Goal: Task Accomplishment & Management: Manage account settings

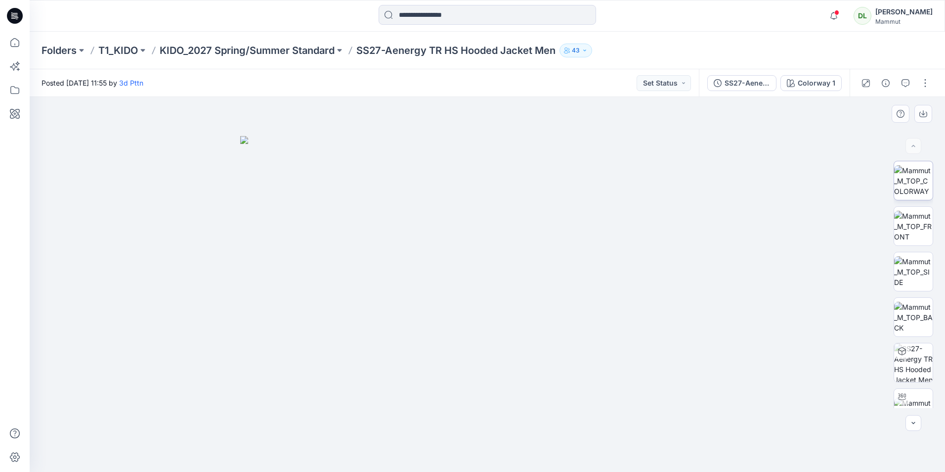
click at [904, 189] on img at bounding box center [913, 180] width 39 height 31
click at [909, 213] on img at bounding box center [913, 226] width 39 height 31
click at [925, 262] on img at bounding box center [913, 271] width 39 height 31
click at [916, 318] on img at bounding box center [913, 317] width 39 height 31
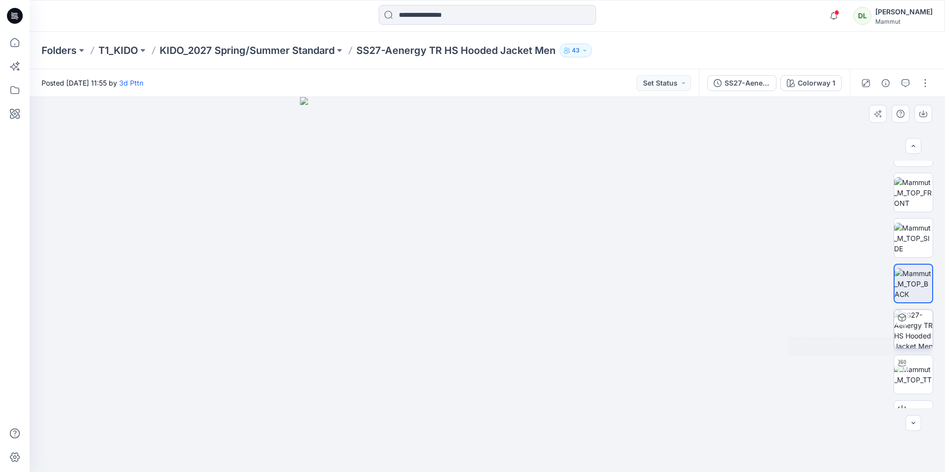
scroll to position [49, 0]
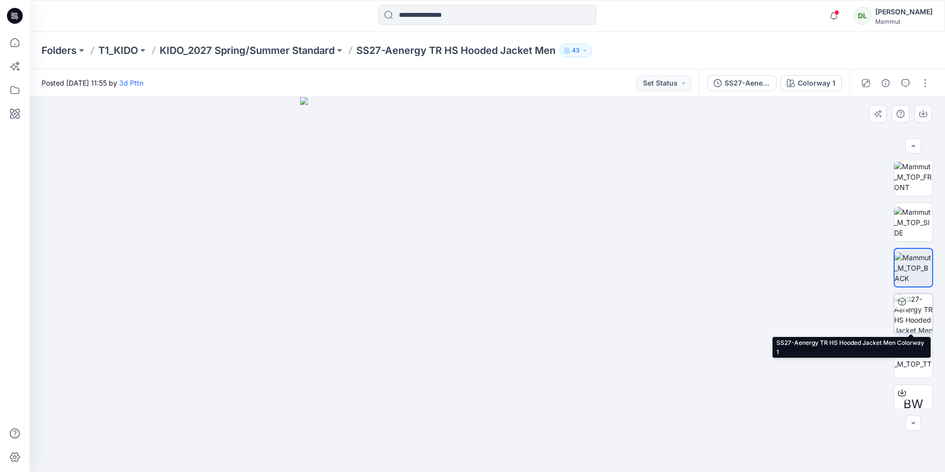
click at [913, 319] on img at bounding box center [913, 313] width 39 height 39
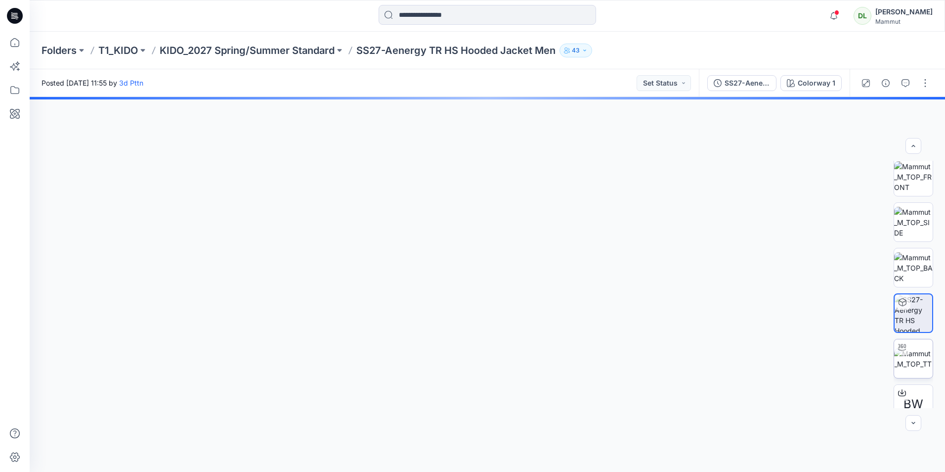
click at [914, 353] on img at bounding box center [913, 358] width 39 height 21
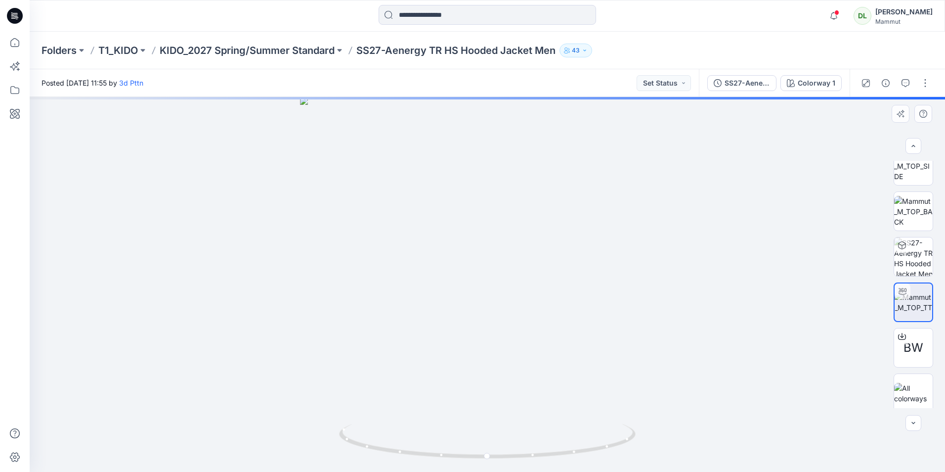
scroll to position [111, 0]
click at [918, 374] on div at bounding box center [914, 388] width 40 height 40
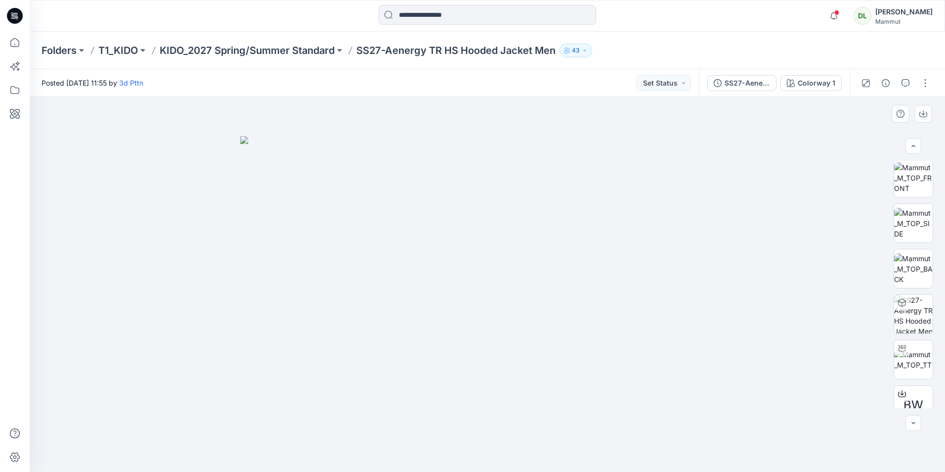
scroll to position [0, 0]
click at [920, 185] on img at bounding box center [913, 180] width 39 height 31
drag, startPoint x: 605, startPoint y: 253, endPoint x: 631, endPoint y: 239, distance: 30.1
click at [630, 239] on img at bounding box center [487, 284] width 375 height 375
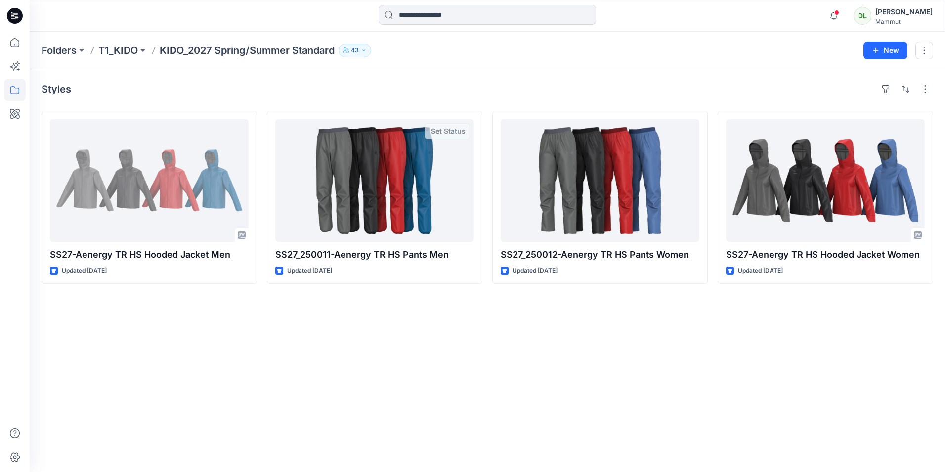
click at [350, 369] on div "Styles SS27-Aenergy TR HS Hooded Jacket Men Updated 3 months ago SS27_250011-Ae…" at bounding box center [487, 270] width 915 height 402
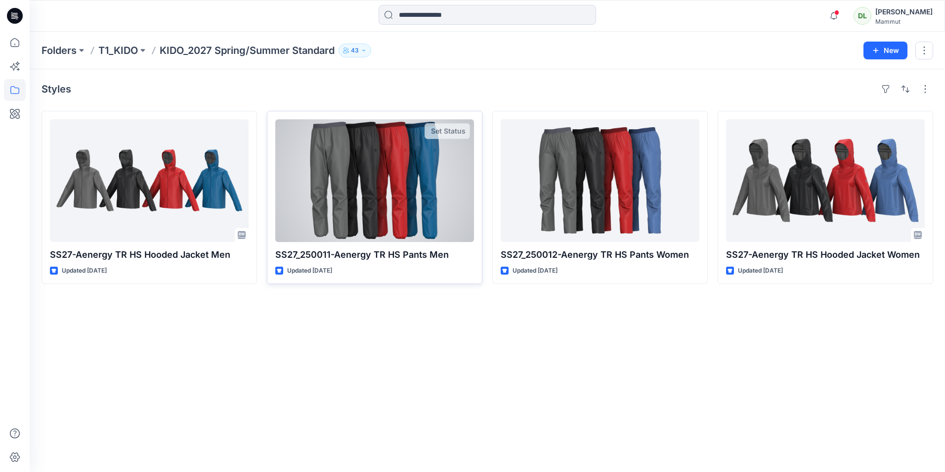
click at [365, 176] on div at bounding box center [374, 180] width 199 height 123
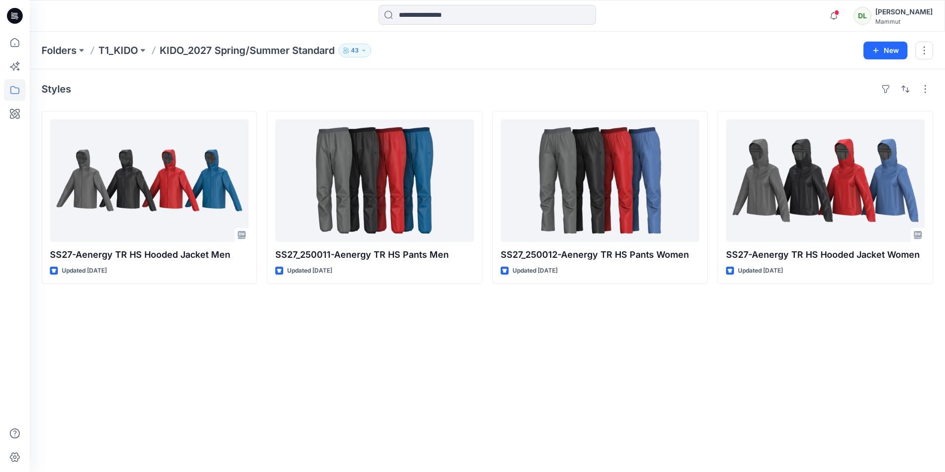
click at [697, 354] on div "Styles SS27-Aenergy TR HS Hooded Jacket Men Updated 3 months ago SS27_250011-Ae…" at bounding box center [487, 270] width 915 height 402
click at [291, 440] on div "Styles SS27-Aenergy TR HS Hooded Jacket Men Updated 3 months ago SS27_250011-Ae…" at bounding box center [487, 270] width 915 height 402
click at [830, 19] on icon "button" at bounding box center [834, 16] width 19 height 20
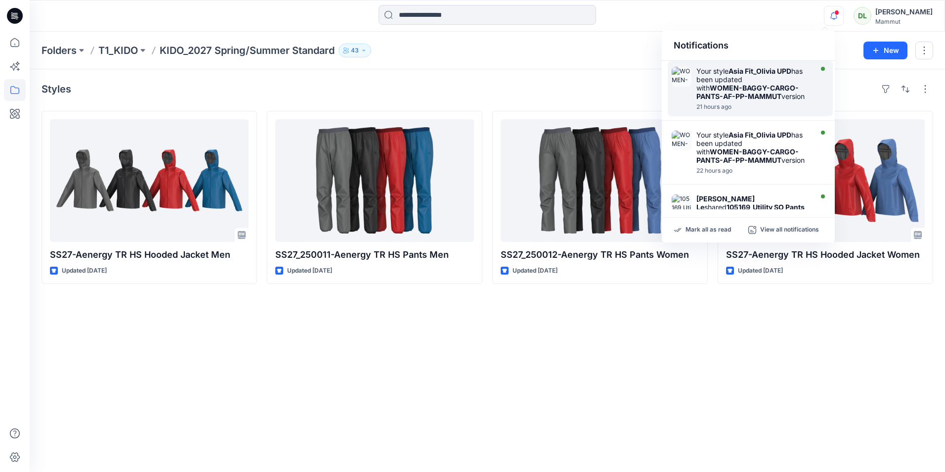
click at [761, 79] on div "Your style Asia Fit_Olivia UPD has been updated with WOMEN-BAGGY-CARGO-PANTS-AF…" at bounding box center [753, 84] width 114 height 34
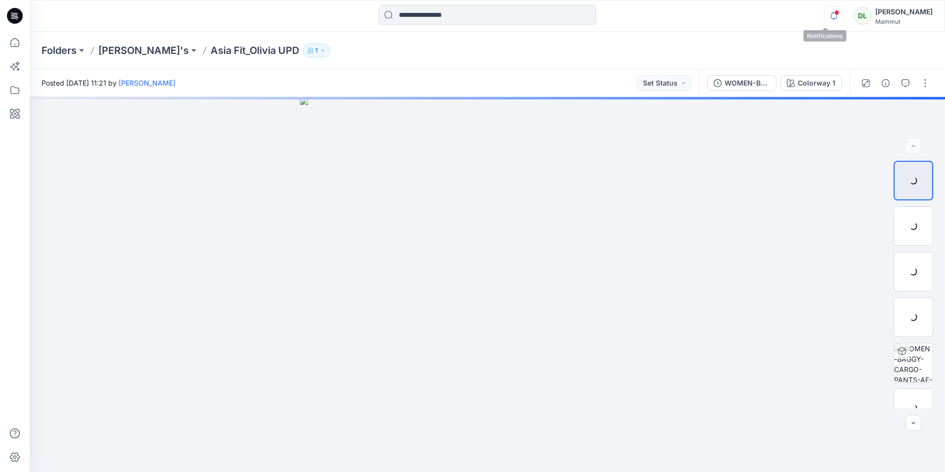
click at [827, 17] on icon "button" at bounding box center [834, 16] width 19 height 20
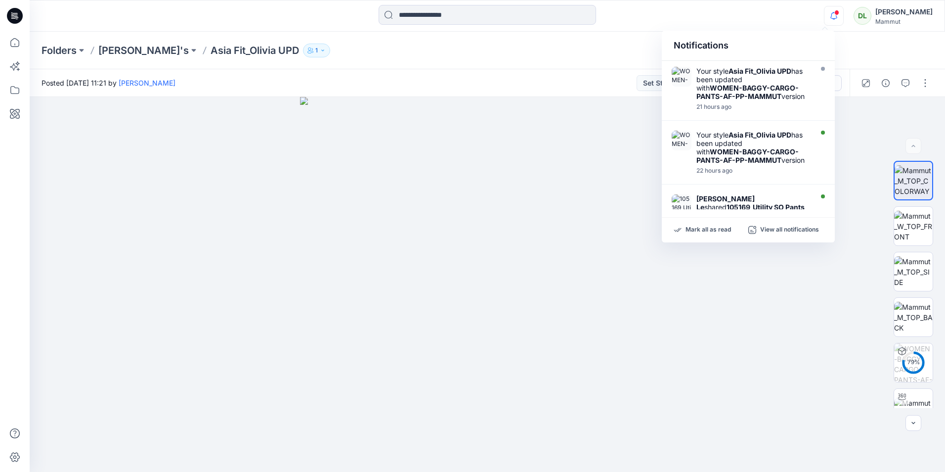
click at [763, 15] on div "Notifications Your style Asia Fit_Olivia UPD has been updated with WOMEN-BAGGY-…" at bounding box center [487, 16] width 915 height 22
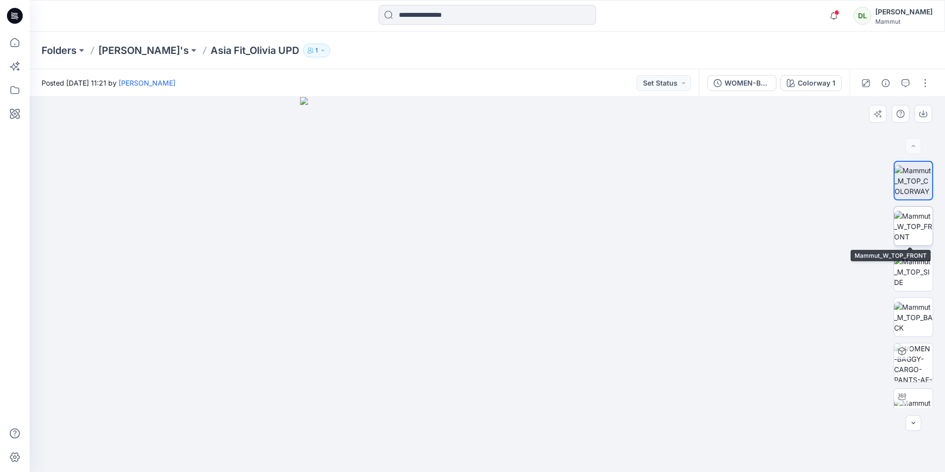
click at [918, 225] on img at bounding box center [913, 226] width 39 height 31
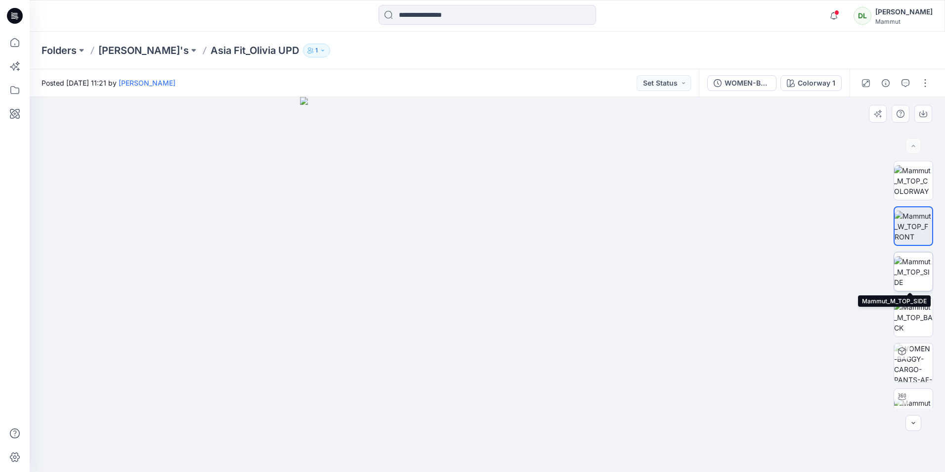
click at [918, 266] on img at bounding box center [913, 271] width 39 height 31
click at [921, 229] on img at bounding box center [913, 226] width 39 height 31
click at [918, 311] on img at bounding box center [913, 317] width 39 height 31
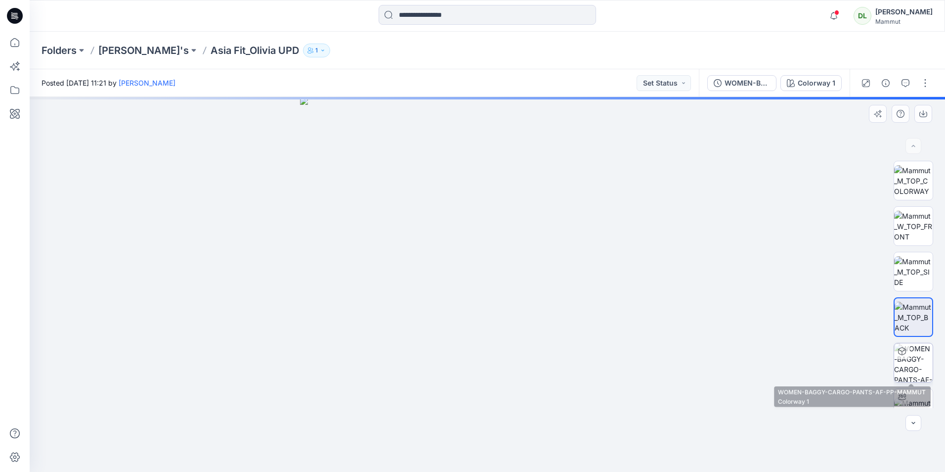
click at [915, 359] on img at bounding box center [913, 362] width 39 height 39
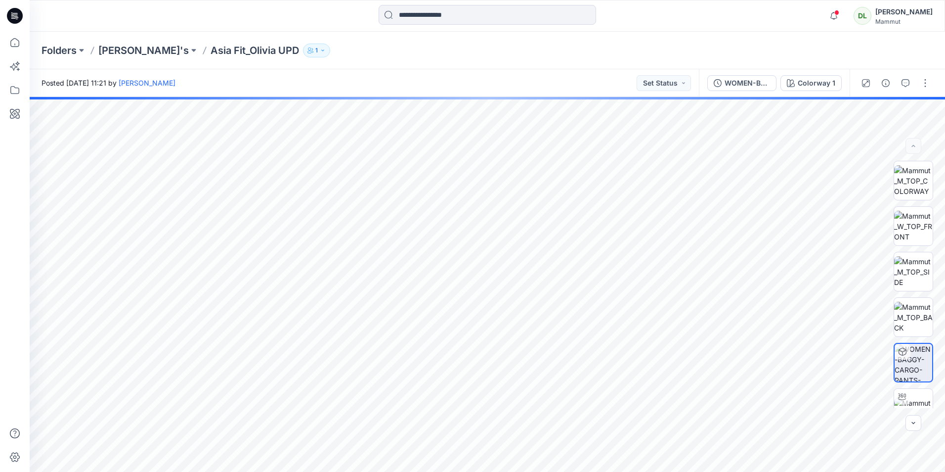
click at [161, 51] on div "Folders Davide's Asia Fit_Olivia UPD 1" at bounding box center [449, 51] width 815 height 14
click at [211, 51] on p "Asia Fit_Olivia UPD" at bounding box center [255, 51] width 88 height 14
click at [218, 50] on p "Asia Fit_Olivia UPD" at bounding box center [255, 51] width 88 height 14
click at [124, 47] on p "[PERSON_NAME]'s" at bounding box center [143, 51] width 90 height 14
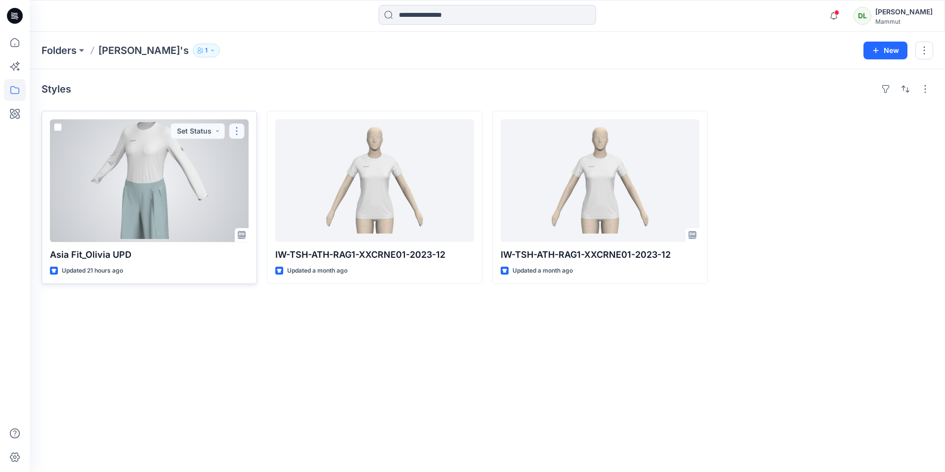
click at [241, 130] on button "button" at bounding box center [237, 131] width 16 height 16
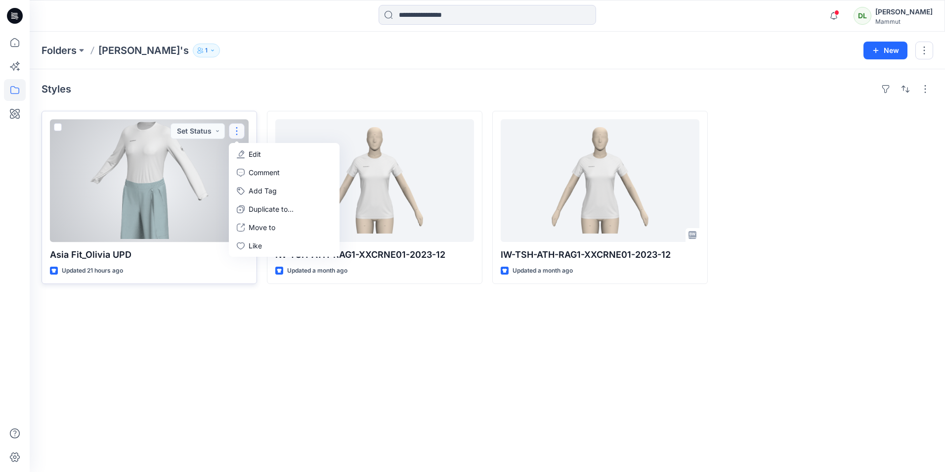
click at [57, 131] on div at bounding box center [58, 129] width 8 height 12
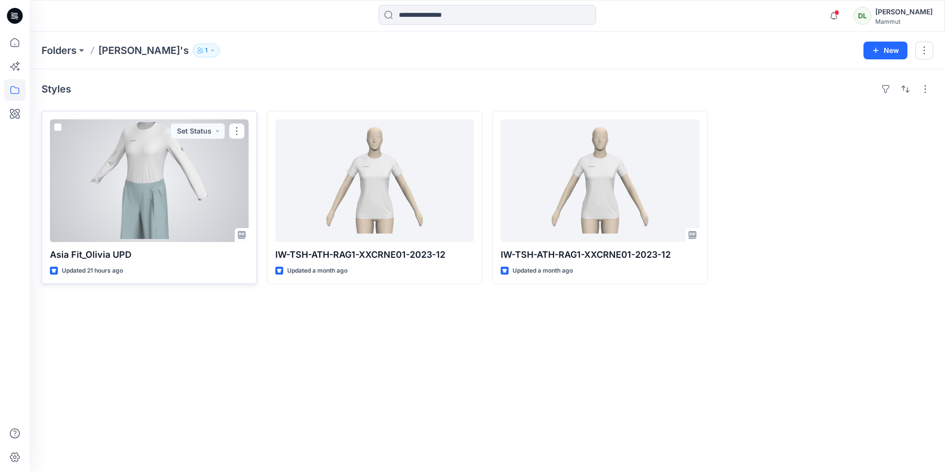
click at [56, 127] on span at bounding box center [58, 127] width 8 height 8
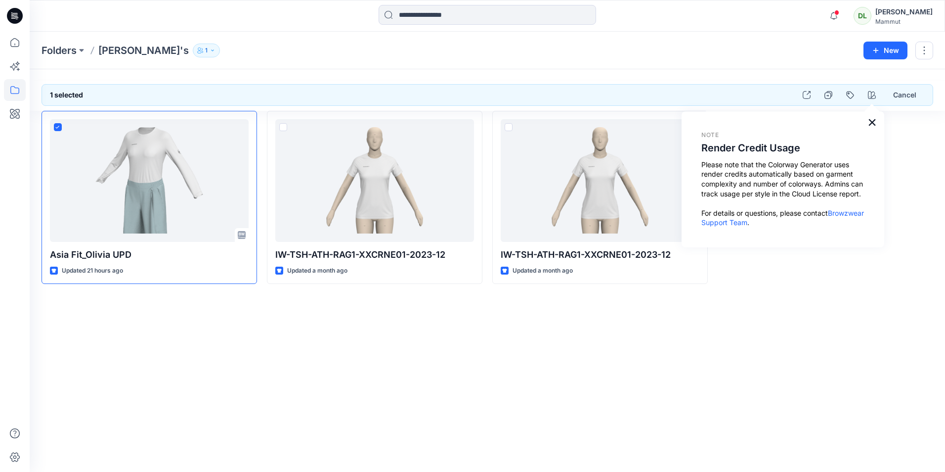
click at [873, 122] on button "×" at bounding box center [872, 122] width 9 height 16
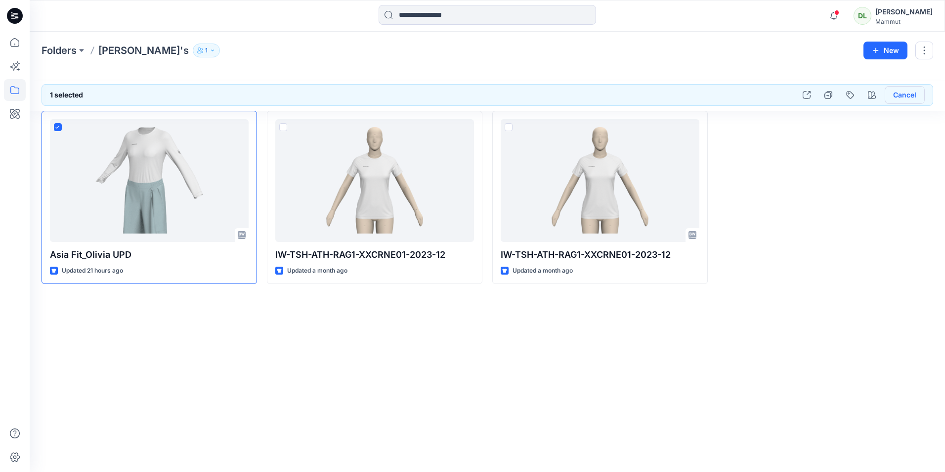
click at [905, 97] on button "Cancel" at bounding box center [905, 95] width 40 height 18
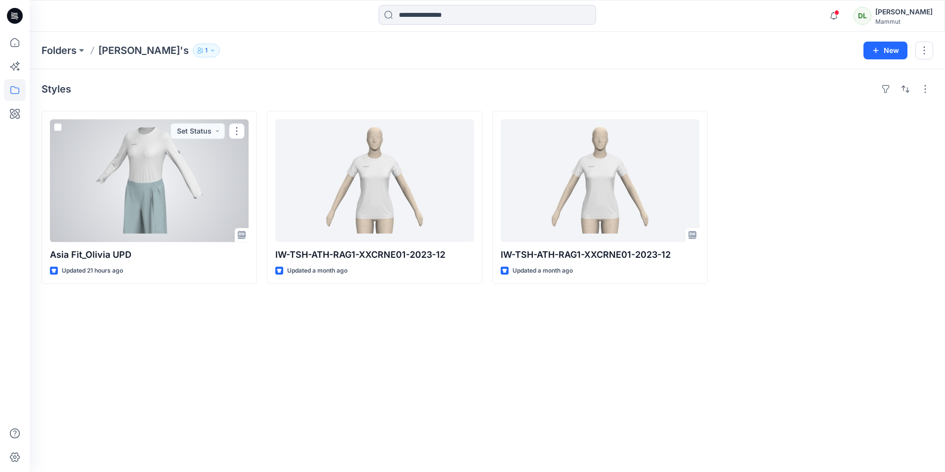
drag, startPoint x: 125, startPoint y: 194, endPoint x: 92, endPoint y: 328, distance: 137.4
click at [92, 328] on div "Styles Asia Fit_Olivia UPD Updated 21 hours ago Set Status IW-TSH-ATH-RAG1-XXCR…" at bounding box center [487, 270] width 915 height 402
click at [237, 133] on button "button" at bounding box center [237, 131] width 16 height 16
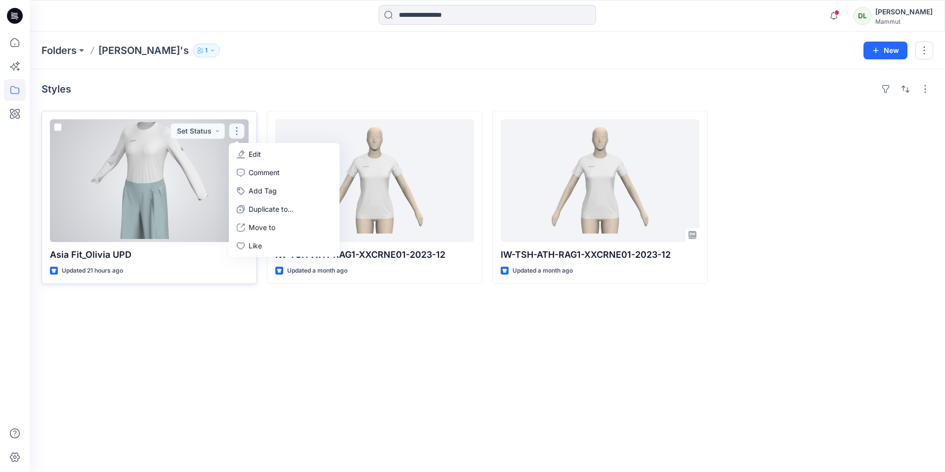
click at [138, 179] on div at bounding box center [149, 180] width 199 height 123
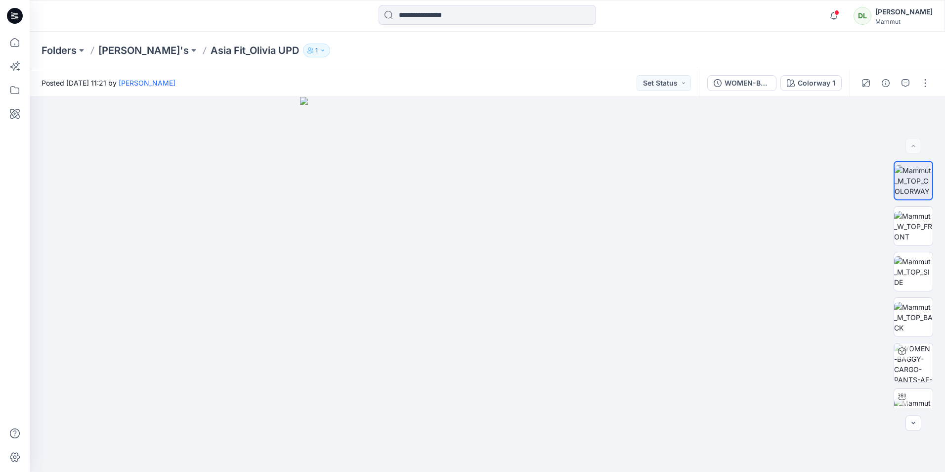
click at [916, 80] on div at bounding box center [895, 83] width 91 height 28
click at [919, 81] on button "button" at bounding box center [925, 83] width 16 height 16
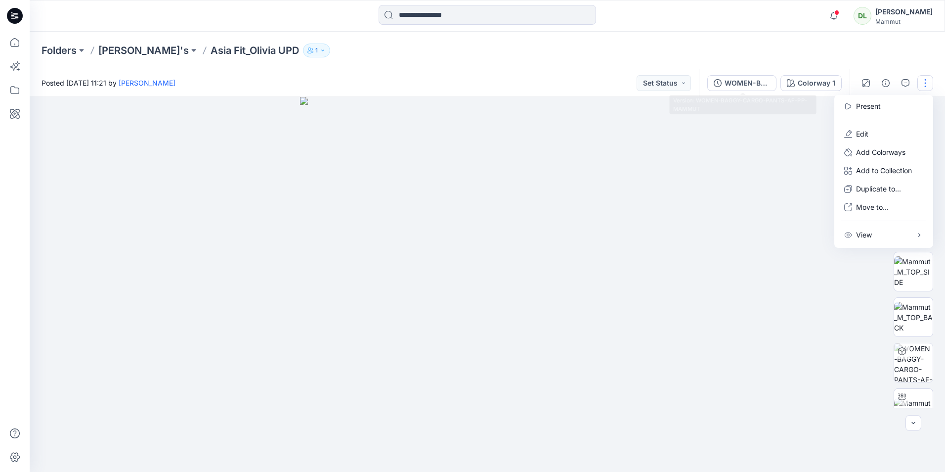
click at [728, 51] on div "Folders Davide's Asia Fit_Olivia UPD 1" at bounding box center [449, 51] width 815 height 14
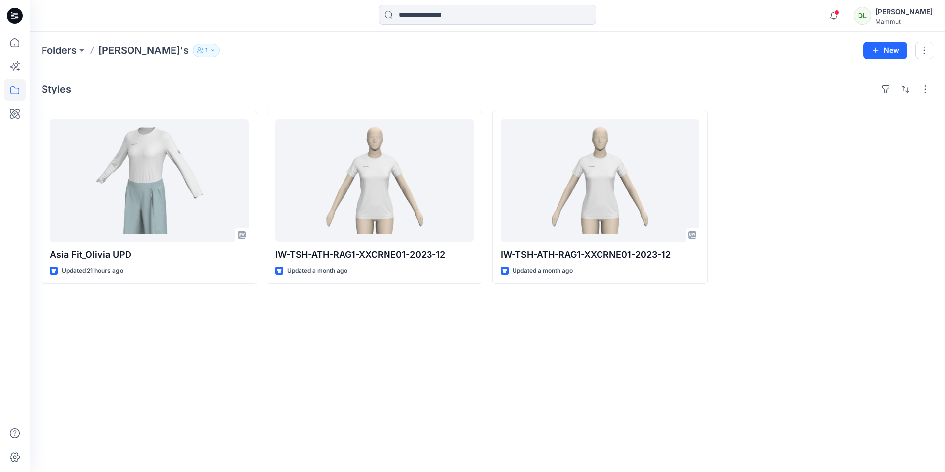
click at [777, 202] on div at bounding box center [826, 197] width 216 height 173
click at [825, 12] on icon "button" at bounding box center [834, 16] width 19 height 20
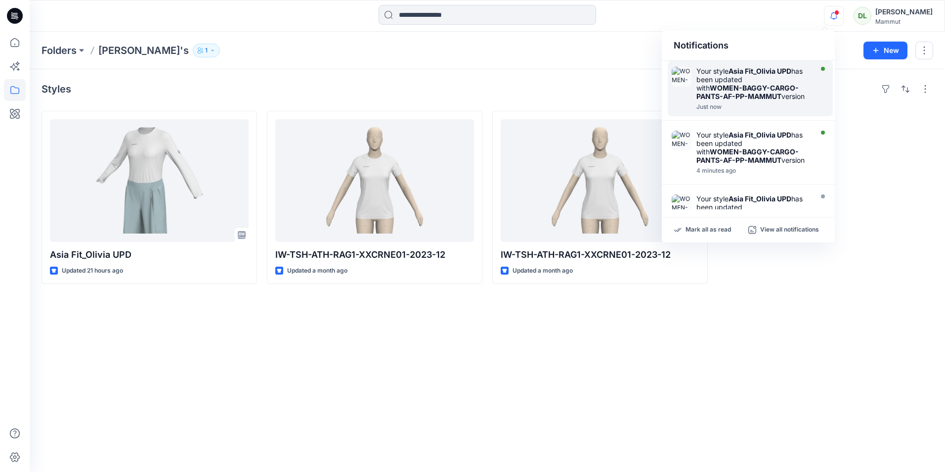
click at [784, 81] on div "Your style Asia Fit_Olivia UPD has been updated with WOMEN-BAGGY-CARGO-PANTS-AF…" at bounding box center [753, 84] width 114 height 34
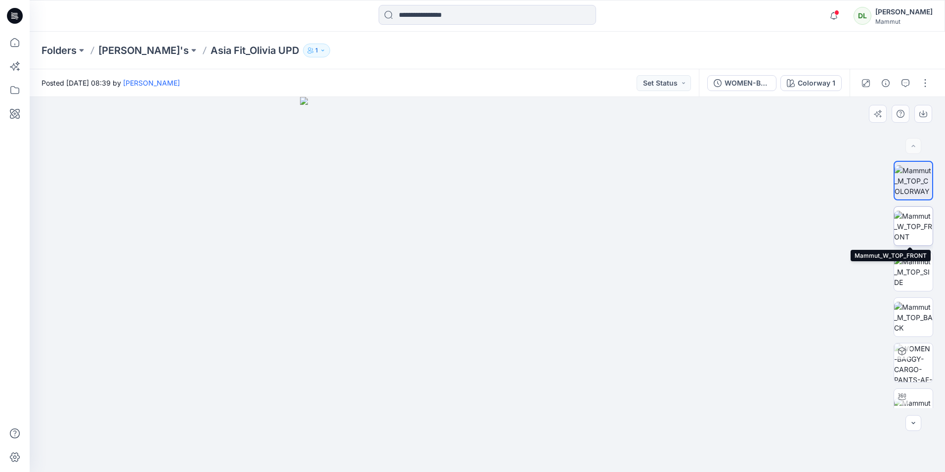
click at [906, 233] on img at bounding box center [913, 226] width 39 height 31
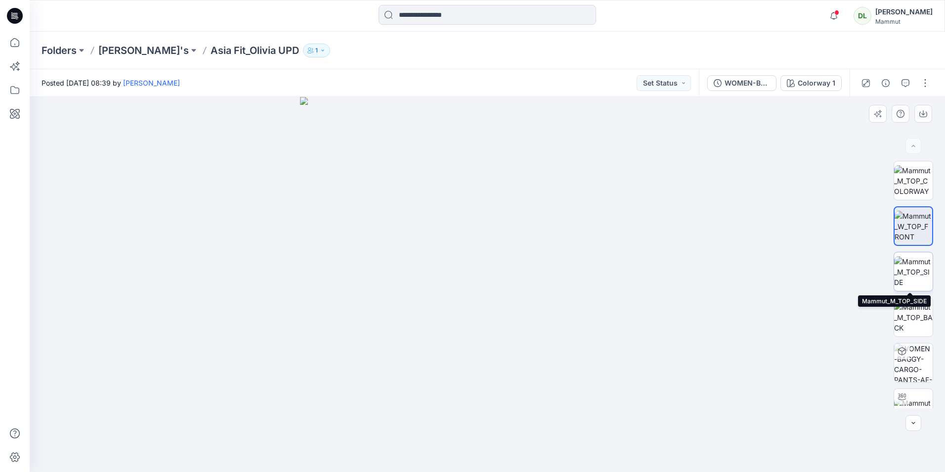
click at [919, 263] on img at bounding box center [913, 271] width 39 height 31
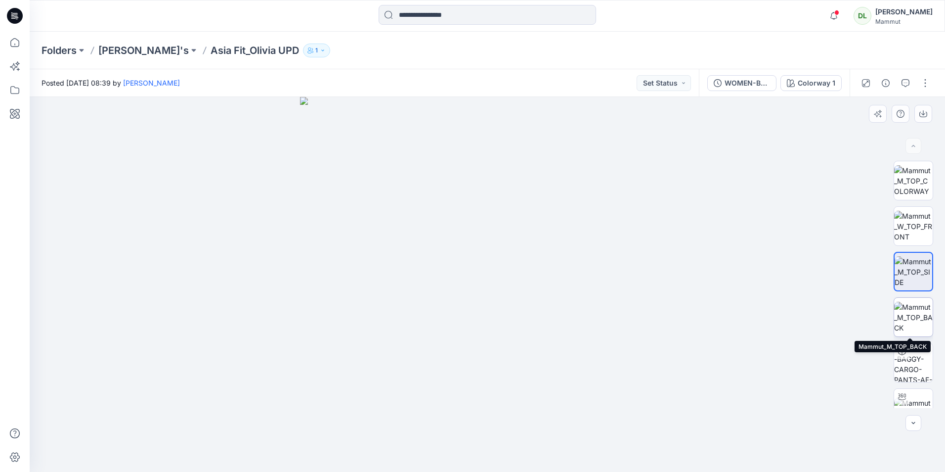
click at [922, 323] on img at bounding box center [913, 317] width 39 height 31
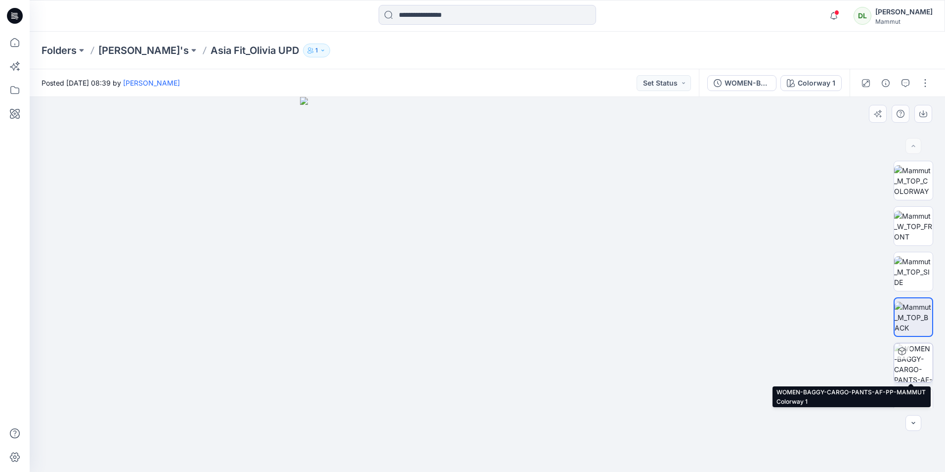
click at [918, 347] on img at bounding box center [913, 362] width 39 height 39
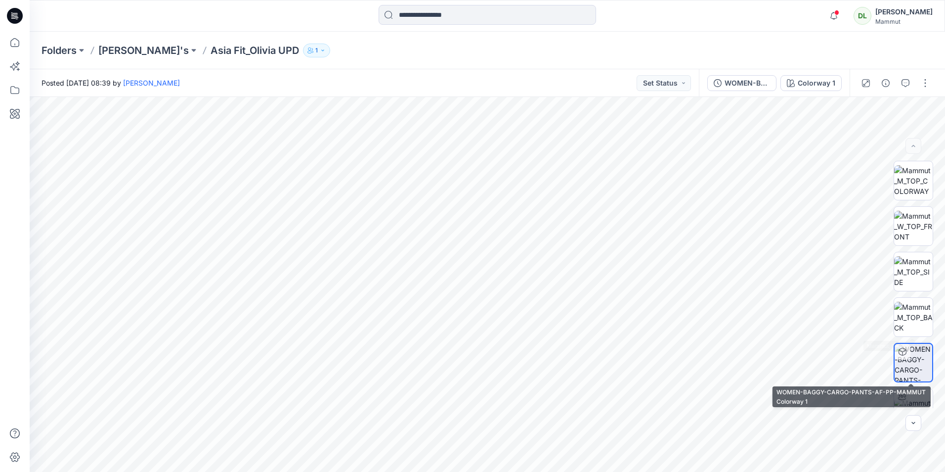
scroll to position [20, 0]
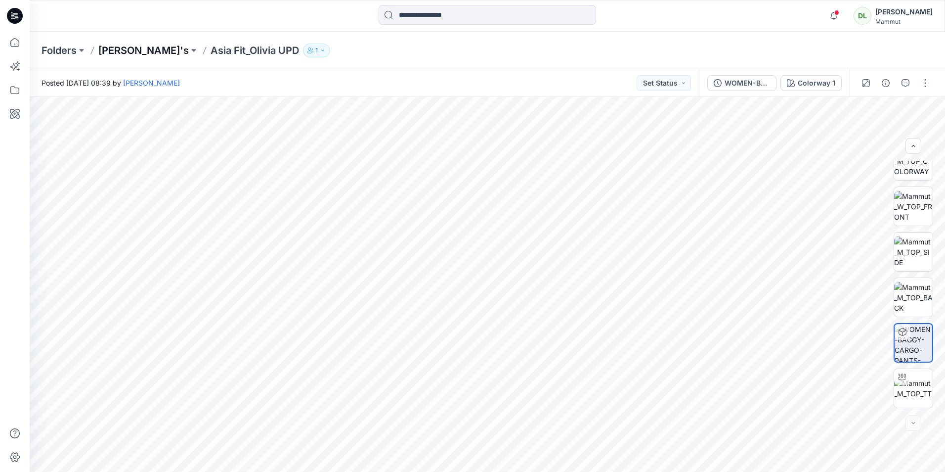
click at [126, 53] on p "[PERSON_NAME]'s" at bounding box center [143, 51] width 90 height 14
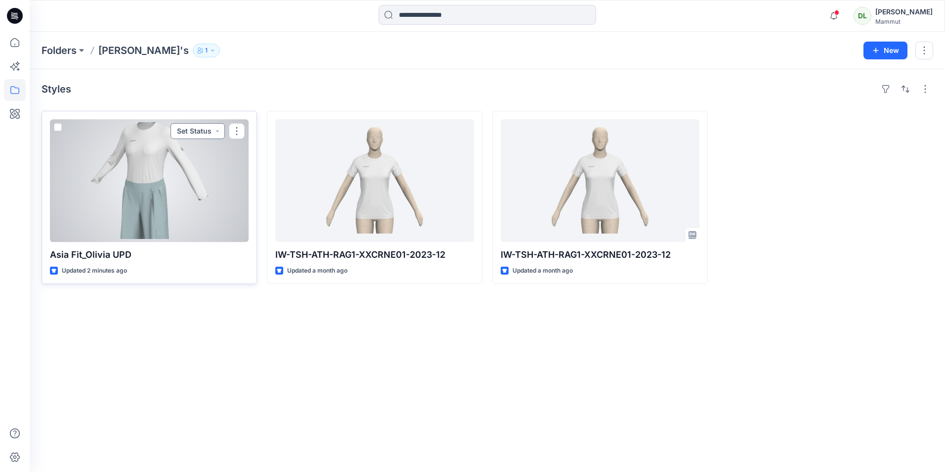
click at [221, 131] on button "Set Status" at bounding box center [198, 131] width 54 height 16
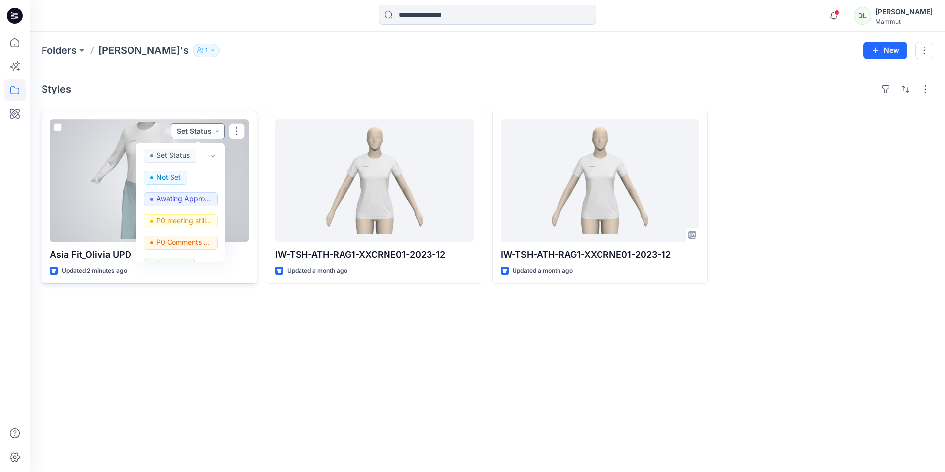
click at [221, 131] on button "Set Status" at bounding box center [198, 131] width 54 height 16
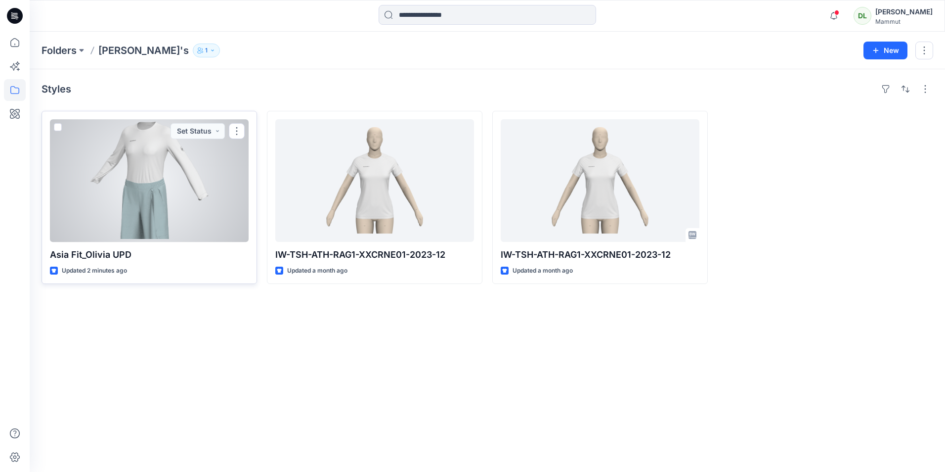
click at [197, 203] on div at bounding box center [149, 180] width 199 height 123
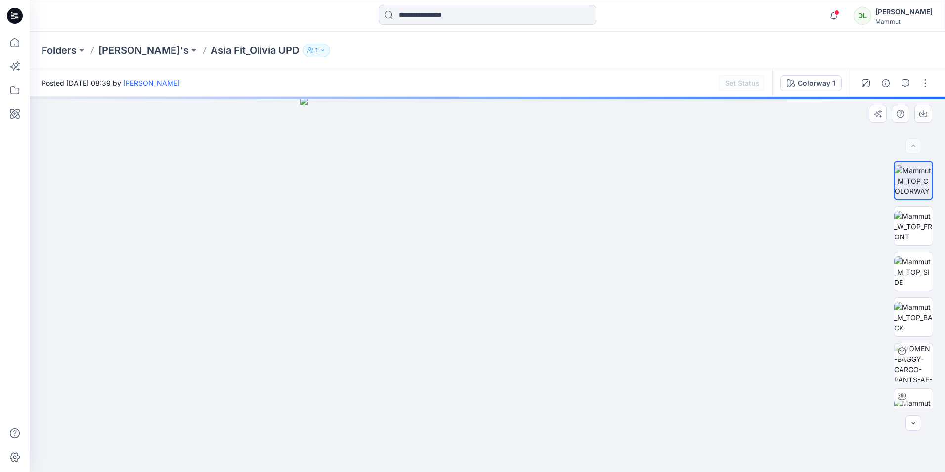
drag, startPoint x: 219, startPoint y: 279, endPoint x: 220, endPoint y: 273, distance: 6.0
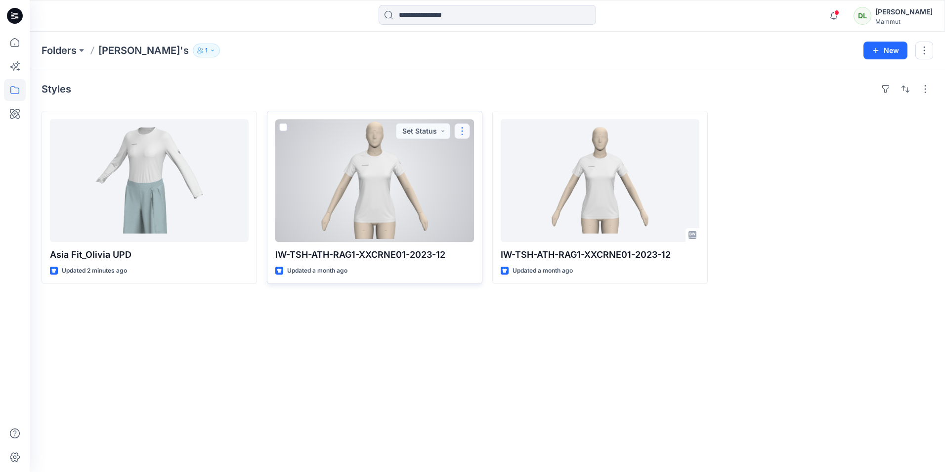
click at [461, 130] on button "button" at bounding box center [462, 131] width 16 height 16
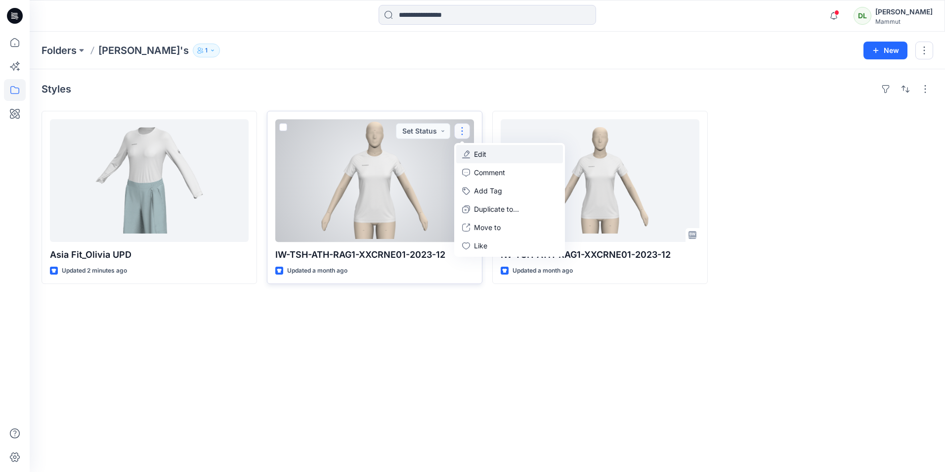
click at [481, 148] on button "Edit" at bounding box center [509, 154] width 107 height 18
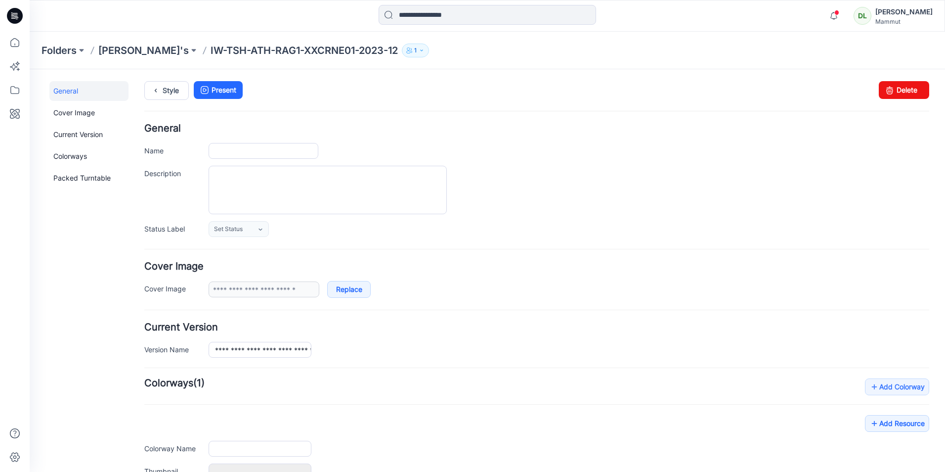
type input "**********"
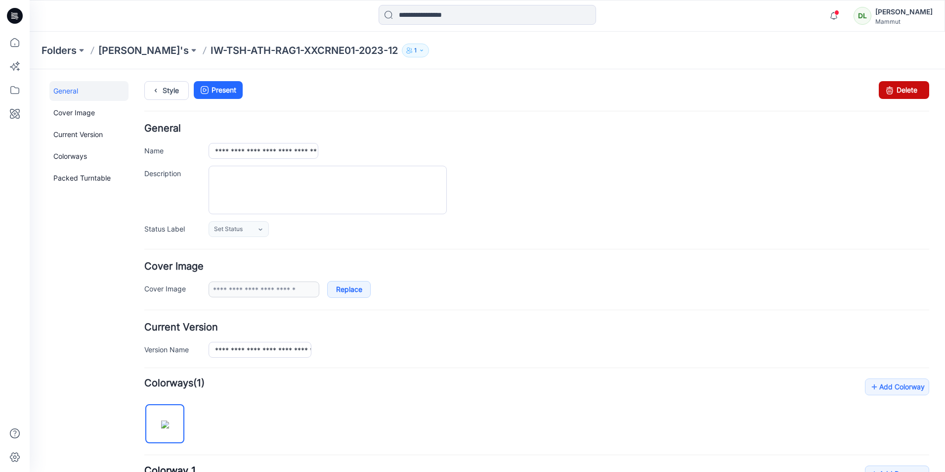
click at [898, 86] on link "Delete" at bounding box center [904, 90] width 50 height 18
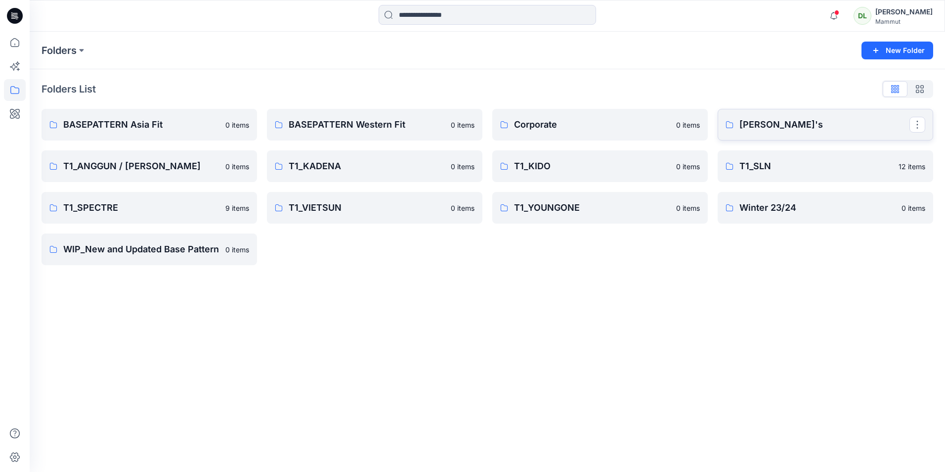
click at [767, 132] on link "[PERSON_NAME]'s" at bounding box center [826, 125] width 216 height 32
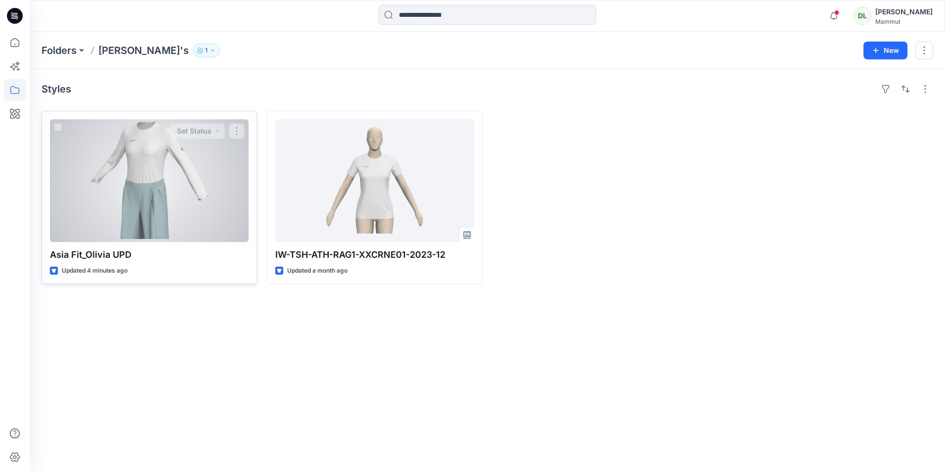
click at [148, 160] on div at bounding box center [149, 180] width 199 height 123
click at [193, 190] on div at bounding box center [149, 180] width 199 height 123
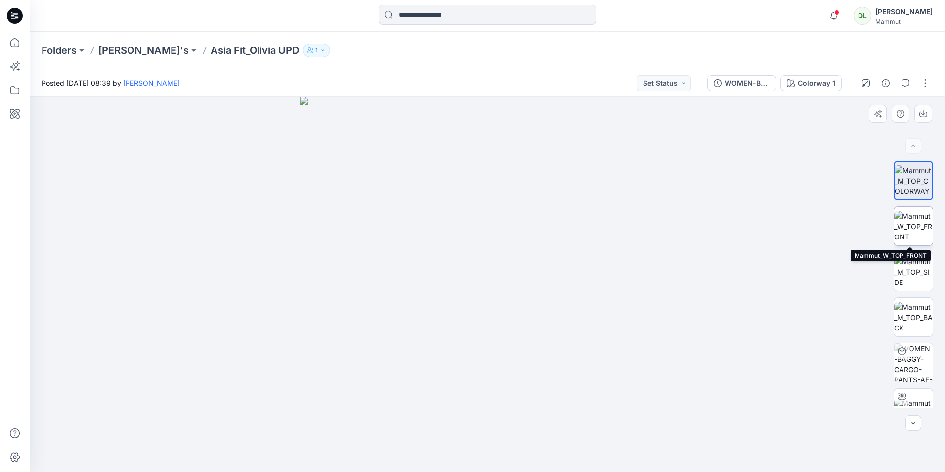
click at [907, 223] on img at bounding box center [913, 226] width 39 height 31
click at [124, 49] on p "[PERSON_NAME]'s" at bounding box center [143, 51] width 90 height 14
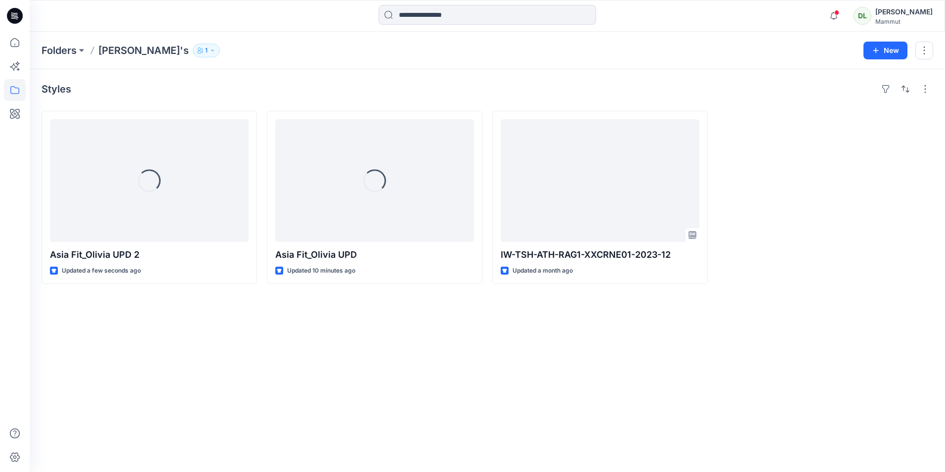
click at [240, 367] on div "Styles Loading... Asia Fit_Olivia UPD 2 Updated a few seconds ago Loading... As…" at bounding box center [487, 270] width 915 height 402
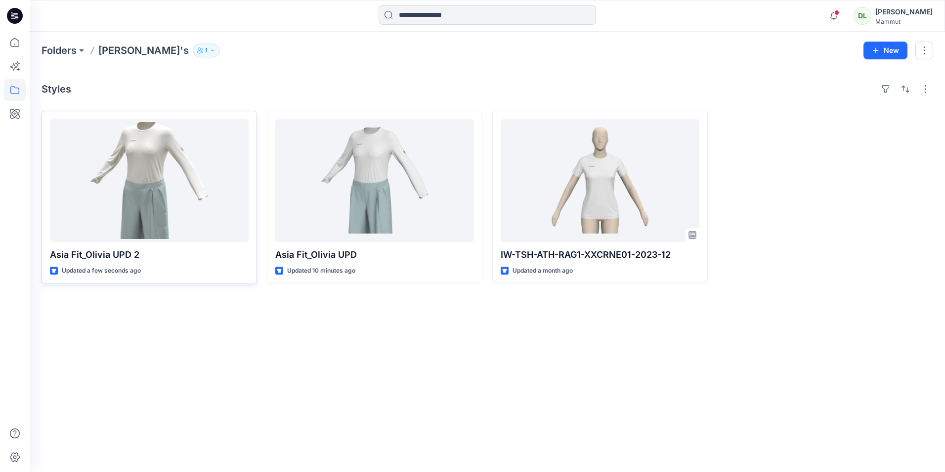
click at [183, 219] on div at bounding box center [149, 180] width 199 height 123
click at [244, 358] on div "Styles Asia Fit_Olivia UPD 2 Updated a few seconds ago Asia Fit_Olivia UPD Upda…" at bounding box center [487, 270] width 915 height 402
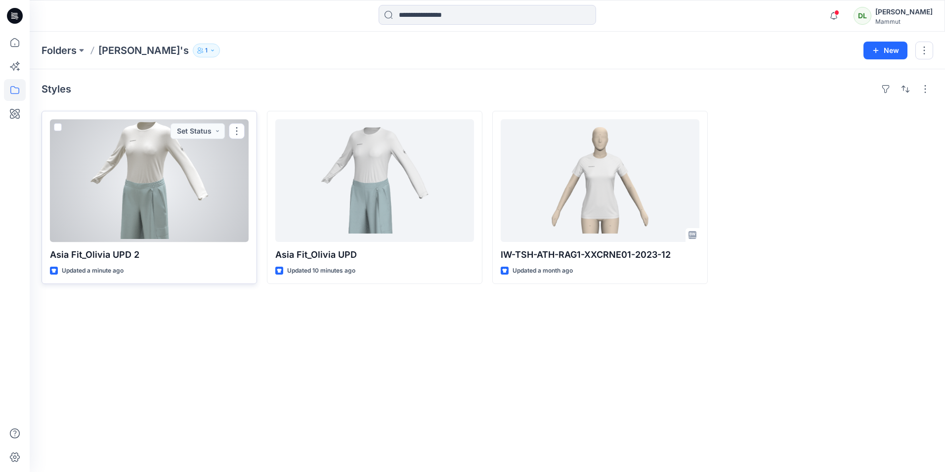
click at [171, 188] on div at bounding box center [149, 180] width 199 height 123
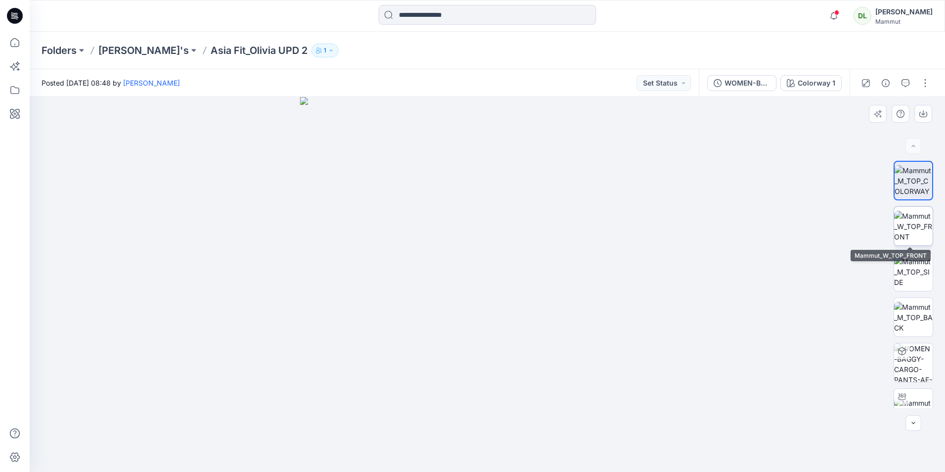
click at [903, 232] on img at bounding box center [913, 226] width 39 height 31
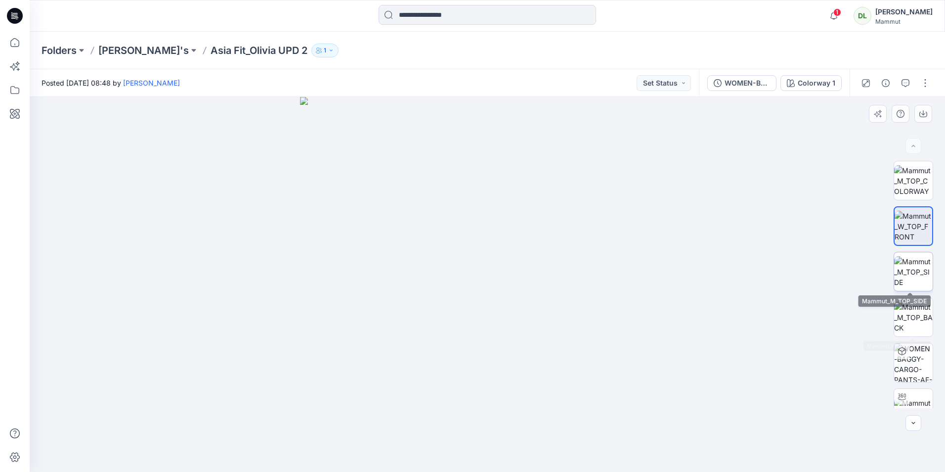
click at [925, 278] on img at bounding box center [913, 271] width 39 height 31
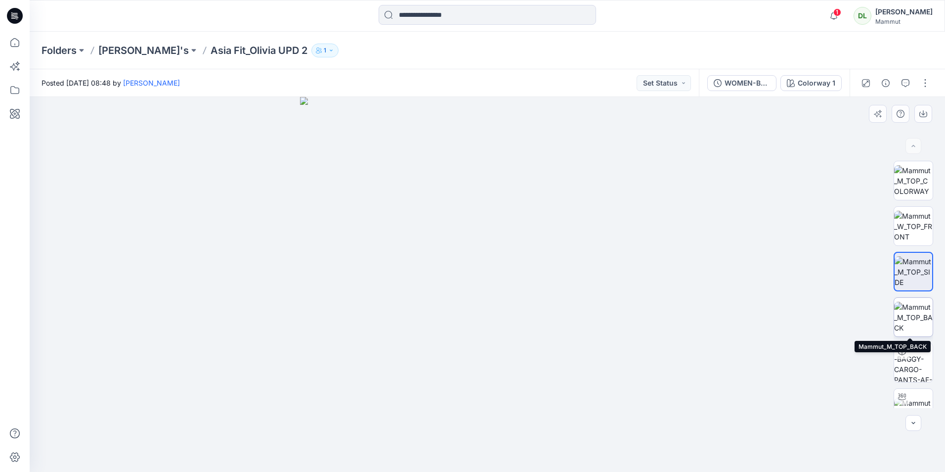
click at [915, 308] on img at bounding box center [913, 317] width 39 height 31
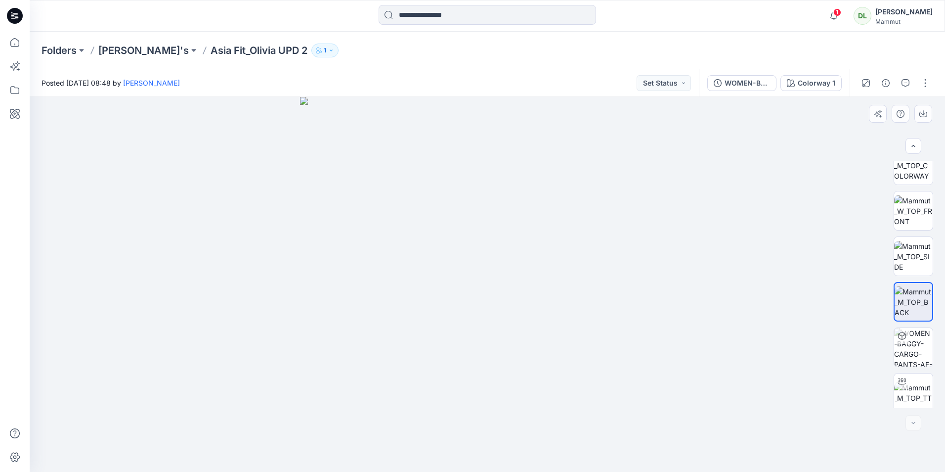
scroll to position [20, 0]
click at [917, 353] on img at bounding box center [913, 342] width 39 height 39
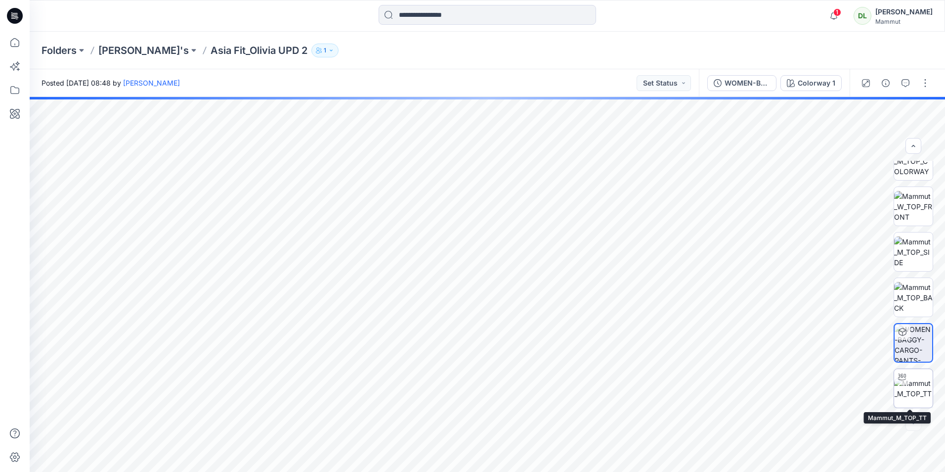
click at [906, 382] on div at bounding box center [902, 377] width 16 height 16
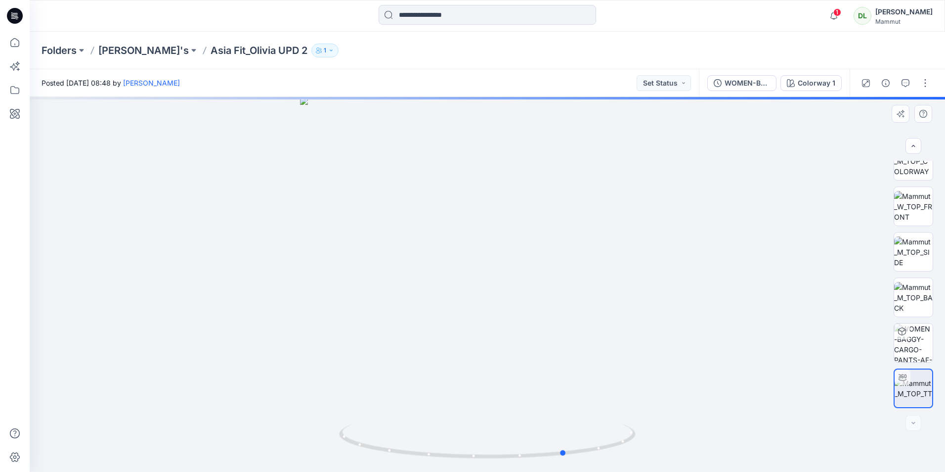
drag, startPoint x: 572, startPoint y: 340, endPoint x: 728, endPoint y: 307, distance: 159.1
click at [722, 307] on div at bounding box center [487, 284] width 915 height 375
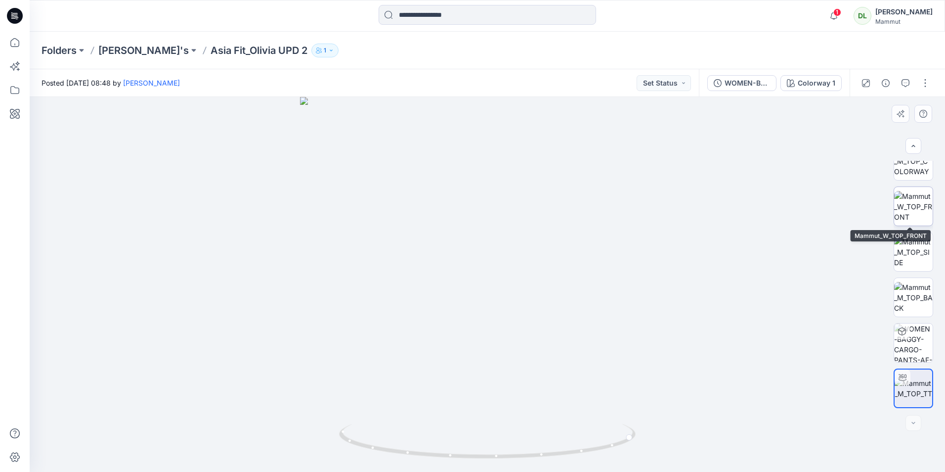
click at [902, 205] on img at bounding box center [913, 206] width 39 height 31
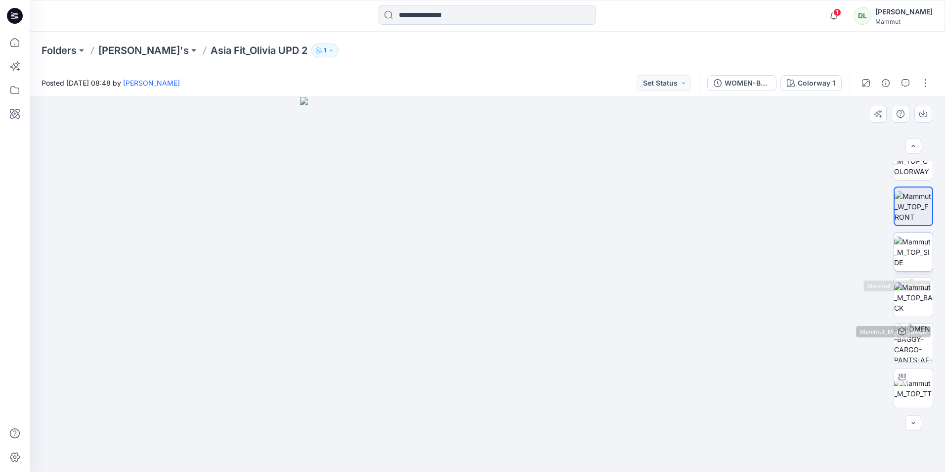
scroll to position [0, 0]
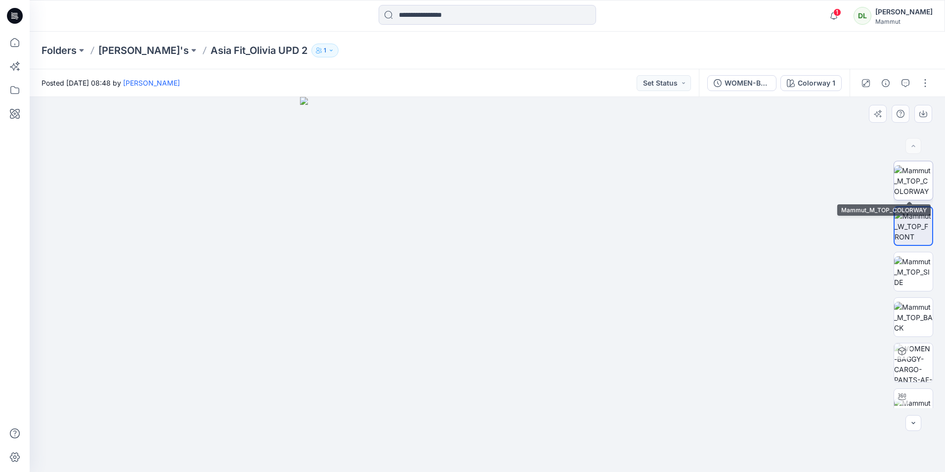
click at [914, 181] on img at bounding box center [913, 180] width 39 height 31
drag, startPoint x: 653, startPoint y: 317, endPoint x: 483, endPoint y: 328, distance: 169.9
click at [483, 328] on div at bounding box center [487, 284] width 915 height 375
drag, startPoint x: 479, startPoint y: 330, endPoint x: 454, endPoint y: 227, distance: 106.0
click at [482, 288] on img at bounding box center [487, 284] width 375 height 375
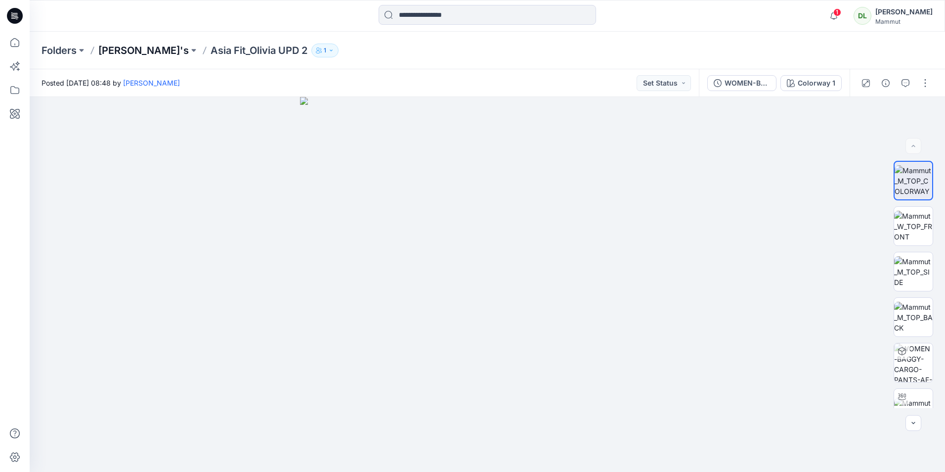
click at [134, 47] on p "[PERSON_NAME]'s" at bounding box center [143, 51] width 90 height 14
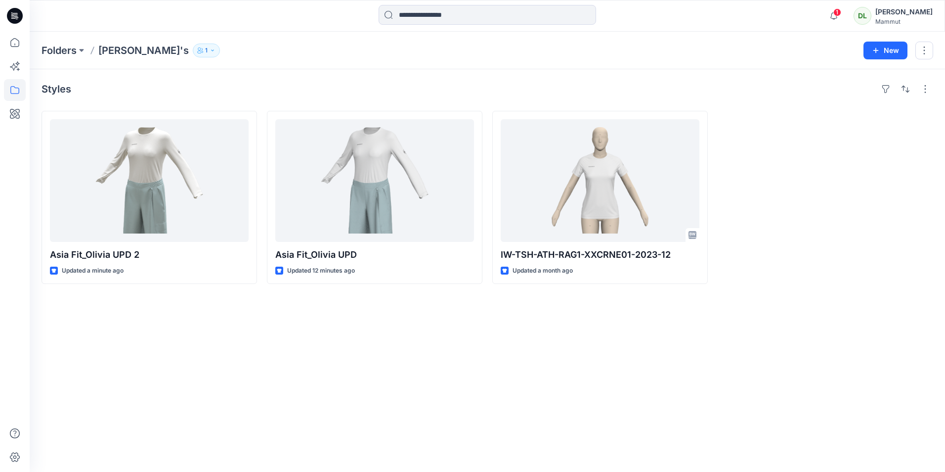
click at [181, 346] on div "Styles Asia Fit_Olivia UPD 2 Updated a minute ago Set Status Asia Fit_Olivia UP…" at bounding box center [487, 270] width 915 height 402
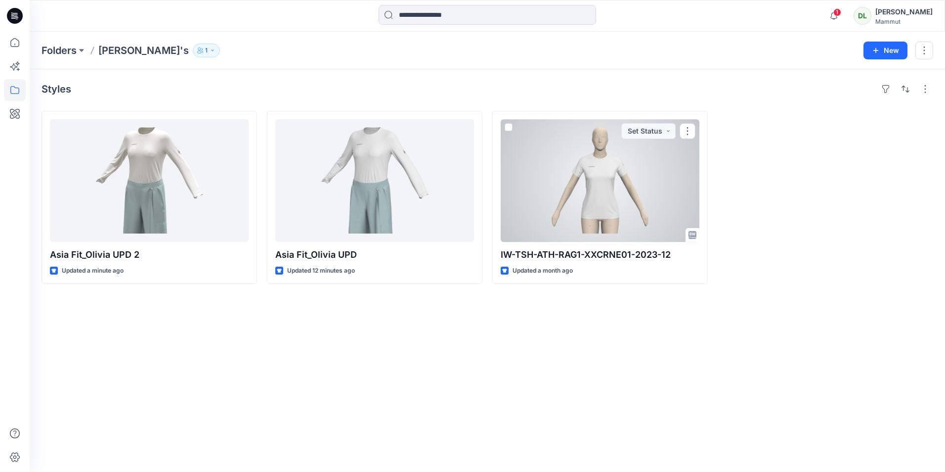
click at [639, 210] on div at bounding box center [600, 180] width 199 height 123
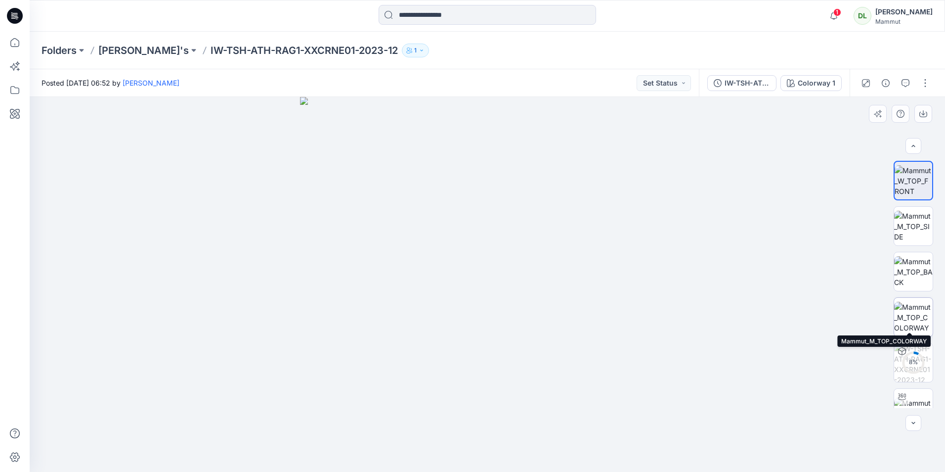
scroll to position [20, 0]
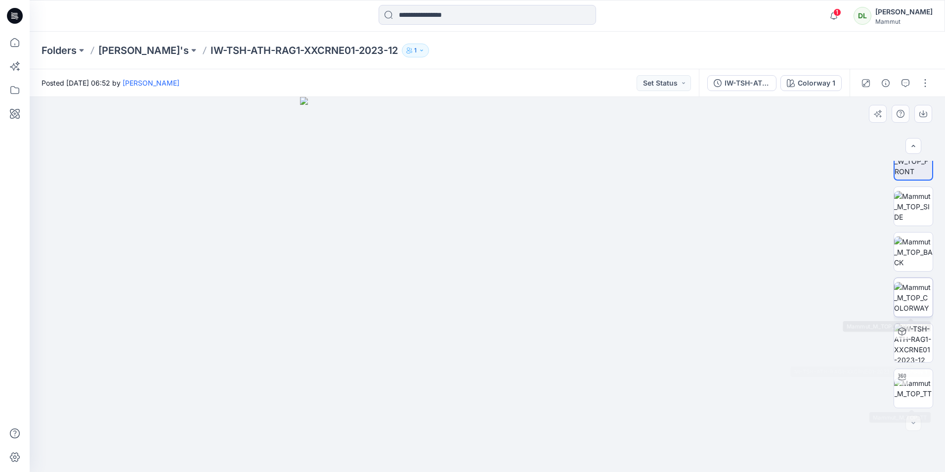
click at [919, 289] on img at bounding box center [913, 297] width 39 height 31
drag, startPoint x: 449, startPoint y: 313, endPoint x: 391, endPoint y: 311, distance: 57.9
click at [391, 311] on img at bounding box center [487, 284] width 375 height 375
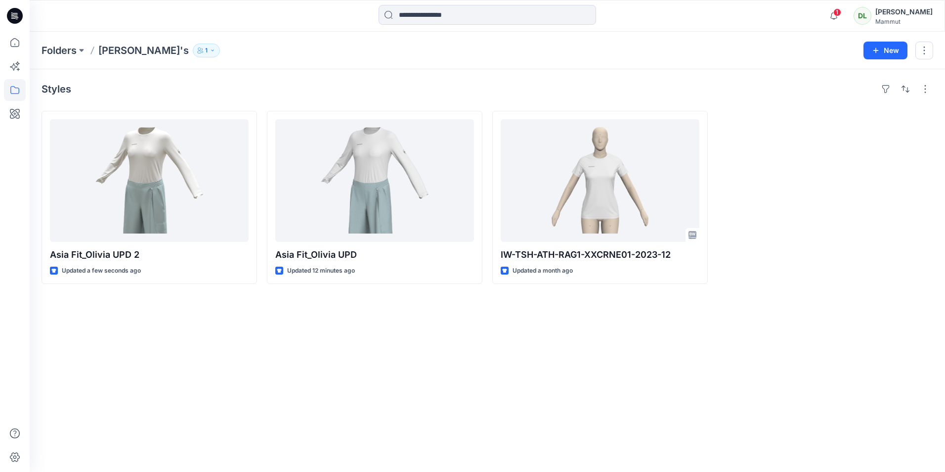
click at [283, 332] on div "Styles Asia Fit_Olivia UPD 2 Updated a few seconds ago Asia Fit_Olivia UPD Upda…" at bounding box center [487, 270] width 915 height 402
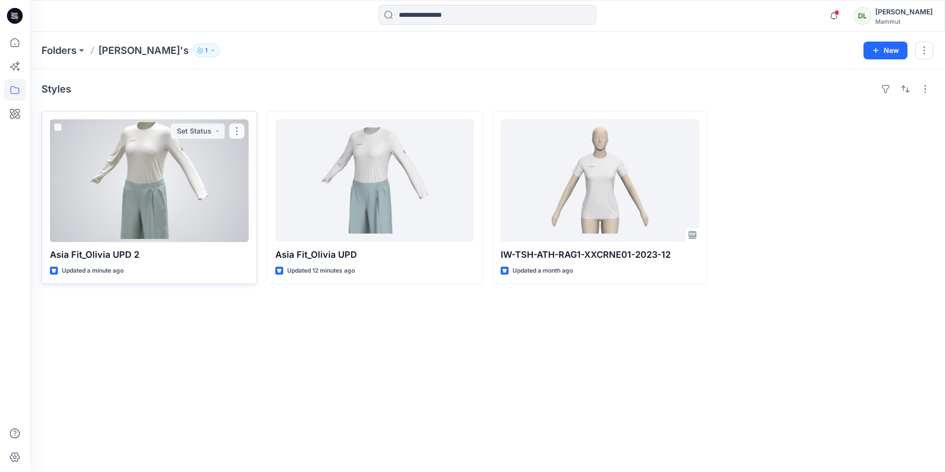
click at [171, 164] on div at bounding box center [149, 180] width 199 height 123
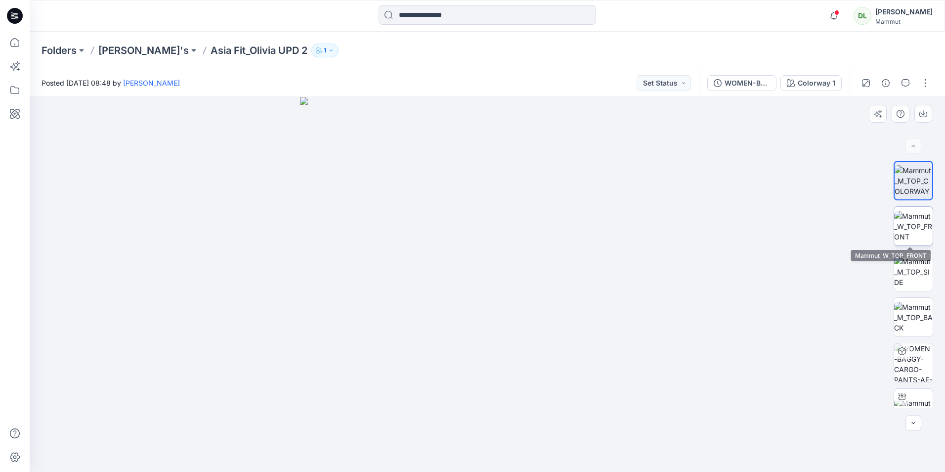
click at [907, 232] on img at bounding box center [913, 226] width 39 height 31
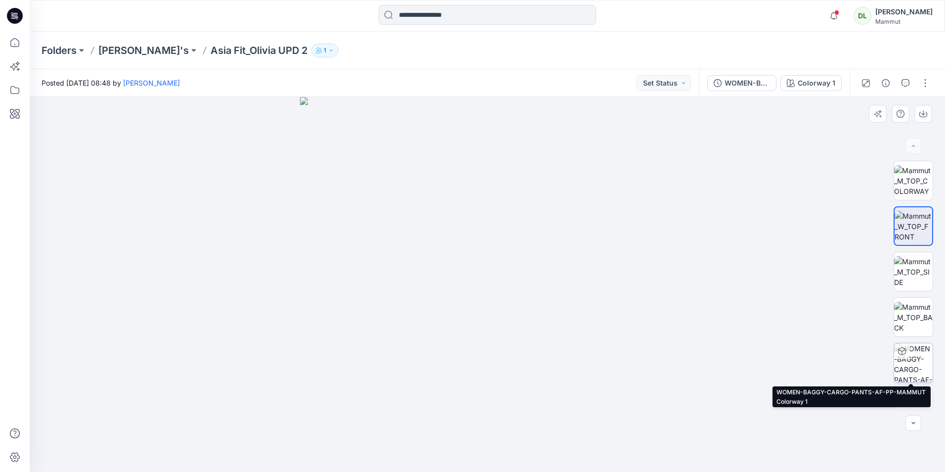
click at [926, 362] on img at bounding box center [913, 362] width 39 height 39
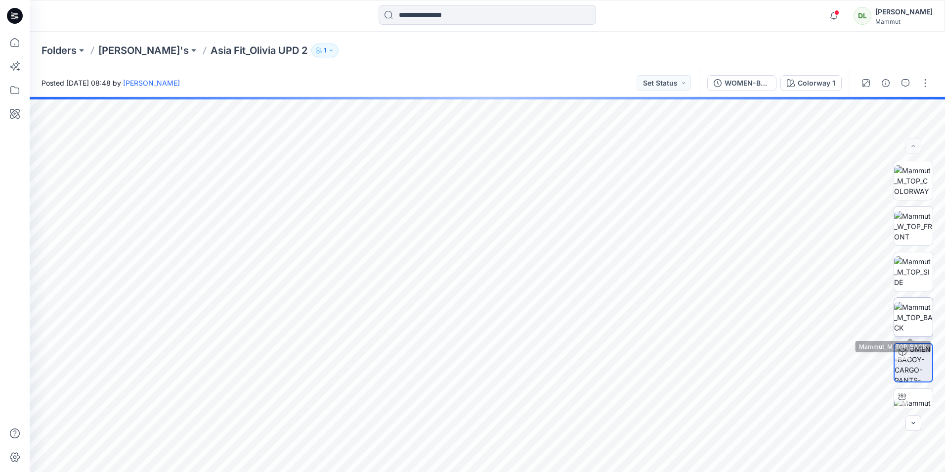
click at [919, 327] on img at bounding box center [913, 317] width 39 height 31
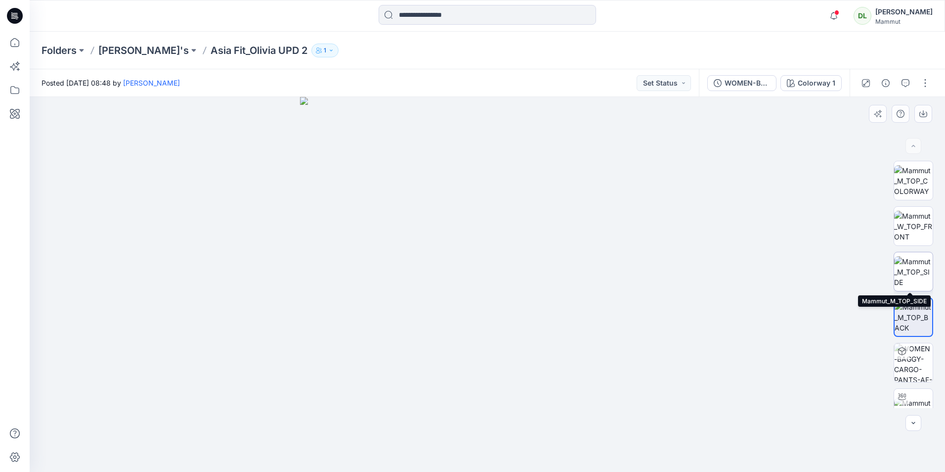
click at [917, 267] on img at bounding box center [913, 271] width 39 height 31
click at [916, 239] on img at bounding box center [913, 226] width 39 height 31
drag, startPoint x: 244, startPoint y: 226, endPoint x: 253, endPoint y: 199, distance: 28.5
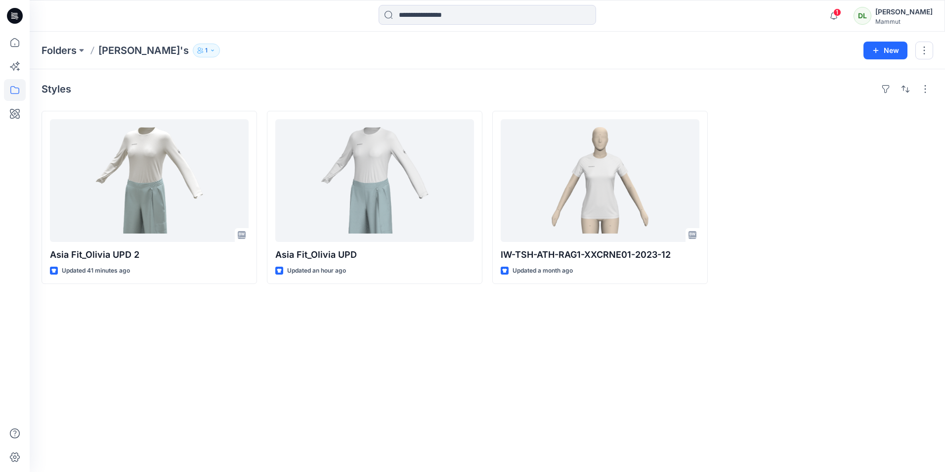
click at [833, 15] on span "1" at bounding box center [837, 12] width 8 height 8
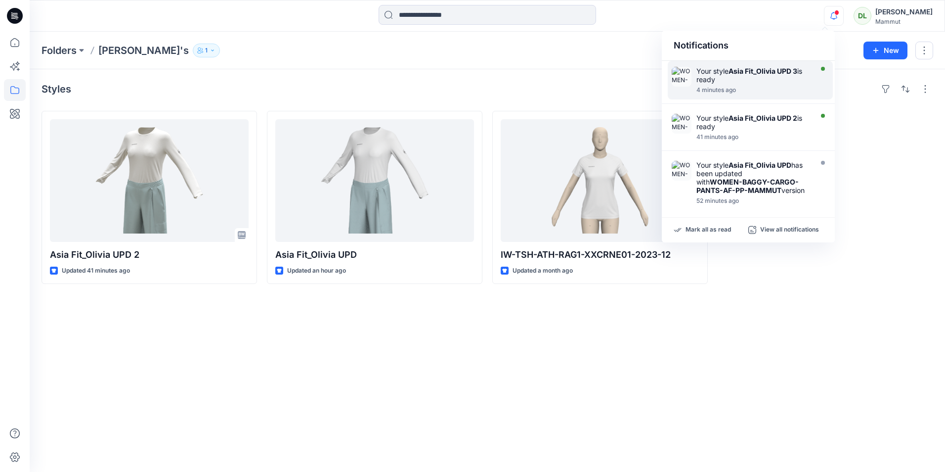
click at [777, 83] on div "Your style Asia Fit_Olivia UPD 3 is ready" at bounding box center [753, 75] width 114 height 17
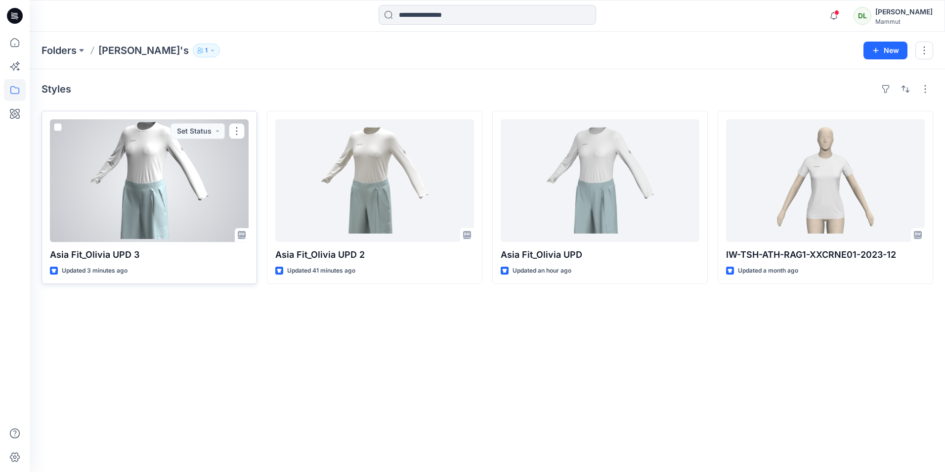
click at [180, 182] on div at bounding box center [149, 180] width 199 height 123
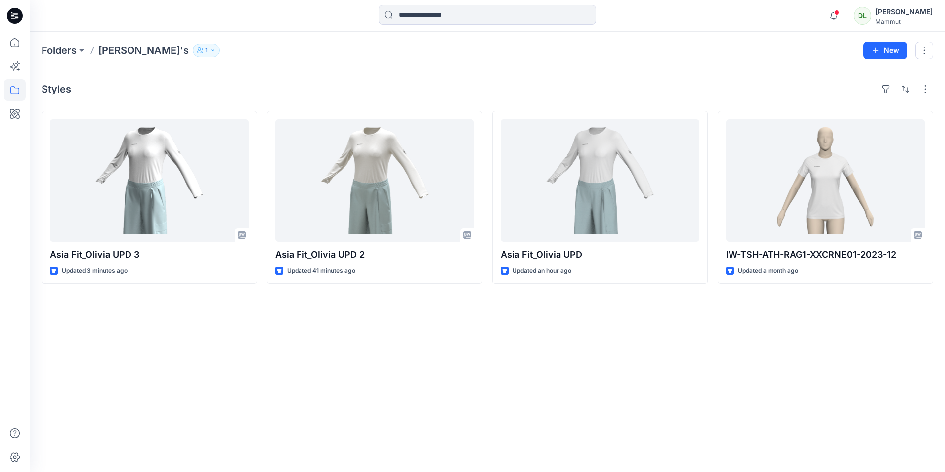
click at [320, 348] on div "Styles Asia Fit_Olivia UPD 3 Updated 3 minutes ago Asia Fit_Olivia UPD 2 Update…" at bounding box center [487, 270] width 915 height 402
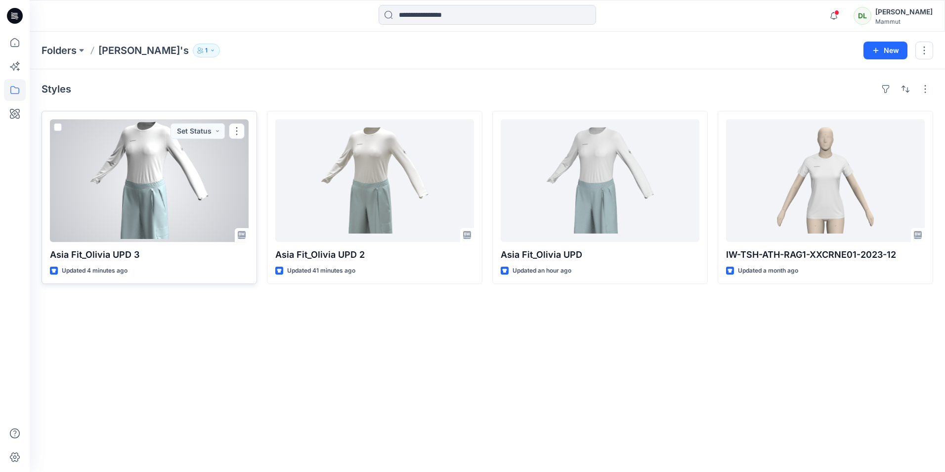
click at [189, 222] on div at bounding box center [149, 180] width 199 height 123
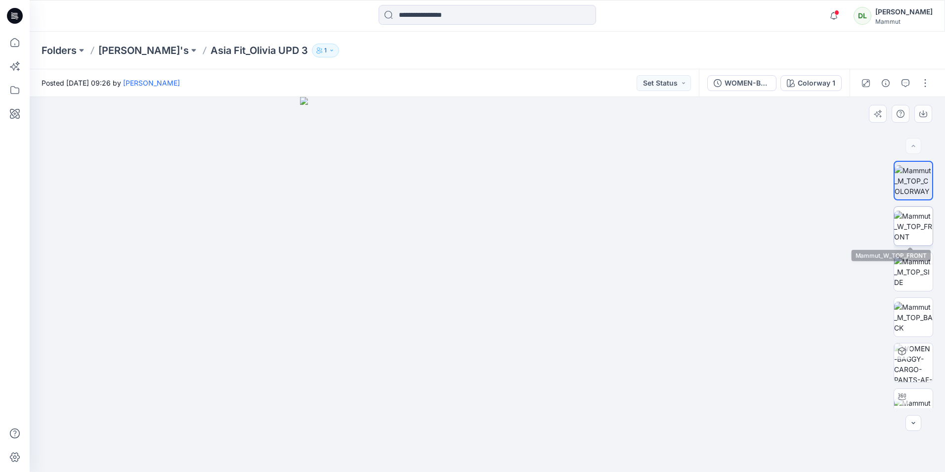
click at [907, 221] on img at bounding box center [913, 226] width 39 height 31
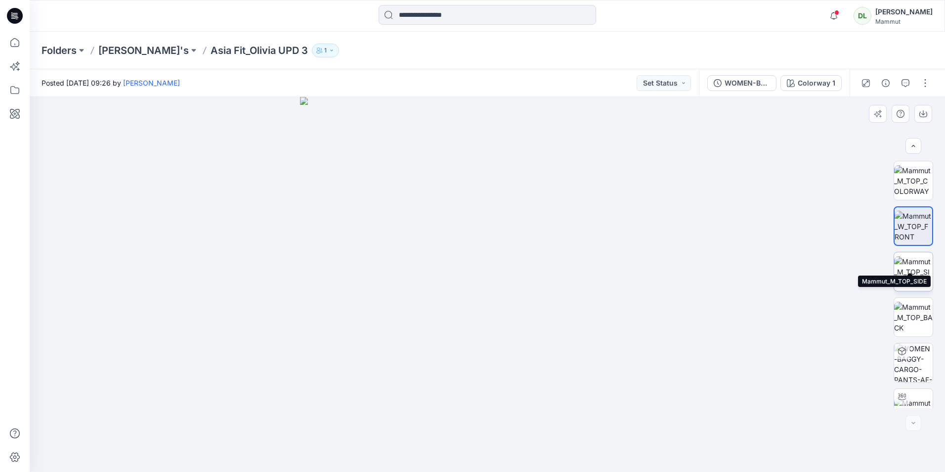
scroll to position [20, 0]
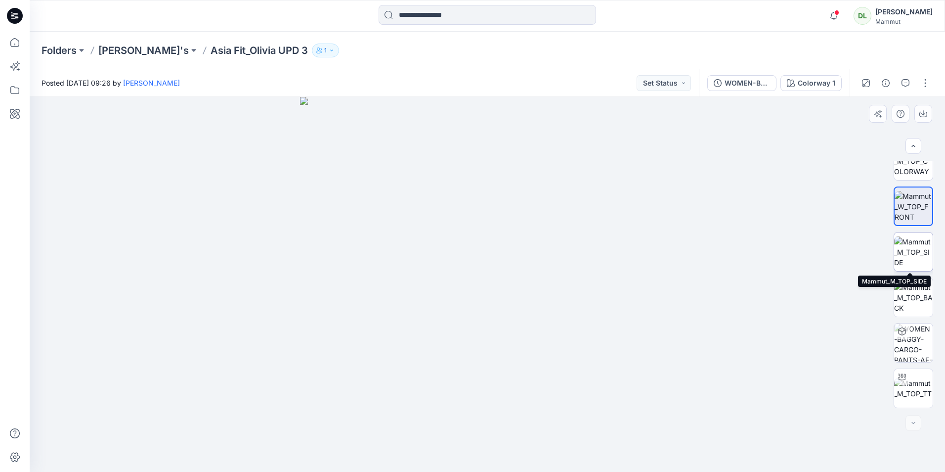
click at [916, 267] on img at bounding box center [913, 251] width 39 height 31
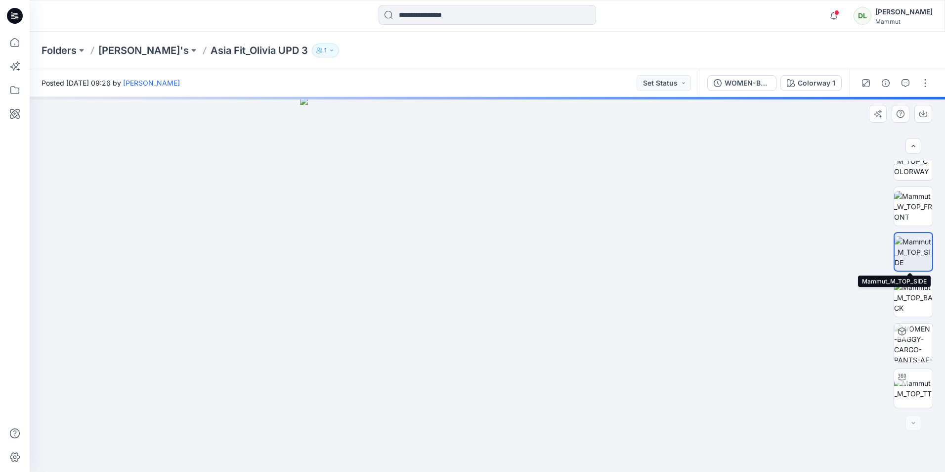
click at [916, 267] on img at bounding box center [914, 251] width 38 height 31
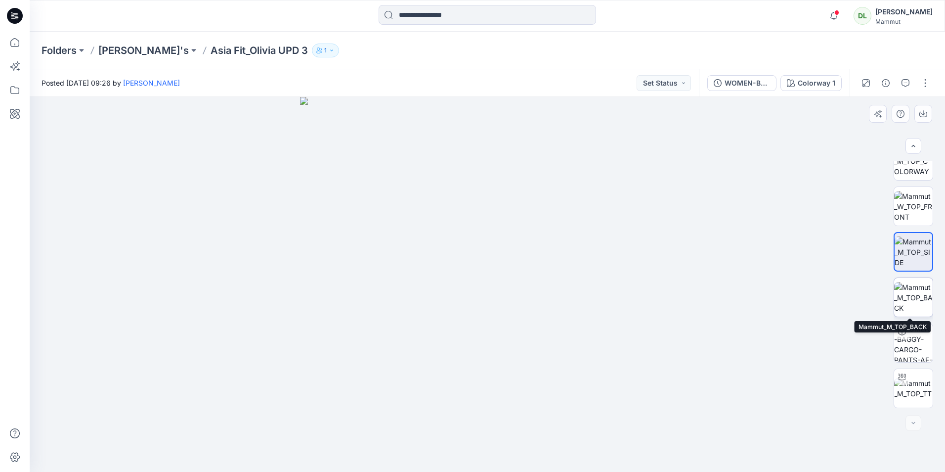
click at [917, 289] on img at bounding box center [913, 297] width 39 height 31
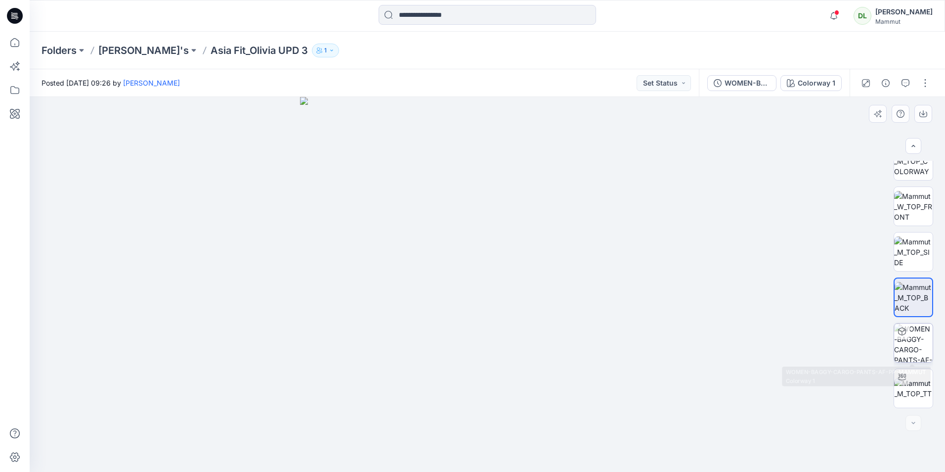
click at [917, 330] on img at bounding box center [913, 342] width 39 height 39
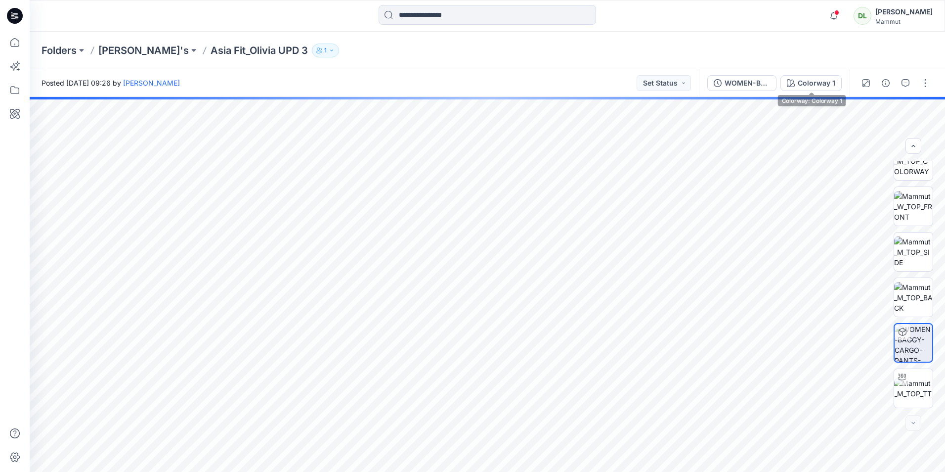
drag, startPoint x: 790, startPoint y: 84, endPoint x: 494, endPoint y: 91, distance: 296.2
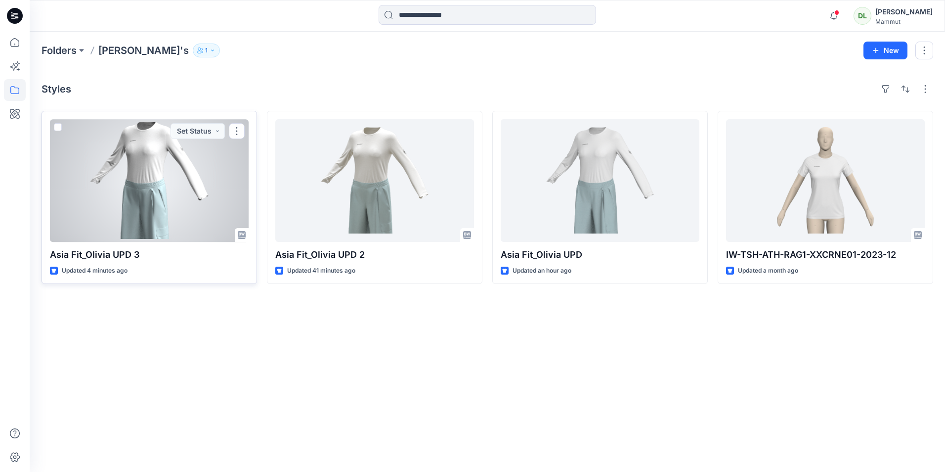
click at [200, 212] on div at bounding box center [149, 180] width 199 height 123
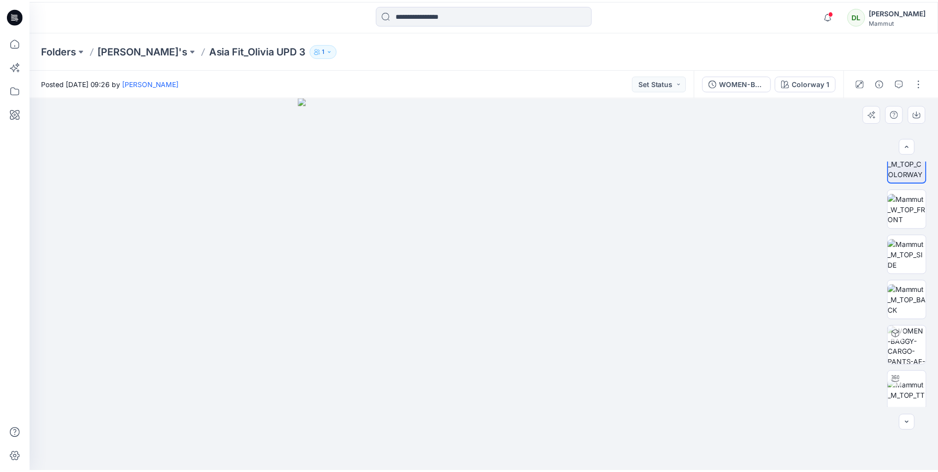
scroll to position [20, 0]
click at [918, 420] on div at bounding box center [914, 423] width 16 height 16
click at [912, 396] on img at bounding box center [913, 388] width 39 height 21
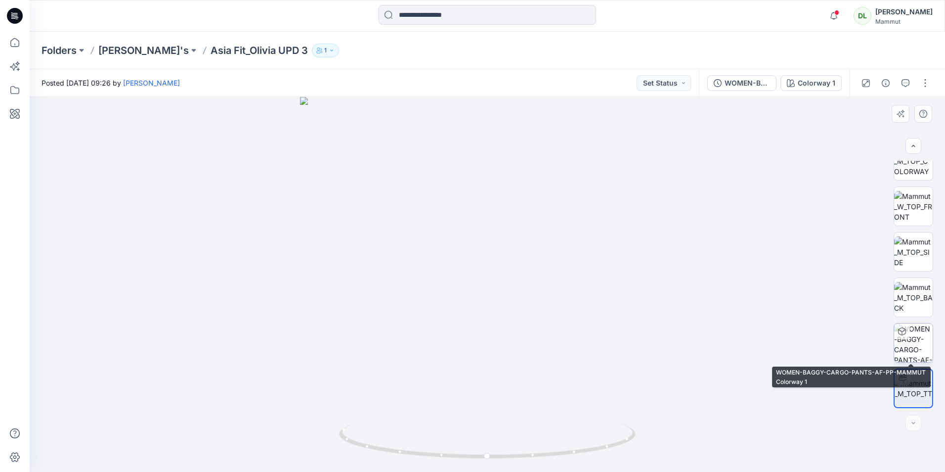
click at [902, 344] on img at bounding box center [913, 342] width 39 height 39
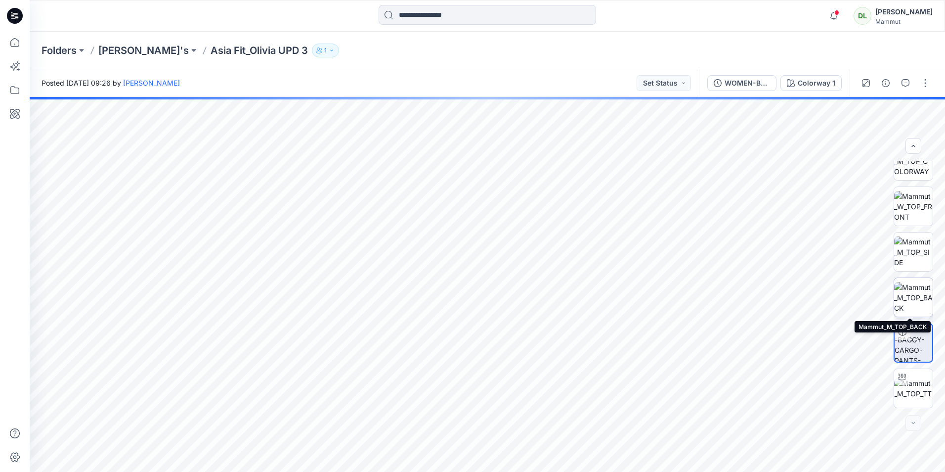
click at [919, 297] on img at bounding box center [913, 297] width 39 height 31
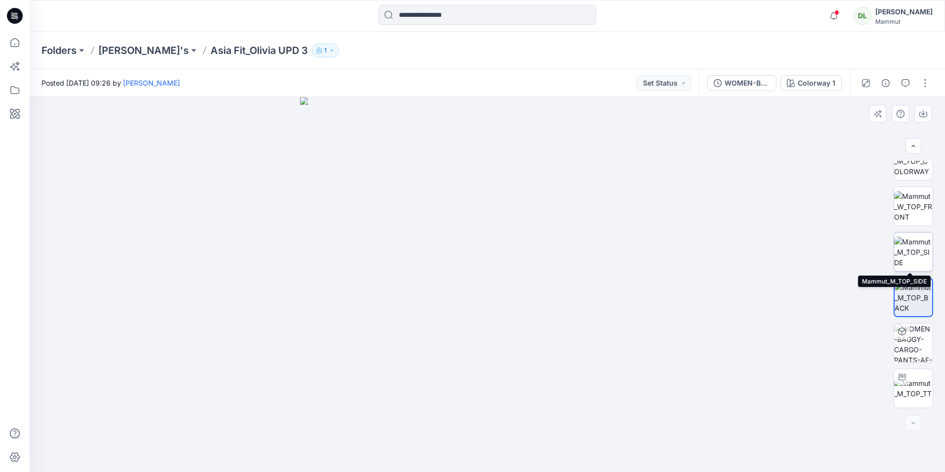
click at [913, 247] on img at bounding box center [913, 251] width 39 height 31
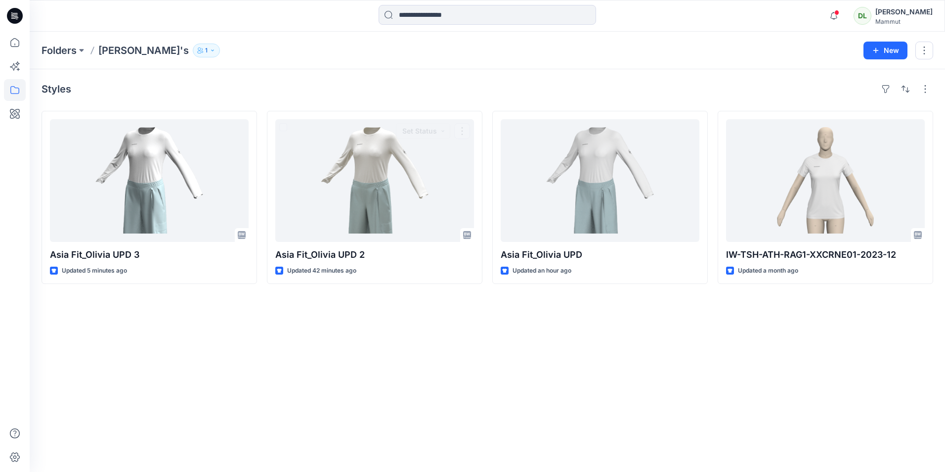
click at [315, 395] on div "Styles Asia Fit_Olivia UPD 3 Updated 5 minutes ago Asia Fit_Olivia UPD 2 Update…" at bounding box center [487, 270] width 915 height 402
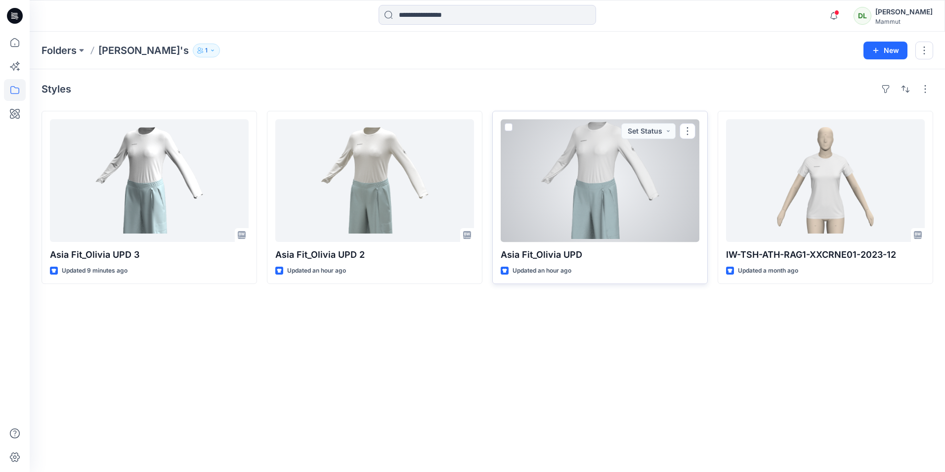
click at [552, 219] on div at bounding box center [600, 180] width 199 height 123
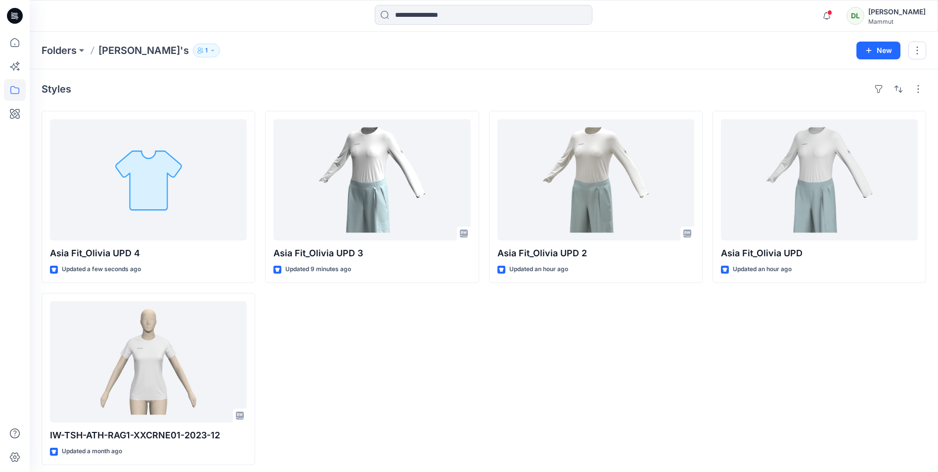
scroll to position [5, 0]
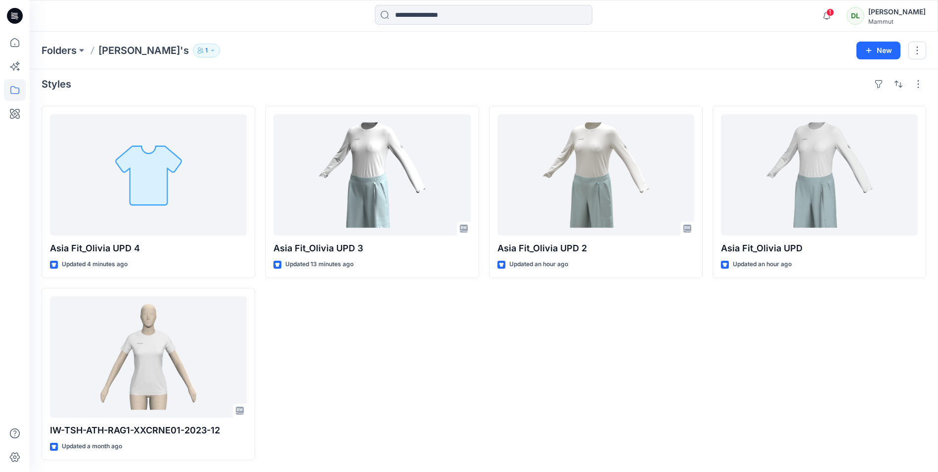
click at [602, 340] on div "Asia Fit_Olivia UPD 2 Updated an hour ago" at bounding box center [596, 283] width 214 height 354
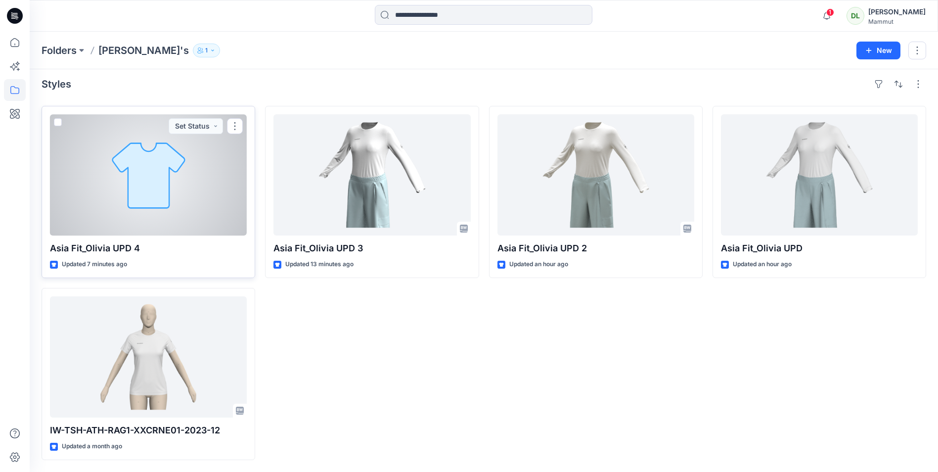
click at [156, 212] on div at bounding box center [148, 174] width 197 height 121
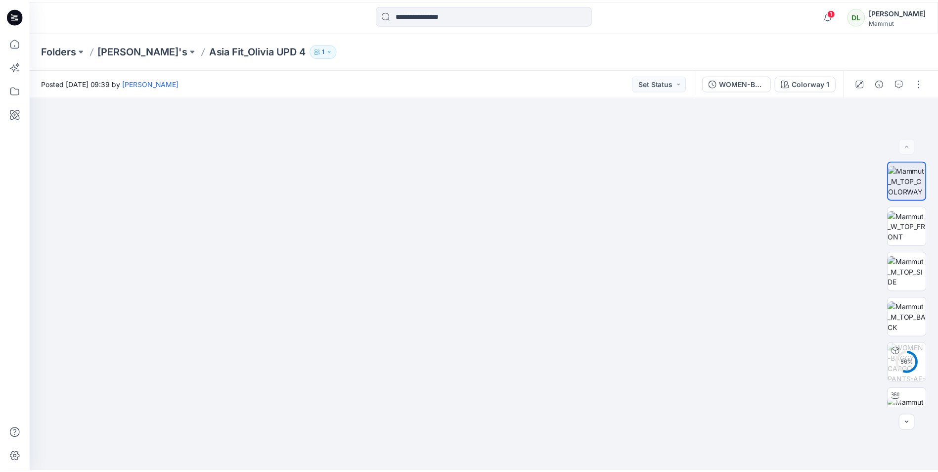
scroll to position [5, 0]
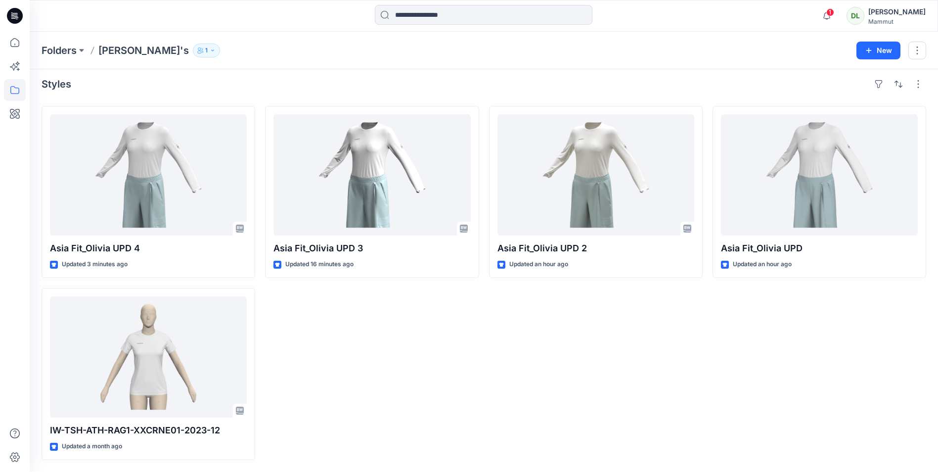
click at [394, 380] on div "Asia Fit_Olivia UPD 3 Updated 16 minutes ago" at bounding box center [372, 283] width 214 height 354
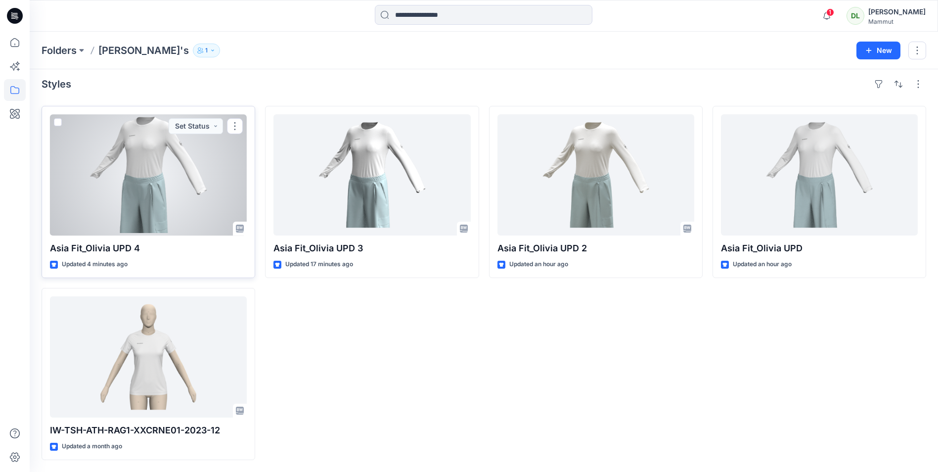
click at [186, 196] on div at bounding box center [148, 174] width 197 height 121
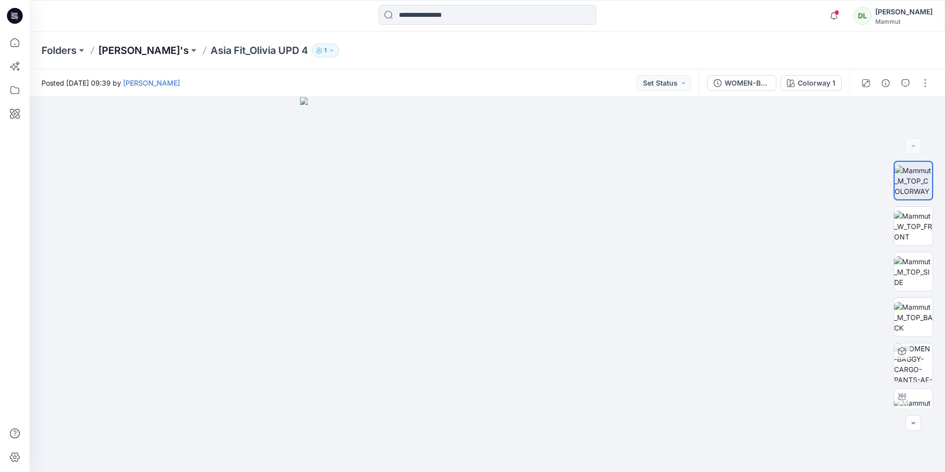
click at [112, 48] on p "[PERSON_NAME]'s" at bounding box center [143, 51] width 90 height 14
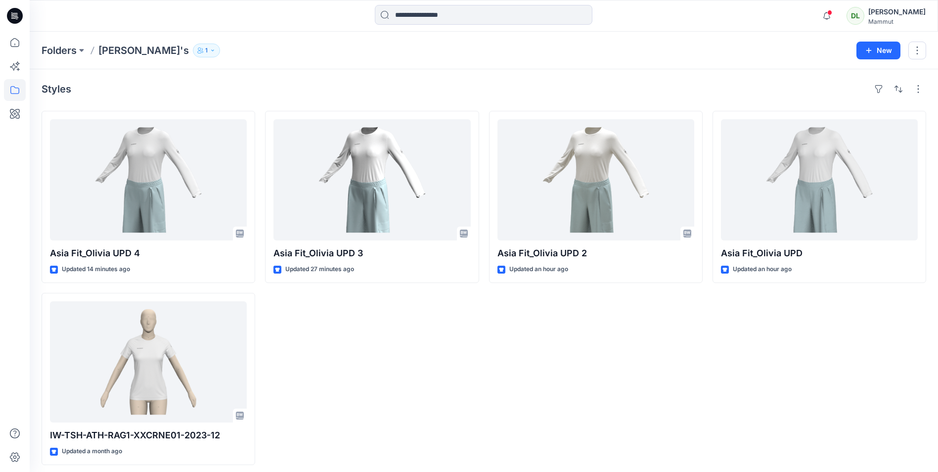
click at [368, 378] on div "Asia Fit_Olivia UPD 3 Updated 27 minutes ago" at bounding box center [372, 288] width 214 height 354
click at [639, 361] on div "Asia Fit_Olivia UPD 2 Updated an hour ago" at bounding box center [596, 288] width 214 height 354
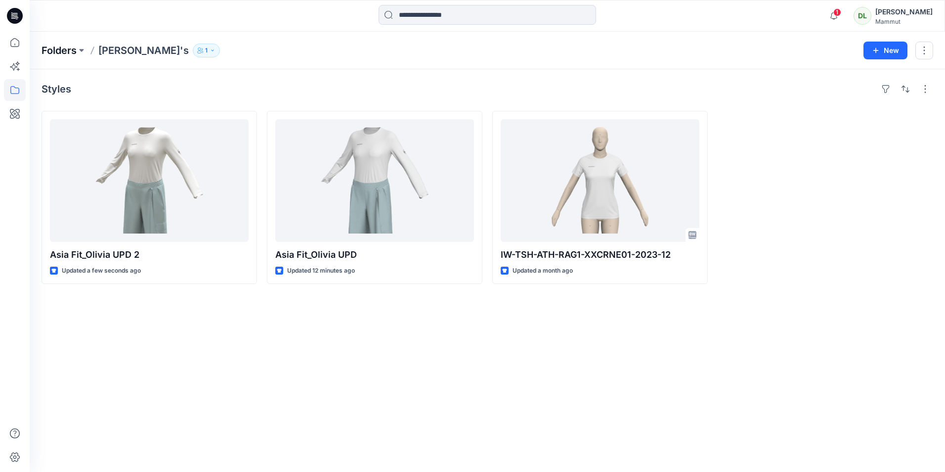
click at [60, 50] on p "Folders" at bounding box center [59, 51] width 35 height 14
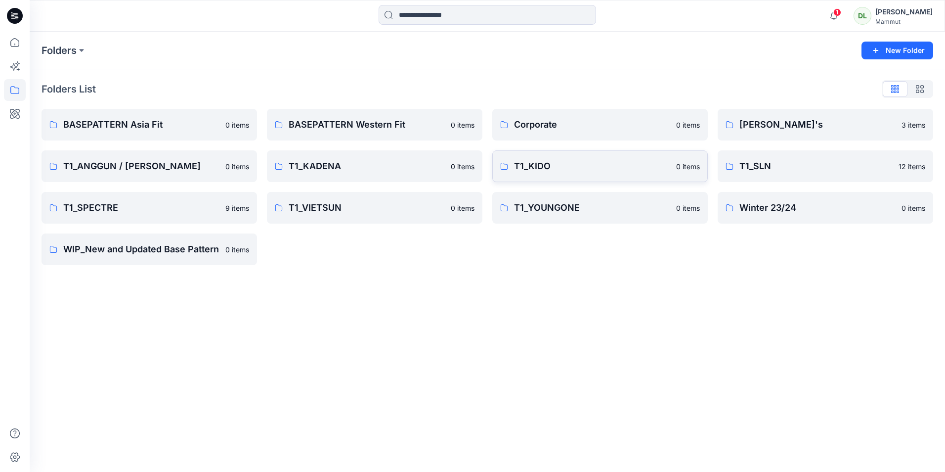
click at [521, 155] on link "T1_KIDO 0 items" at bounding box center [600, 166] width 216 height 32
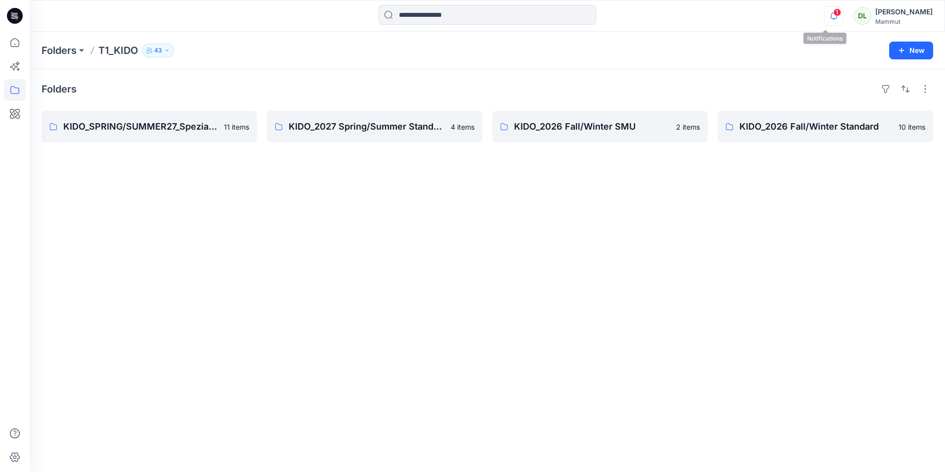
click at [825, 14] on icon "button" at bounding box center [834, 16] width 19 height 20
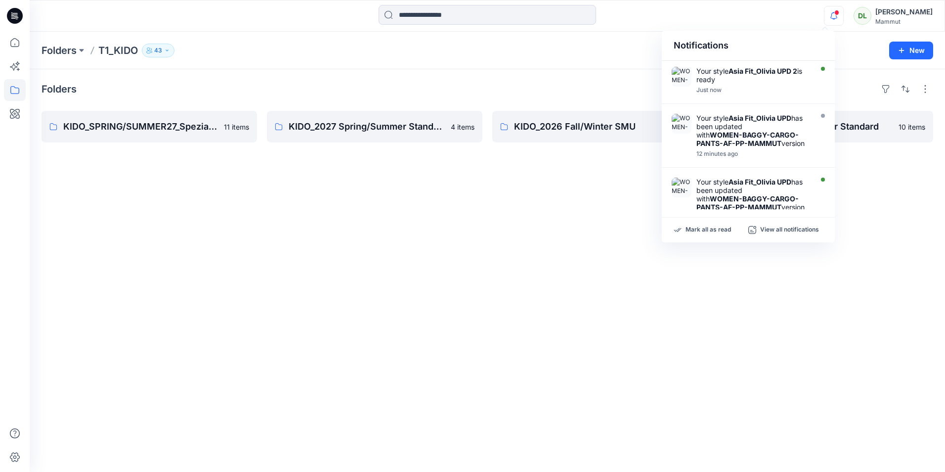
click at [825, 15] on icon "button" at bounding box center [834, 16] width 19 height 20
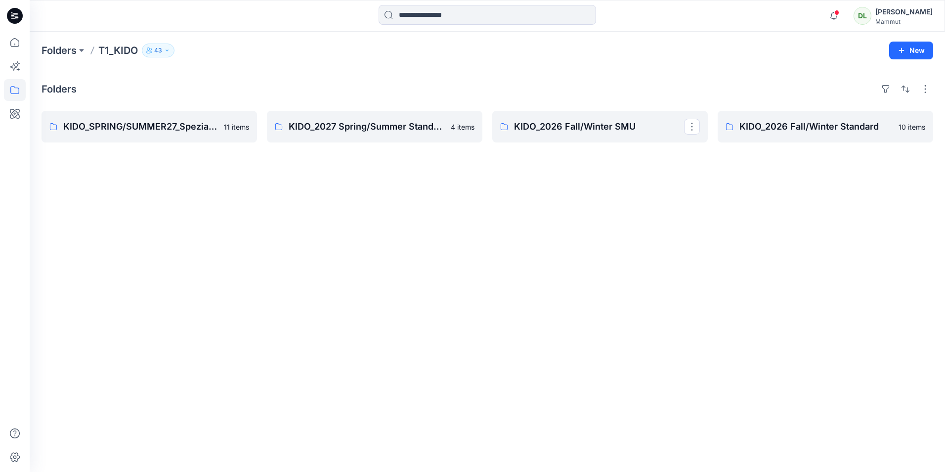
click at [516, 261] on div "Folders KIDO_SPRING/SUMMER27_Spezial Project 11 items KIDO_2027 Spring/Summer S…" at bounding box center [487, 270] width 915 height 402
click at [194, 135] on link "KIDO_SPRING/SUMMER27_Spezial Project" at bounding box center [150, 127] width 216 height 32
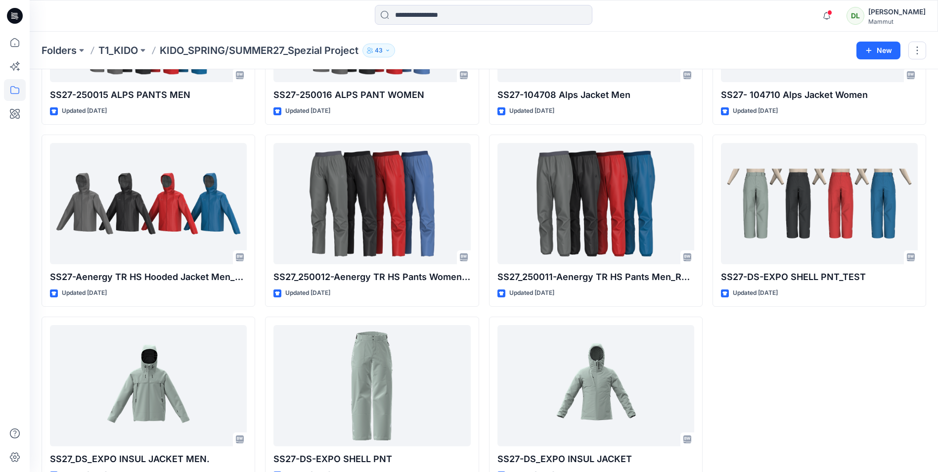
scroll to position [187, 0]
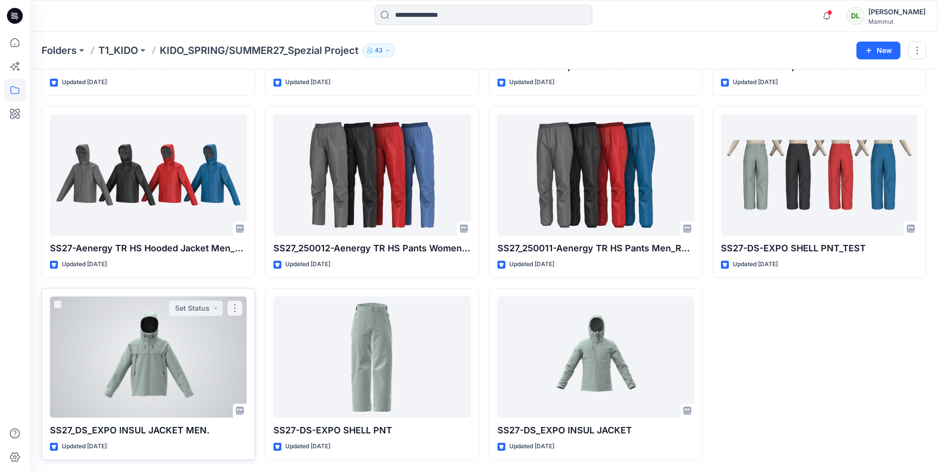
click at [202, 361] on div at bounding box center [148, 356] width 197 height 121
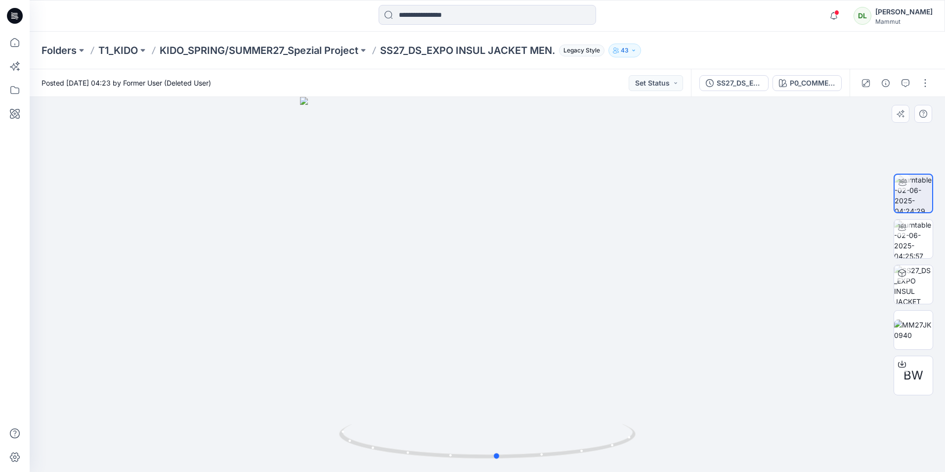
drag, startPoint x: 210, startPoint y: 367, endPoint x: 219, endPoint y: 373, distance: 11.5
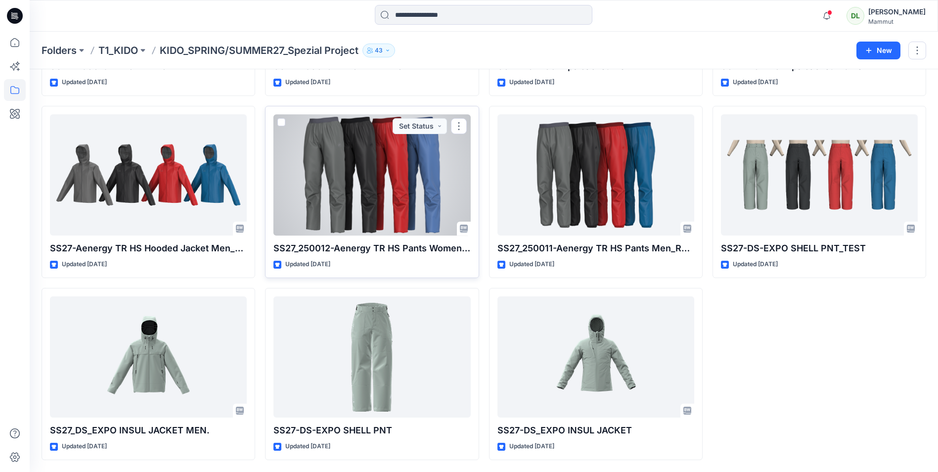
click at [365, 202] on div at bounding box center [371, 174] width 197 height 121
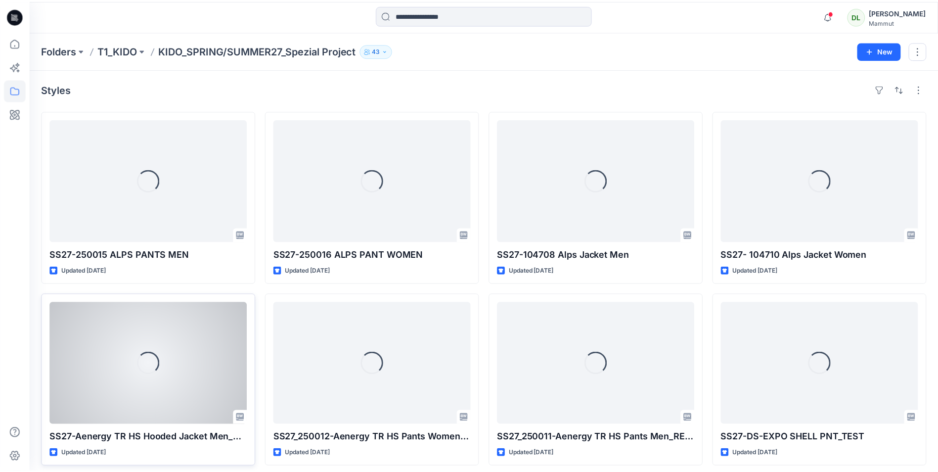
scroll to position [187, 0]
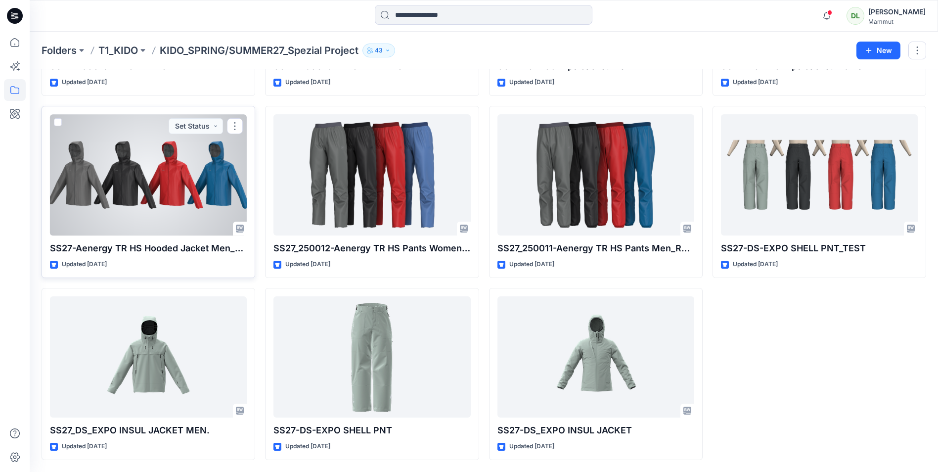
click at [175, 228] on div at bounding box center [148, 174] width 197 height 121
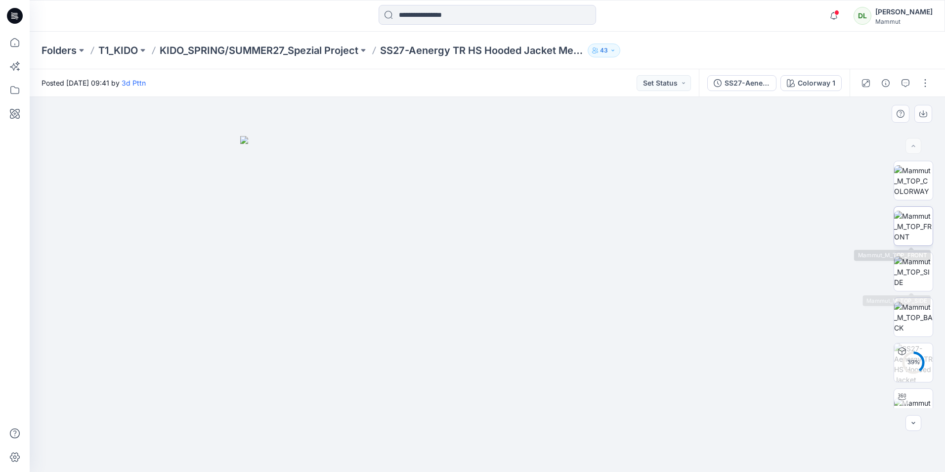
click at [899, 221] on img at bounding box center [913, 226] width 39 height 31
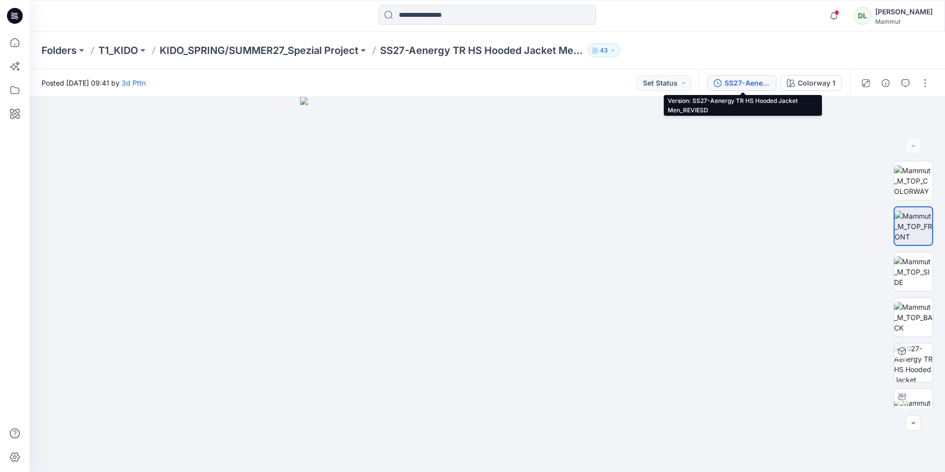
click at [726, 84] on div "SS27-Aenergy TR HS Hooded Jacket Men_REVIESD" at bounding box center [747, 83] width 45 height 11
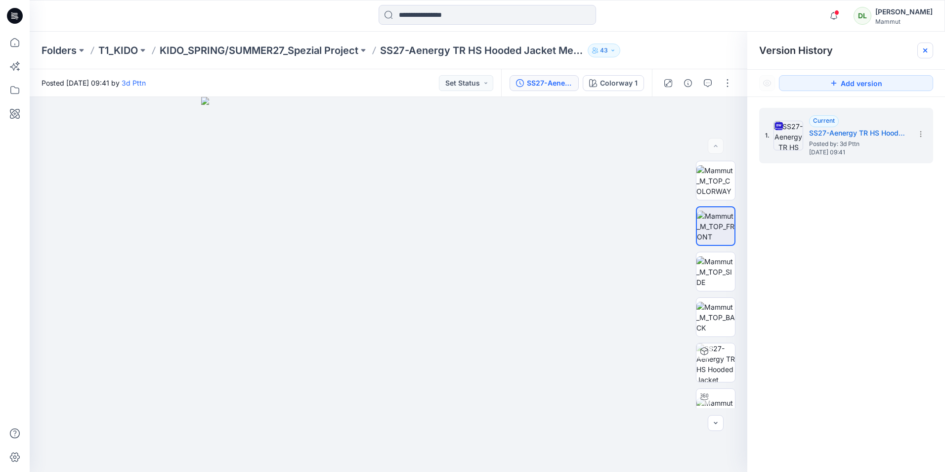
click at [926, 52] on icon at bounding box center [925, 50] width 8 height 8
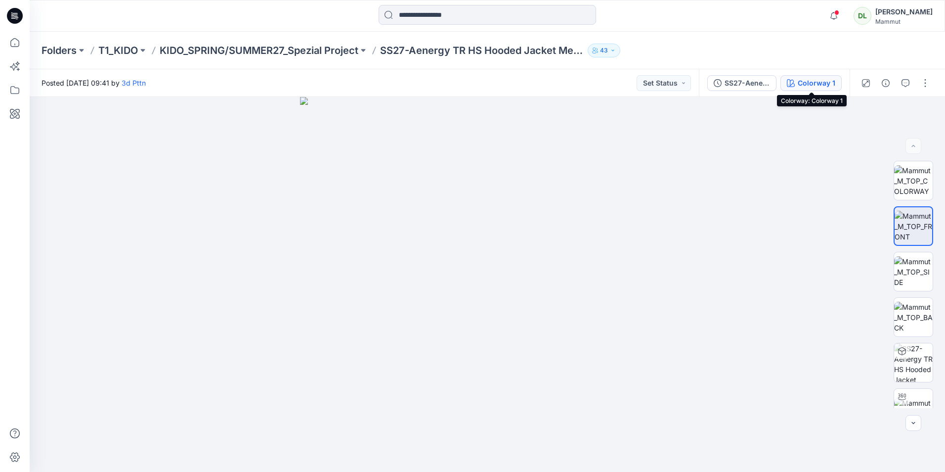
click at [792, 85] on icon "button" at bounding box center [791, 83] width 8 height 8
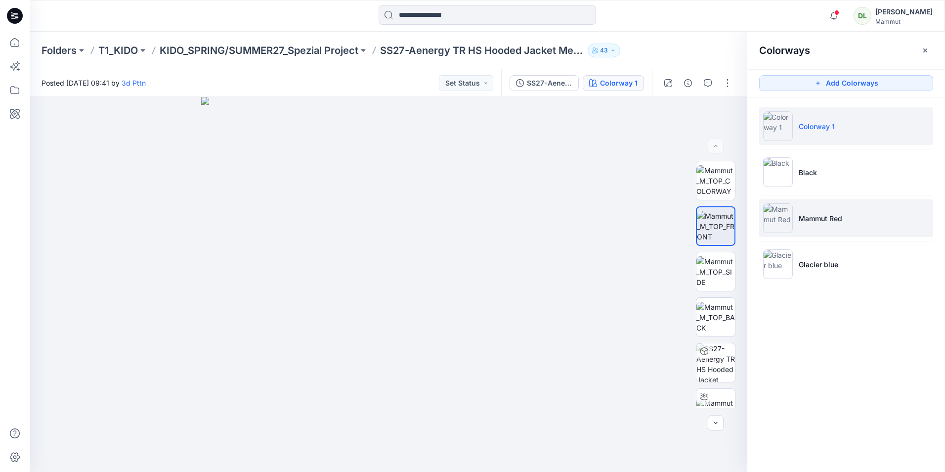
click at [809, 220] on p "Mammut Red" at bounding box center [821, 218] width 44 height 10
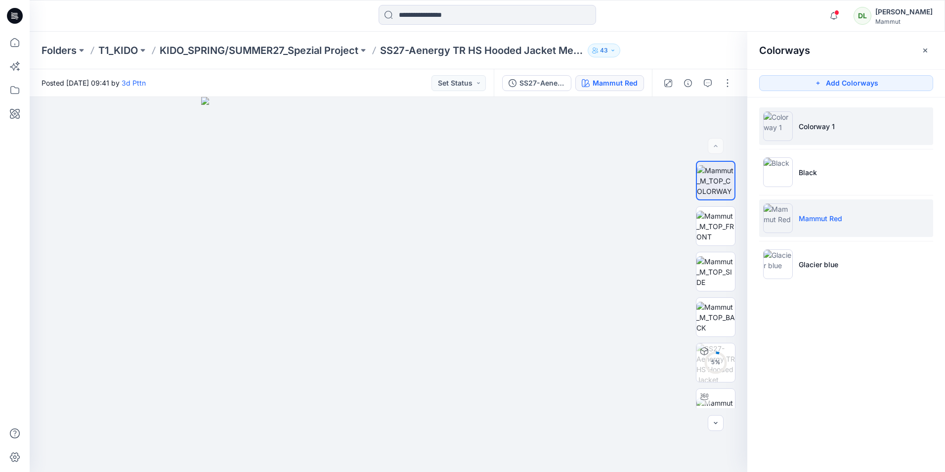
click at [810, 131] on li "Colorway 1" at bounding box center [846, 126] width 174 height 38
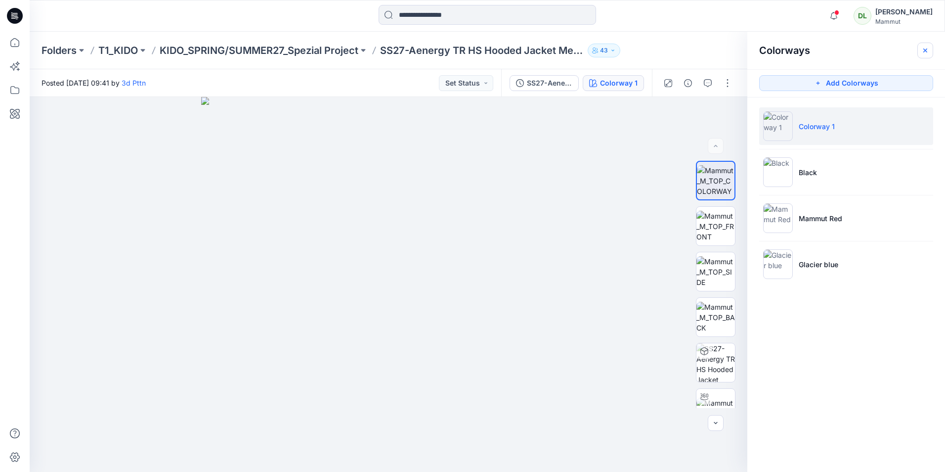
click at [922, 49] on icon "button" at bounding box center [925, 50] width 8 height 8
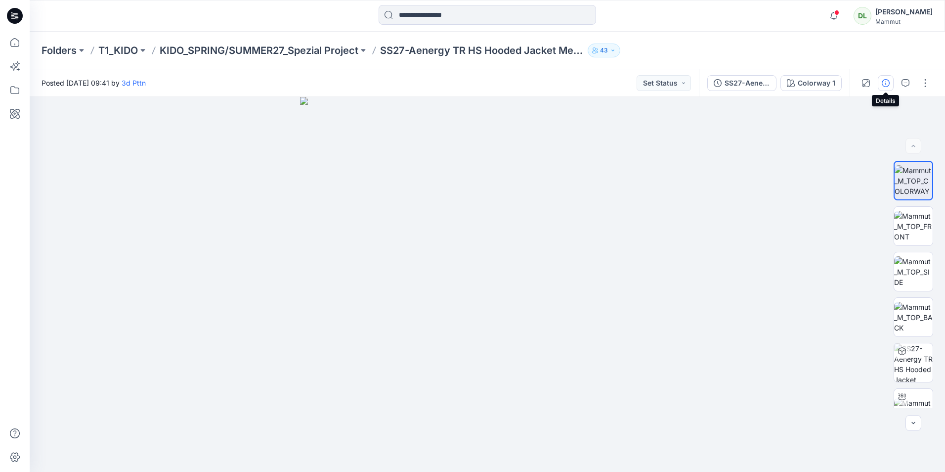
click at [883, 88] on button "button" at bounding box center [886, 83] width 16 height 16
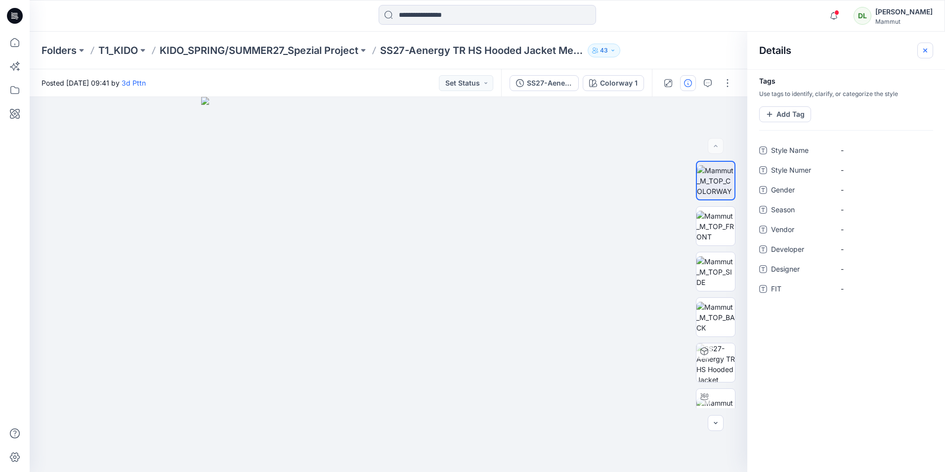
click at [930, 51] on button "button" at bounding box center [925, 51] width 16 height 16
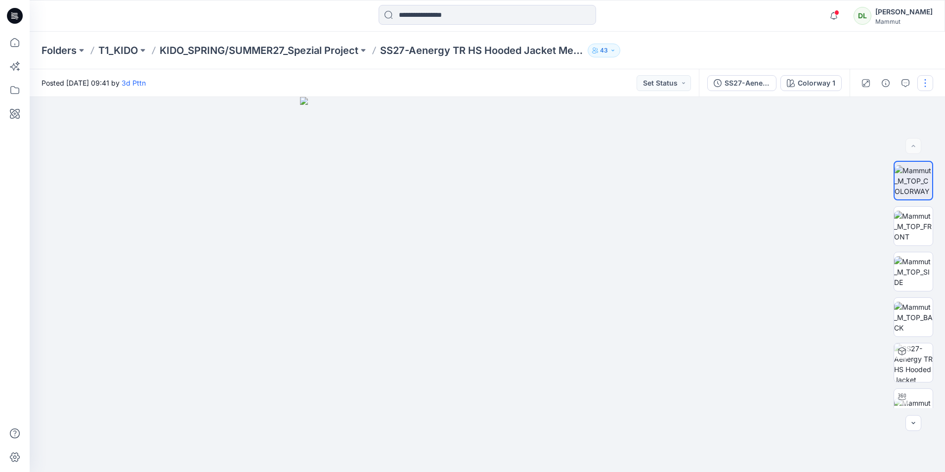
click at [920, 87] on button "button" at bounding box center [925, 83] width 16 height 16
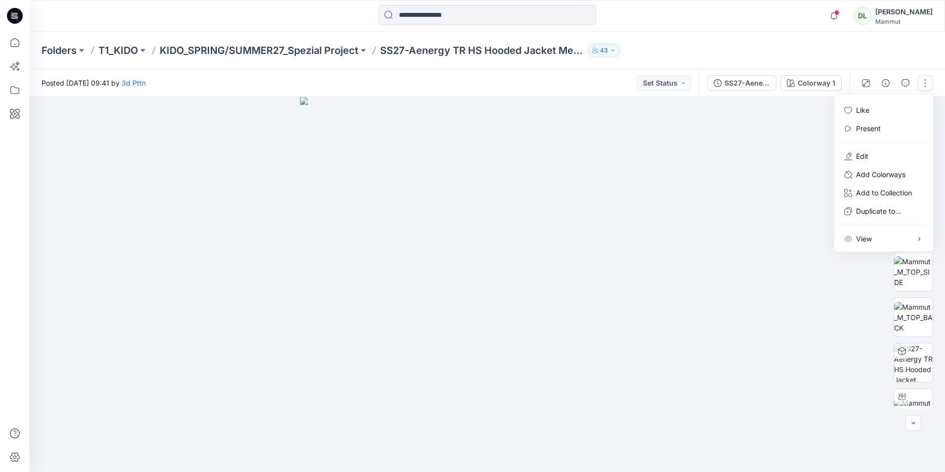
click at [887, 143] on div at bounding box center [883, 141] width 95 height 9
click at [887, 151] on button "Edit" at bounding box center [883, 156] width 91 height 18
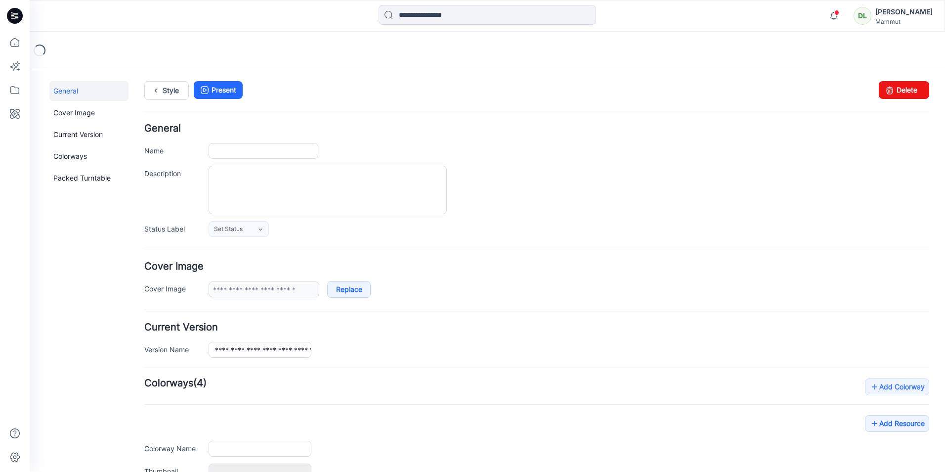
type input "**********"
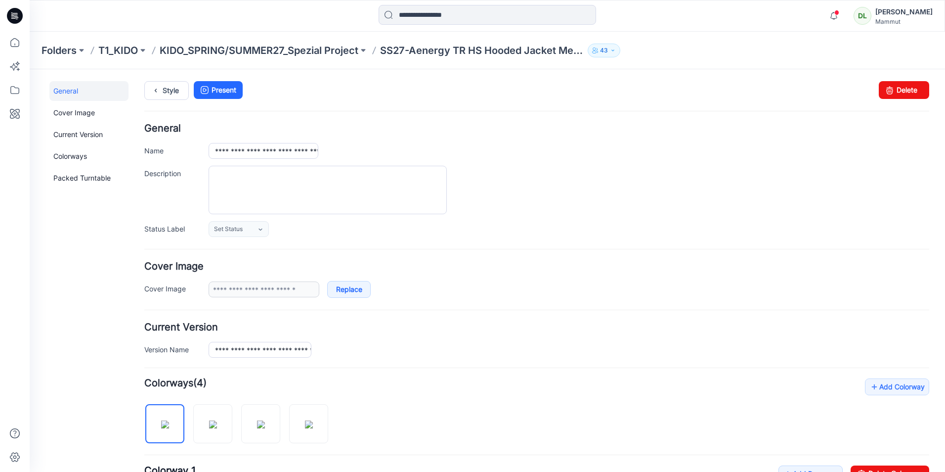
click at [85, 85] on link "General" at bounding box center [88, 91] width 79 height 20
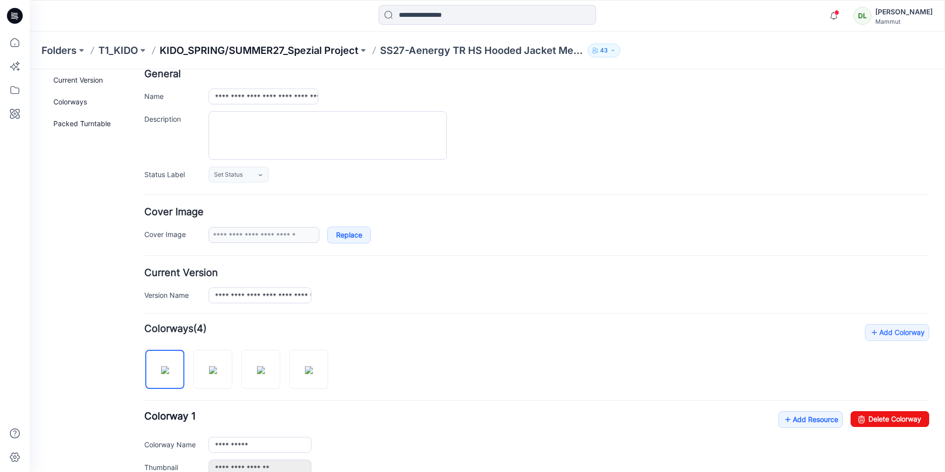
click at [291, 44] on p "KIDO_SPRING/SUMMER27_Spezial Project" at bounding box center [259, 51] width 199 height 14
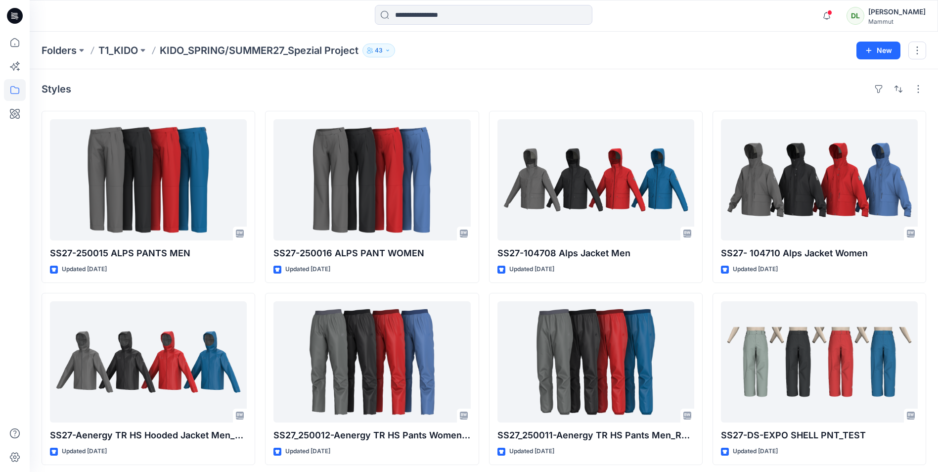
click at [338, 104] on div "Styles SS27-250015 ALPS PANTS MEN Updated 2 months ago SS27-Aenergy TR HS Hoode…" at bounding box center [484, 363] width 908 height 589
click at [339, 107] on div "Styles SS27-250015 ALPS PANTS MEN Updated 2 months ago SS27-Aenergy TR HS Hoode…" at bounding box center [484, 363] width 908 height 589
click at [27, 182] on div at bounding box center [15, 236] width 30 height 472
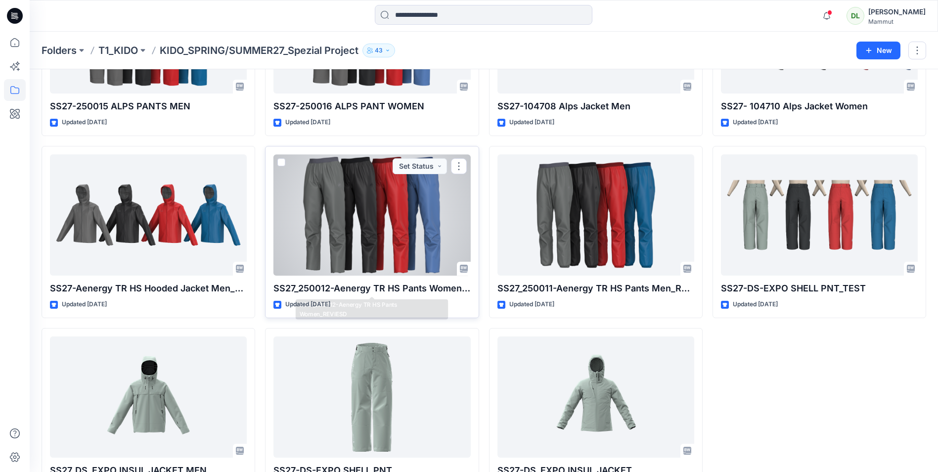
scroll to position [187, 0]
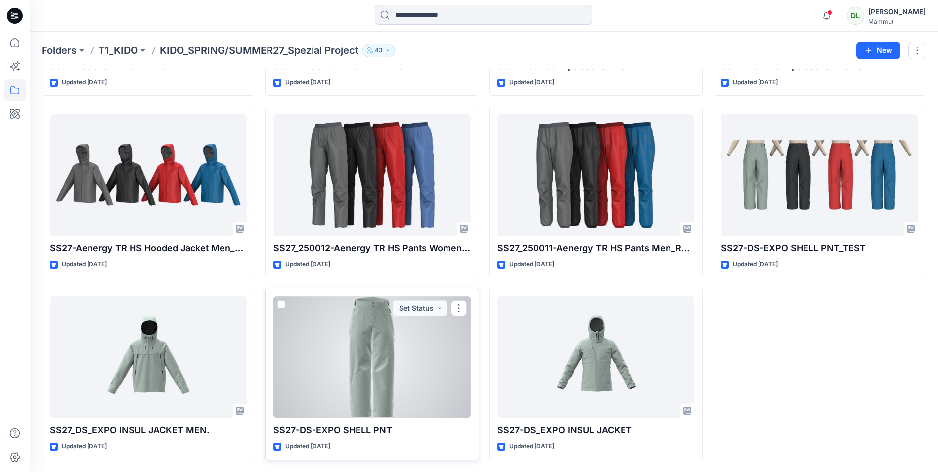
click at [289, 351] on div at bounding box center [371, 356] width 197 height 121
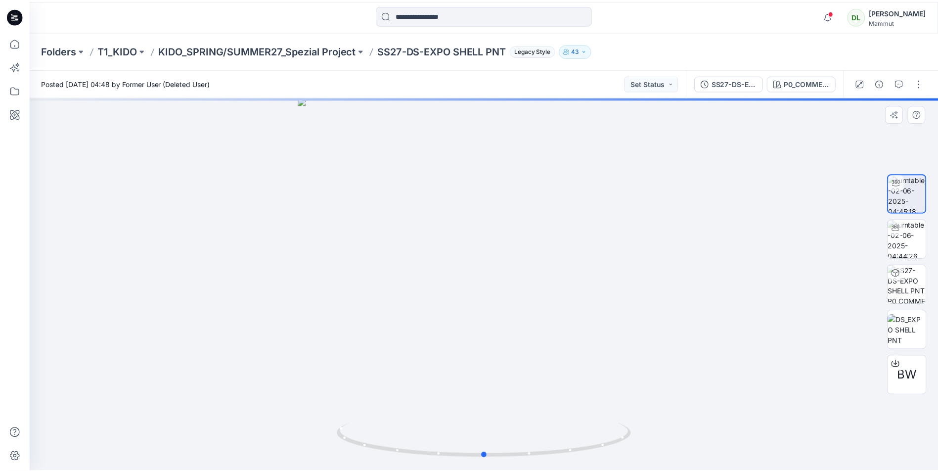
scroll to position [187, 0]
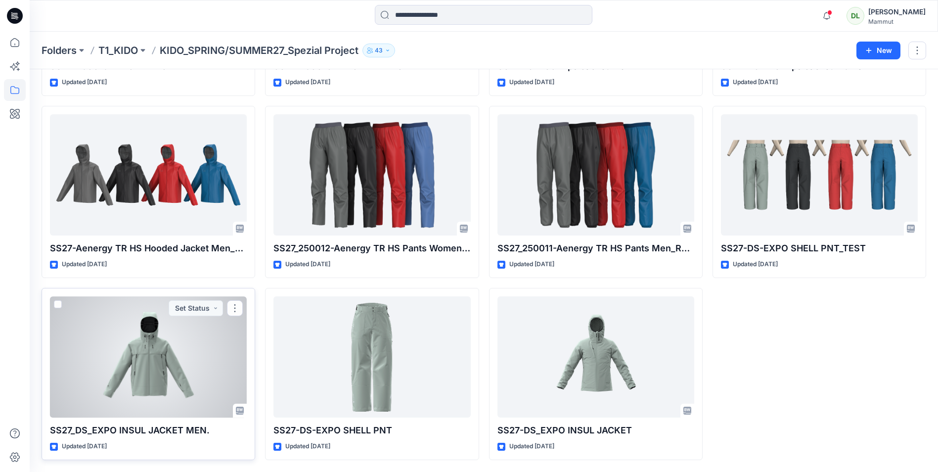
click at [162, 344] on div at bounding box center [148, 356] width 197 height 121
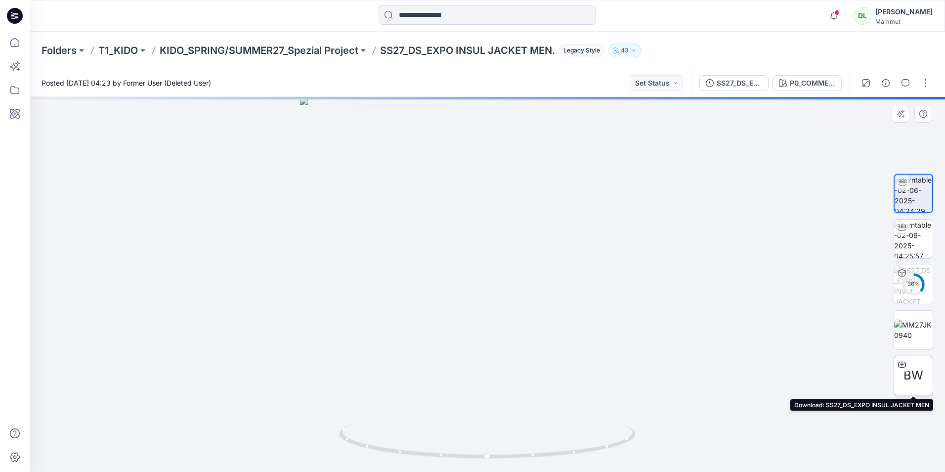
click at [915, 380] on span "BW" at bounding box center [914, 375] width 20 height 18
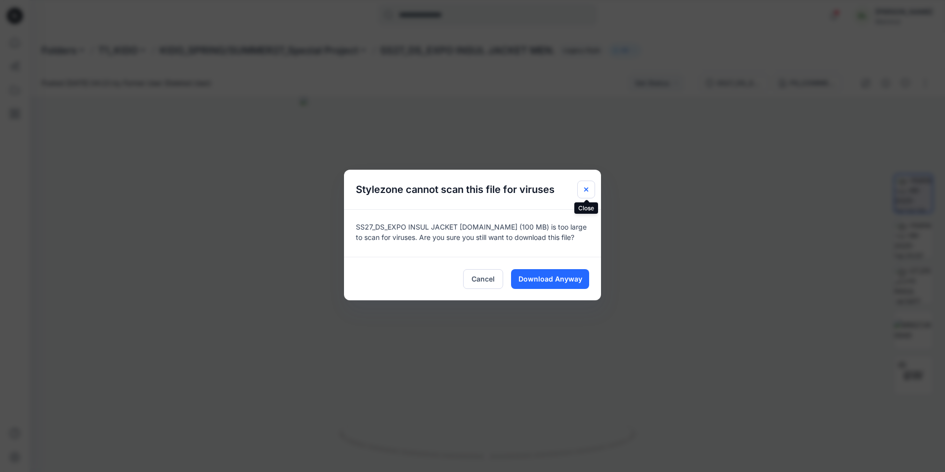
click at [593, 188] on button "Close" at bounding box center [586, 189] width 18 height 18
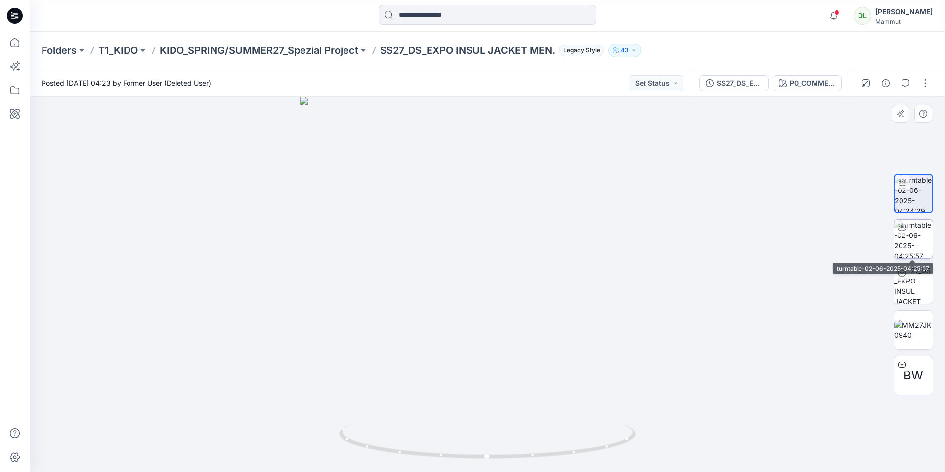
click at [906, 245] on img at bounding box center [913, 238] width 39 height 39
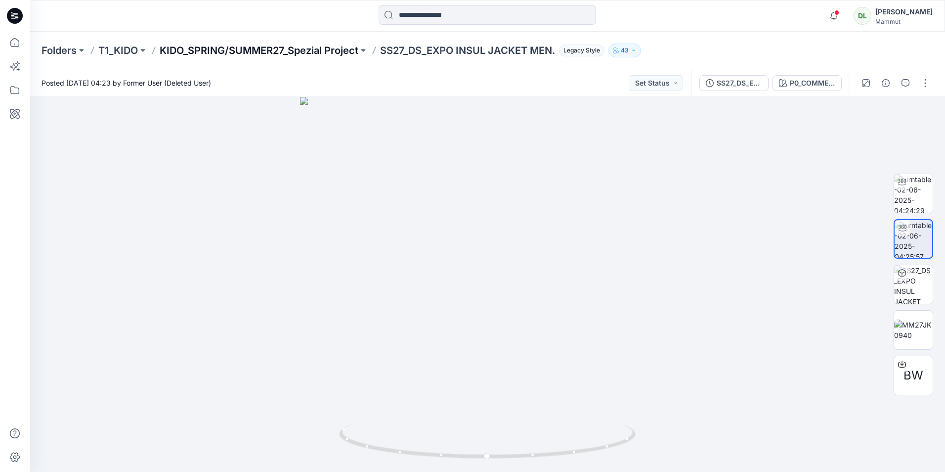
click at [292, 55] on p "KIDO_SPRING/SUMMER27_Spezial Project" at bounding box center [259, 51] width 199 height 14
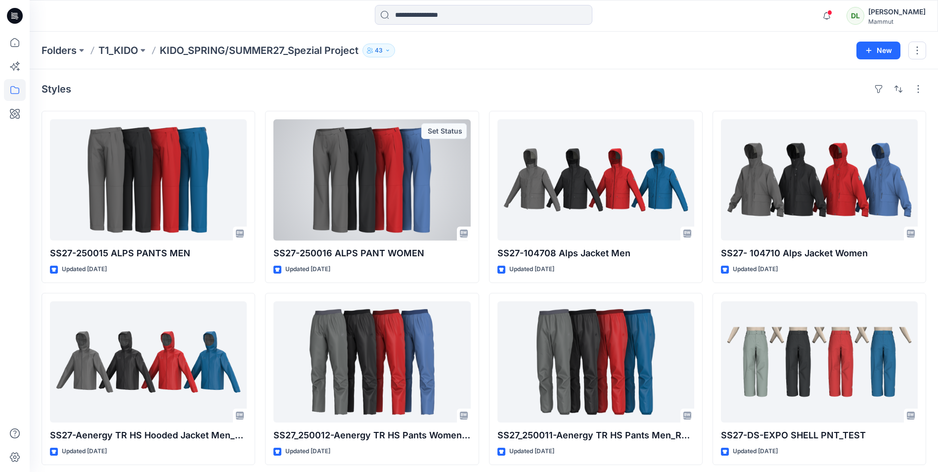
drag, startPoint x: 354, startPoint y: 244, endPoint x: 346, endPoint y: 226, distance: 19.7
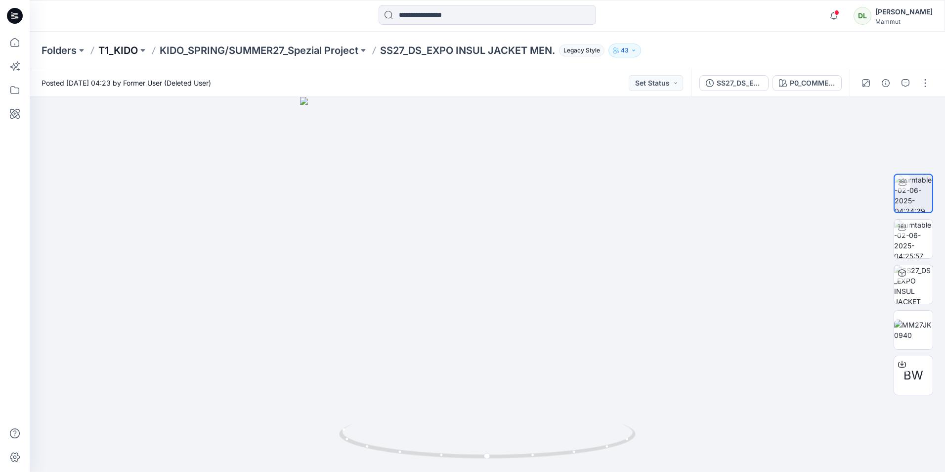
click at [123, 49] on p "T1_KIDO" at bounding box center [118, 51] width 40 height 14
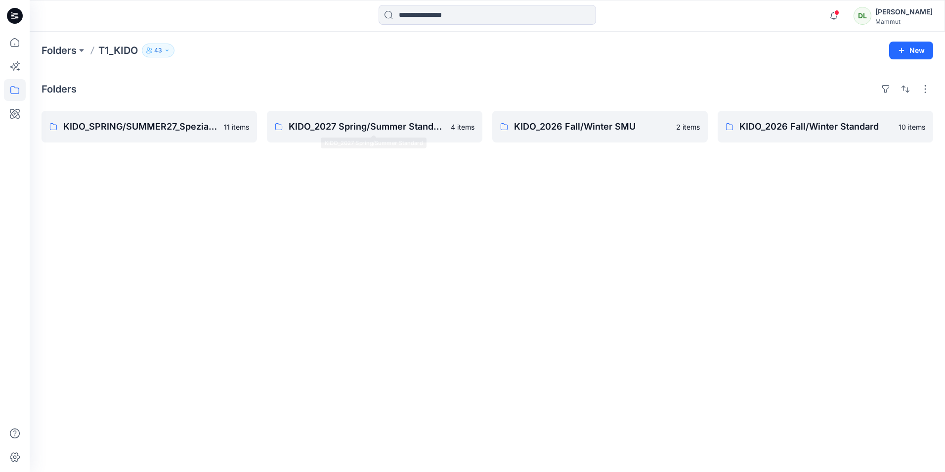
click at [367, 102] on div "Folders KIDO_SPRING/SUMMER27_Spezial Project 11 items KIDO_2027 Spring/Summer S…" at bounding box center [487, 270] width 915 height 402
click at [371, 111] on link "KIDO_2027 Spring/Summer Standard 4 items" at bounding box center [375, 127] width 216 height 32
click at [590, 99] on div "Folders KIDO_SPRING/SUMMER27_Spezial Project 11 items KIDO_2027 Spring/Summer S…" at bounding box center [487, 270] width 915 height 402
click at [597, 118] on link "KIDO_2026 Fall/Winter SMU" at bounding box center [600, 127] width 216 height 32
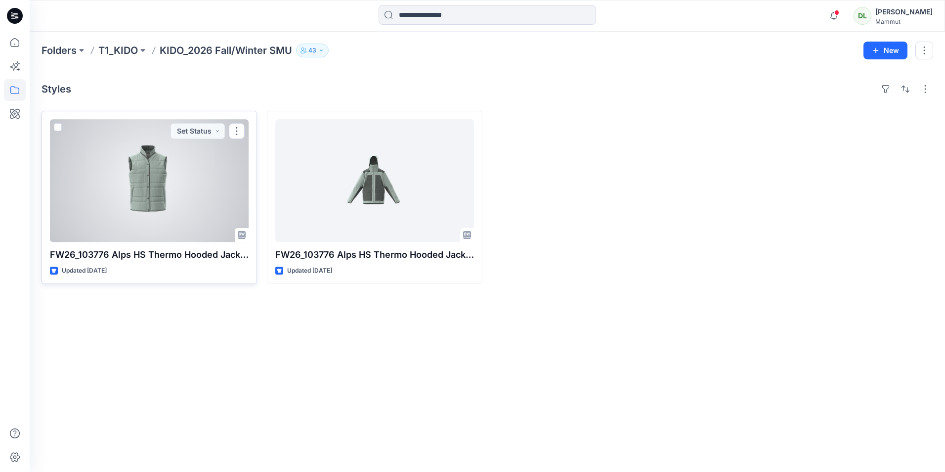
click at [166, 184] on div at bounding box center [149, 180] width 199 height 123
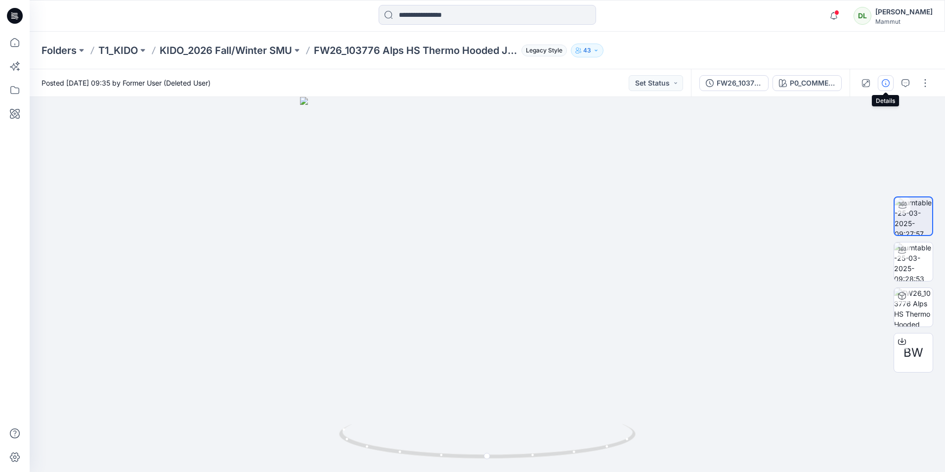
click at [880, 86] on button "button" at bounding box center [886, 83] width 16 height 16
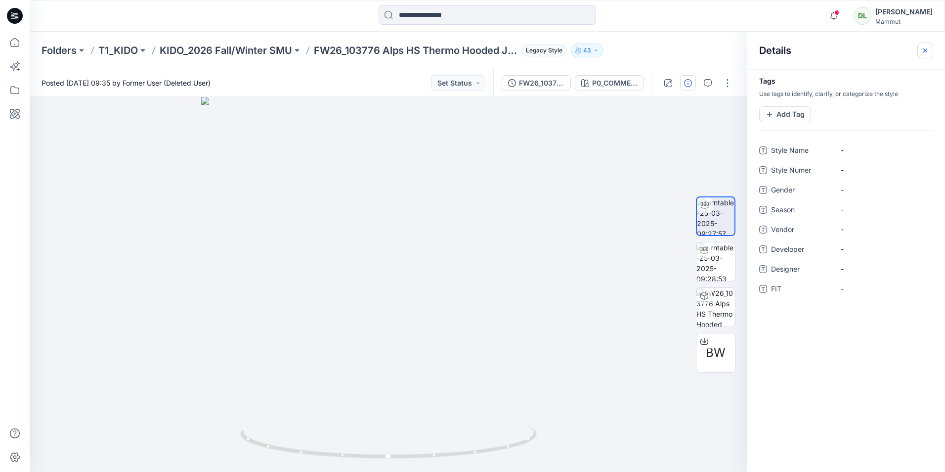
click at [931, 50] on button "button" at bounding box center [925, 51] width 16 height 16
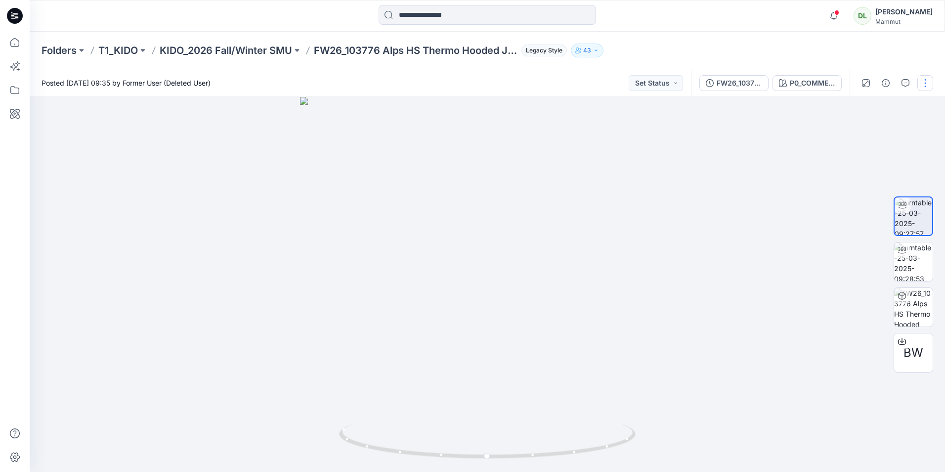
click at [929, 87] on button "button" at bounding box center [925, 83] width 16 height 16
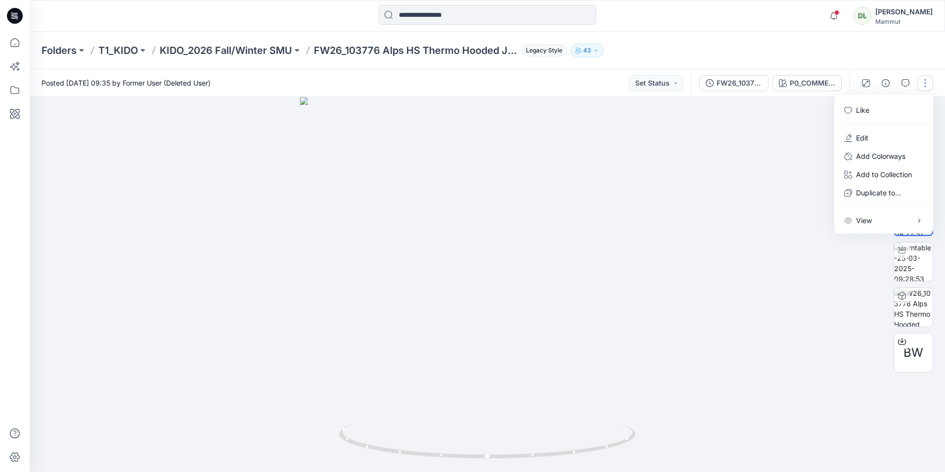
click at [923, 83] on button "button" at bounding box center [925, 83] width 16 height 16
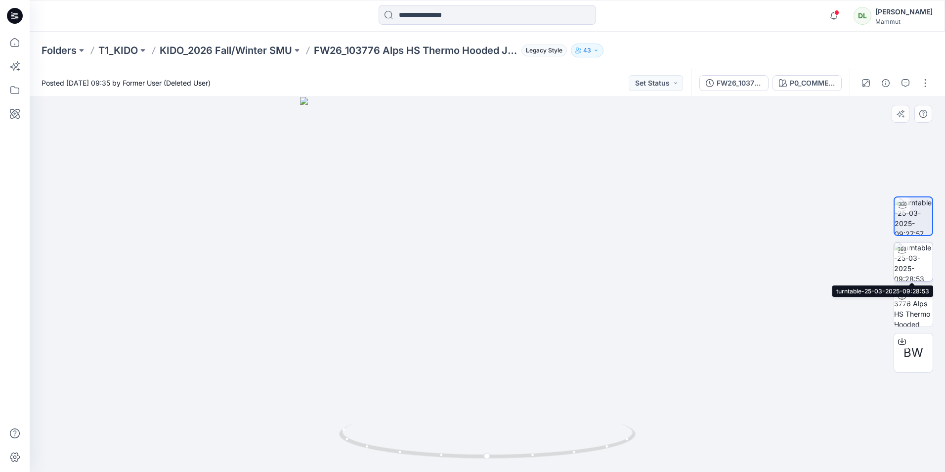
click at [898, 266] on img at bounding box center [913, 261] width 39 height 39
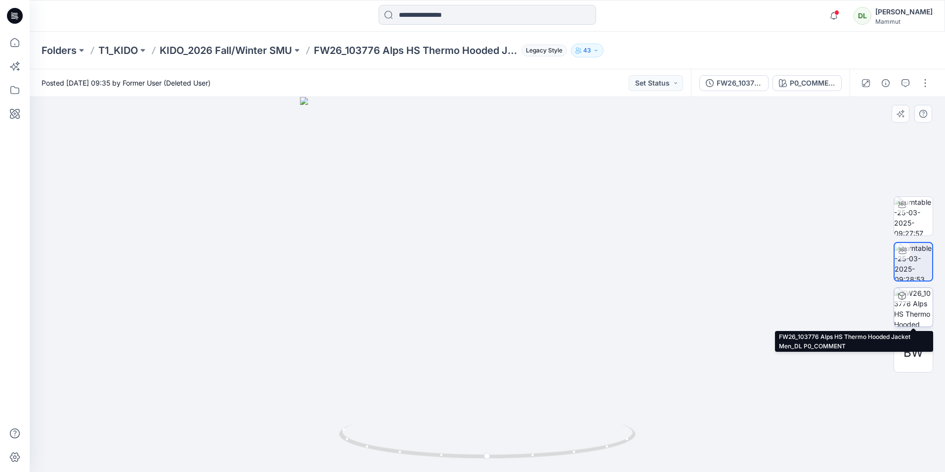
click at [920, 298] on img at bounding box center [913, 307] width 39 height 39
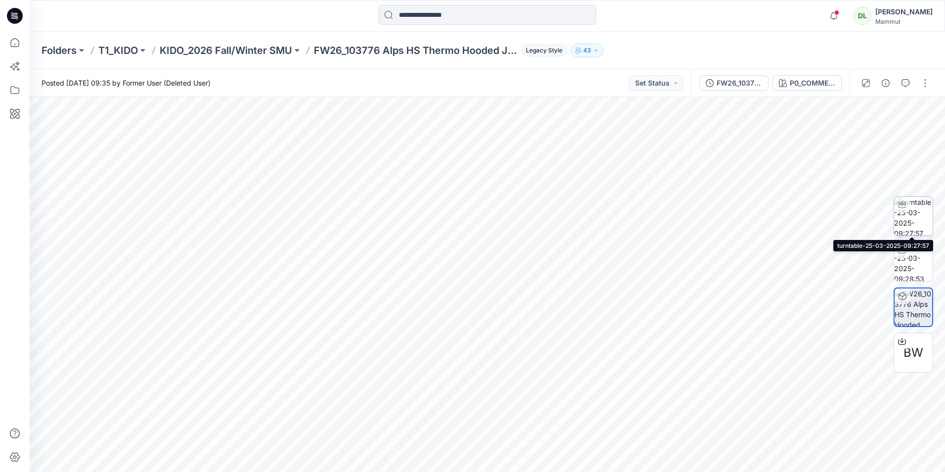
click at [917, 218] on img at bounding box center [913, 216] width 39 height 39
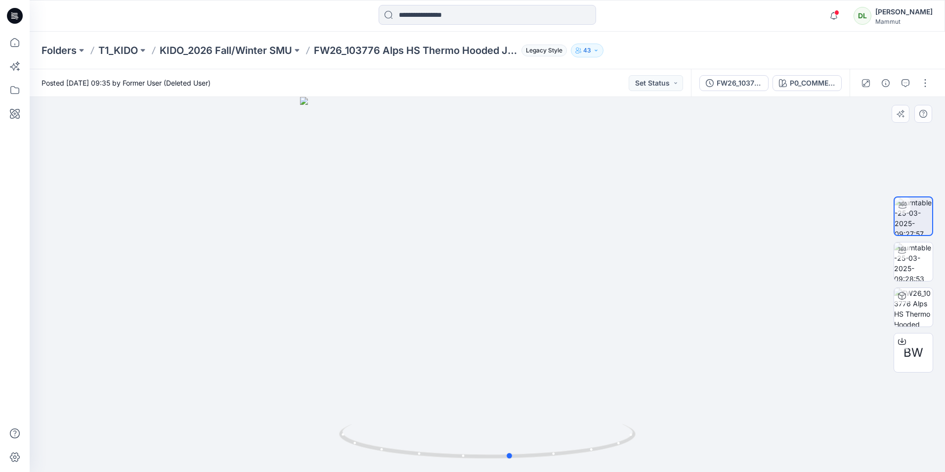
drag, startPoint x: 710, startPoint y: 271, endPoint x: 734, endPoint y: 296, distance: 33.9
click at [734, 296] on div at bounding box center [487, 284] width 915 height 375
drag, startPoint x: 681, startPoint y: 318, endPoint x: 669, endPoint y: 324, distance: 13.7
click at [669, 324] on div at bounding box center [487, 284] width 915 height 375
drag, startPoint x: 444, startPoint y: 459, endPoint x: 453, endPoint y: 458, distance: 8.5
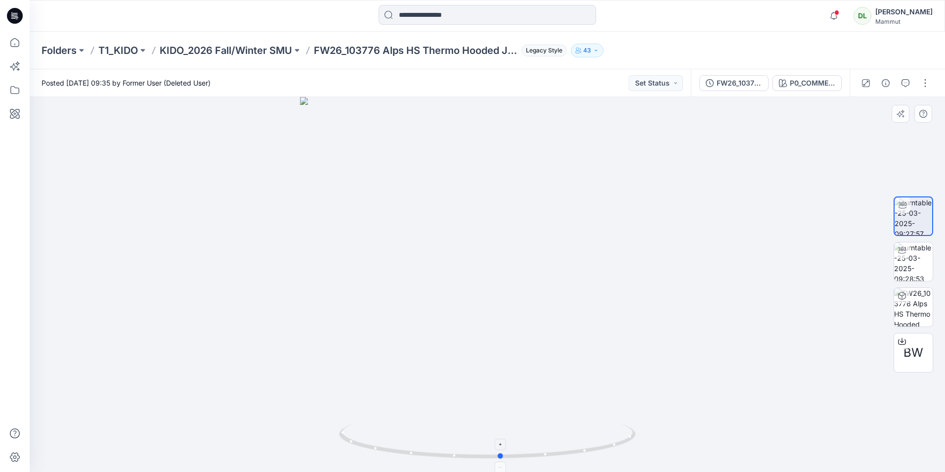
click at [453, 458] on icon at bounding box center [488, 442] width 299 height 37
click at [500, 448] on div at bounding box center [500, 443] width 11 height 11
drag, startPoint x: 552, startPoint y: 187, endPoint x: 576, endPoint y: 187, distance: 24.2
click at [576, 187] on img at bounding box center [487, 272] width 423 height 399
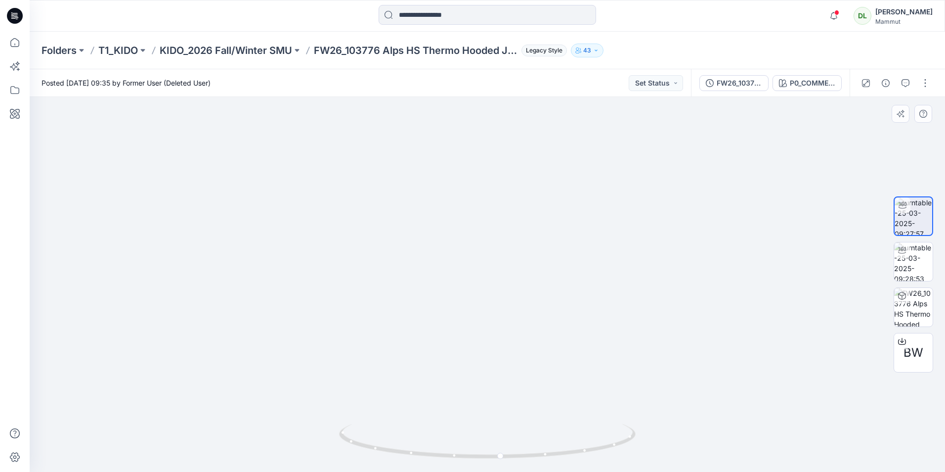
drag, startPoint x: 576, startPoint y: 187, endPoint x: 557, endPoint y: 188, distance: 19.8
click at [559, 187] on img at bounding box center [487, 272] width 423 height 399
click at [248, 46] on p "KIDO_2026 Fall/Winter SMU" at bounding box center [226, 51] width 132 height 14
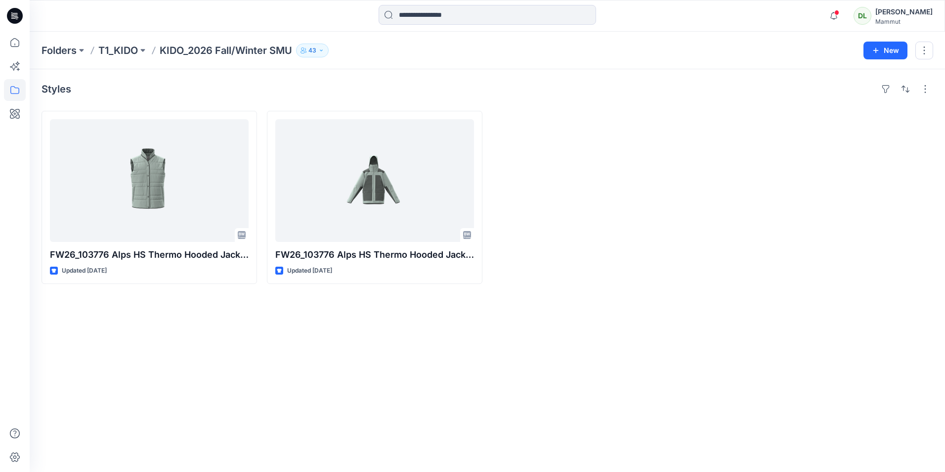
drag, startPoint x: 414, startPoint y: 354, endPoint x: 406, endPoint y: 354, distance: 7.9
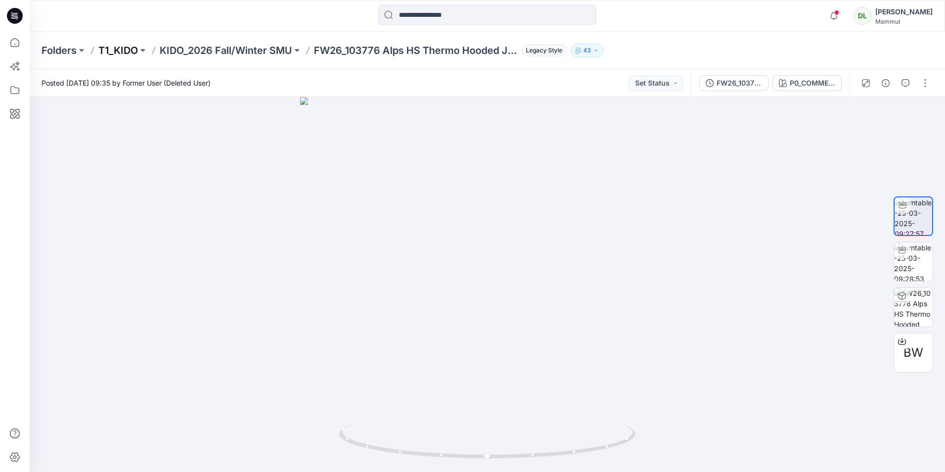
click at [130, 51] on p "T1_KIDO" at bounding box center [118, 51] width 40 height 14
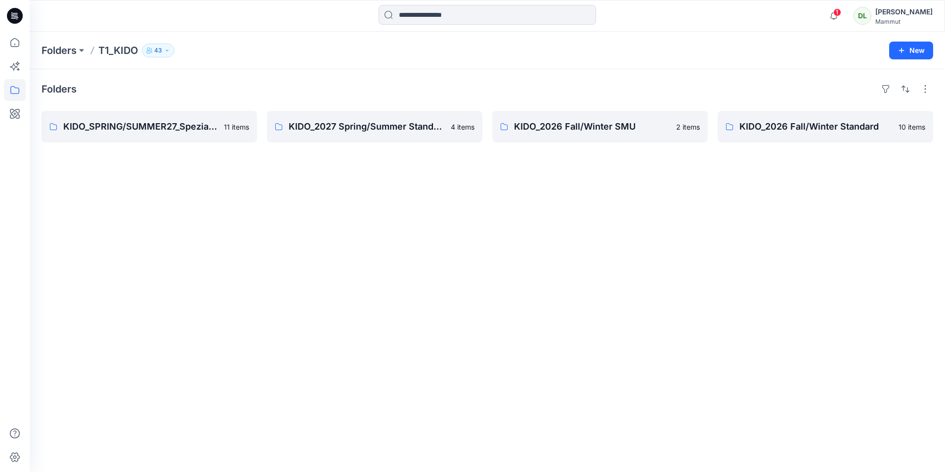
click at [164, 268] on div "Folders KIDO_SPRING/SUMMER27_Spezial Project 11 items KIDO_2027 Spring/Summer S…" at bounding box center [487, 270] width 915 height 402
click at [71, 44] on p "Folders" at bounding box center [59, 51] width 35 height 14
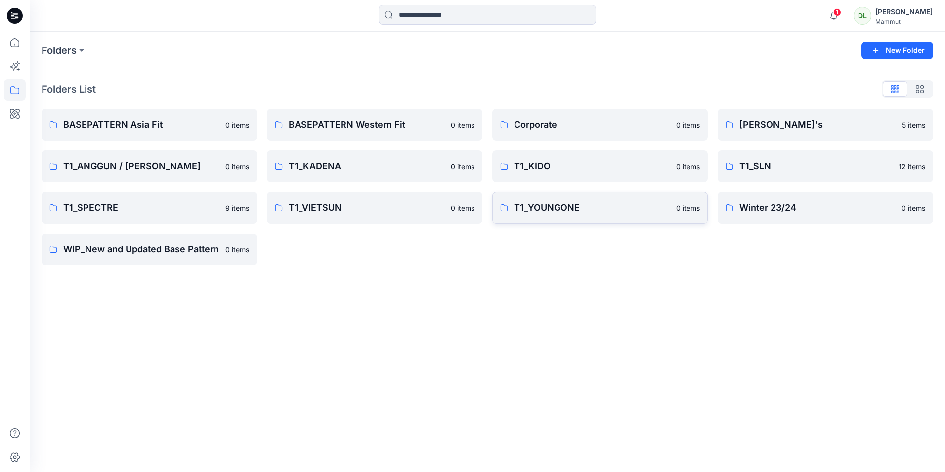
click at [596, 207] on p "T1_YOUNGONE" at bounding box center [592, 208] width 156 height 14
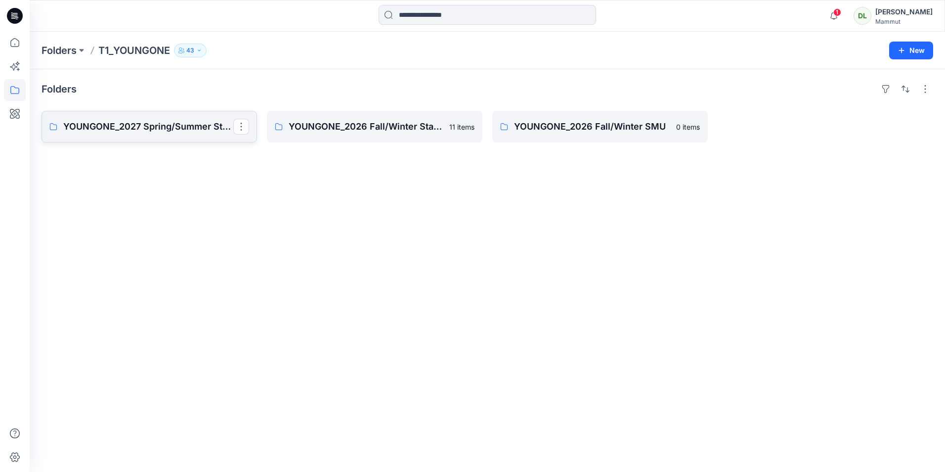
click at [170, 134] on link "YOUNGONE_2027 Spring/Summer Standard" at bounding box center [150, 127] width 216 height 32
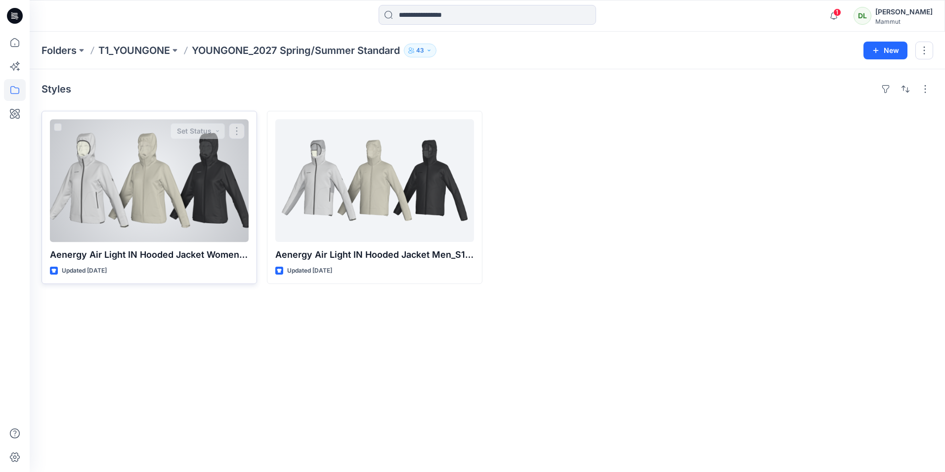
click at [133, 193] on div at bounding box center [149, 180] width 199 height 123
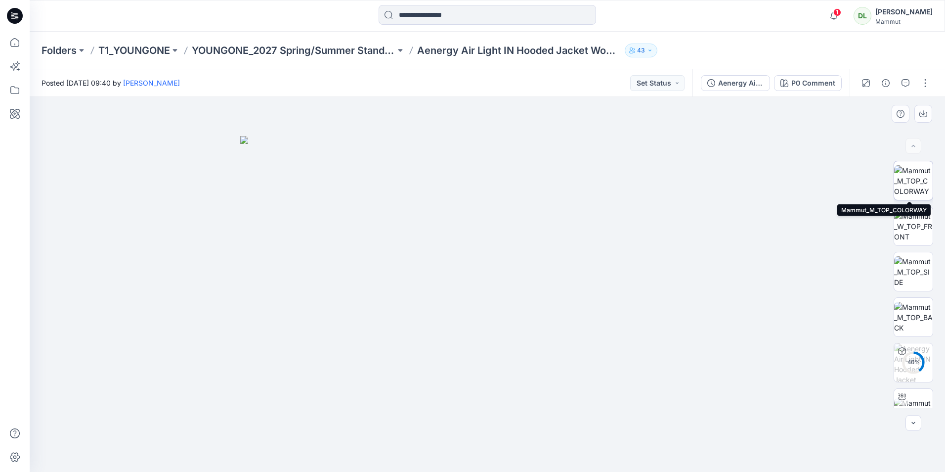
click at [907, 188] on img at bounding box center [913, 180] width 39 height 31
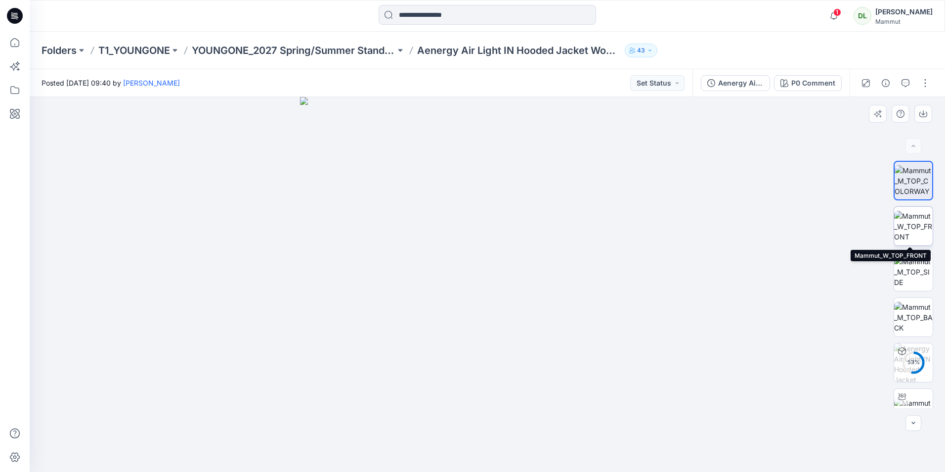
click at [917, 238] on img at bounding box center [913, 226] width 39 height 31
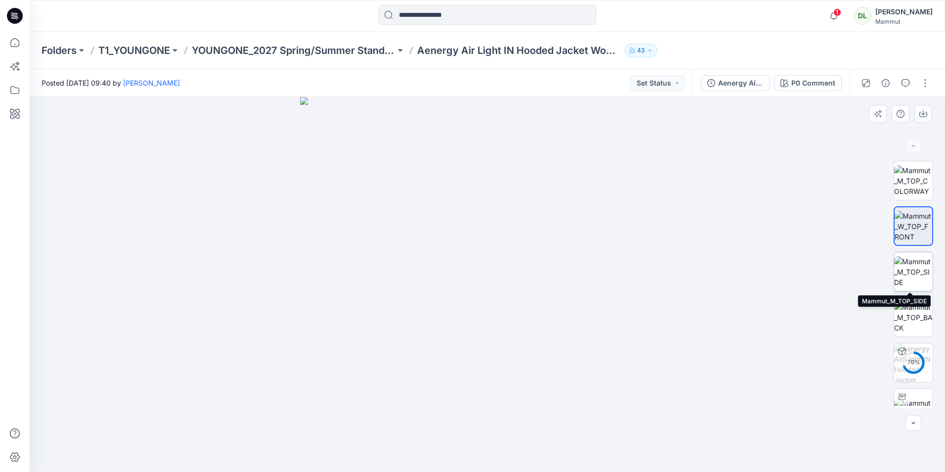
click at [916, 280] on img at bounding box center [913, 271] width 39 height 31
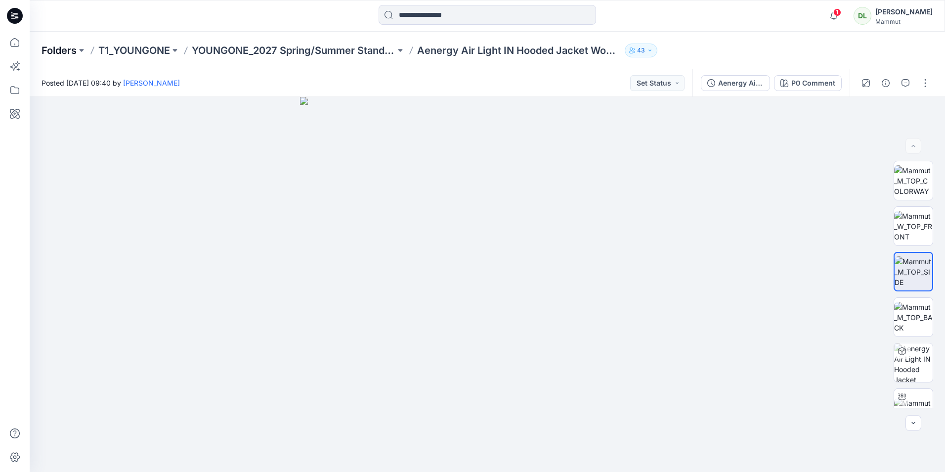
click at [71, 53] on p "Folders" at bounding box center [59, 51] width 35 height 14
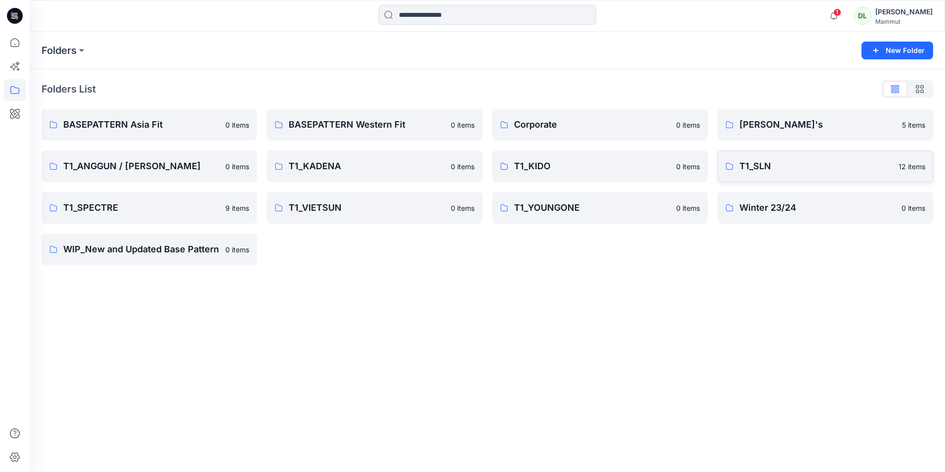
click at [770, 165] on p "T1_SLN" at bounding box center [816, 166] width 153 height 14
click at [393, 216] on link "T1_VIETSUN 0 items" at bounding box center [375, 208] width 216 height 32
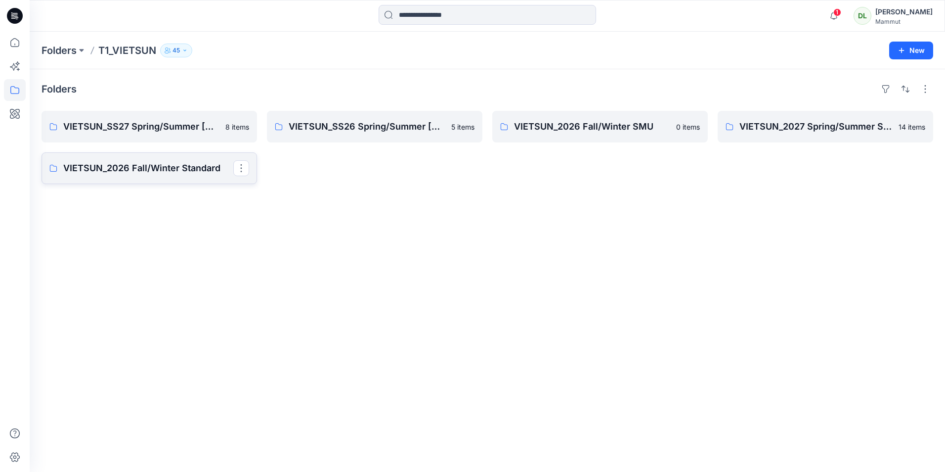
click at [202, 173] on p "VIETSUN_2026 Fall/Winter Standard" at bounding box center [148, 168] width 170 height 14
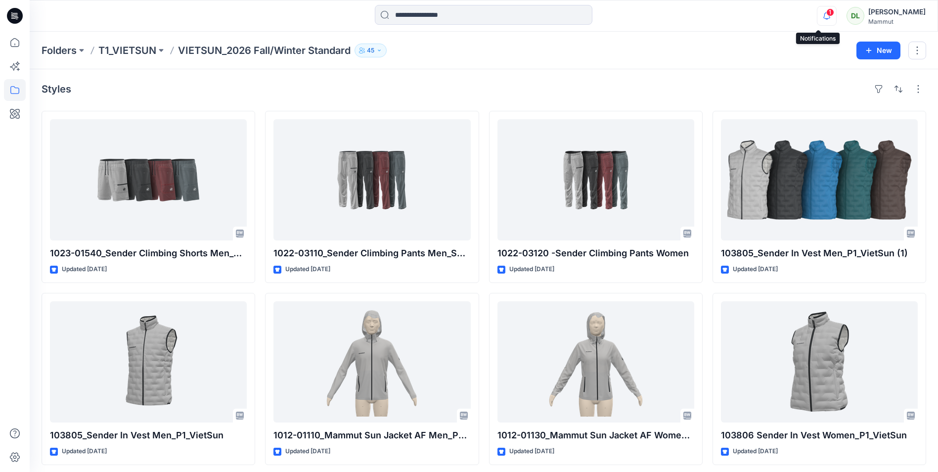
click at [826, 17] on icon "button" at bounding box center [826, 16] width 19 height 20
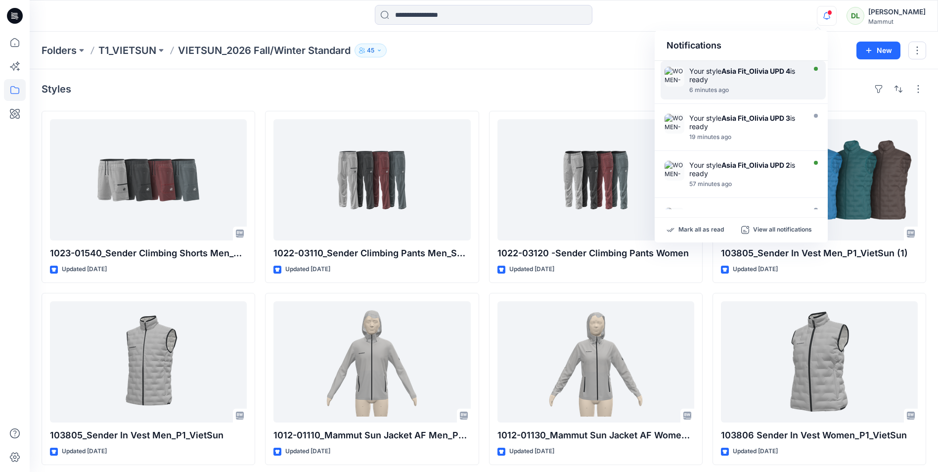
click at [775, 63] on div "Your style Asia Fit_Olivia UPD 4 is ready 6 minutes ago" at bounding box center [742, 80] width 165 height 39
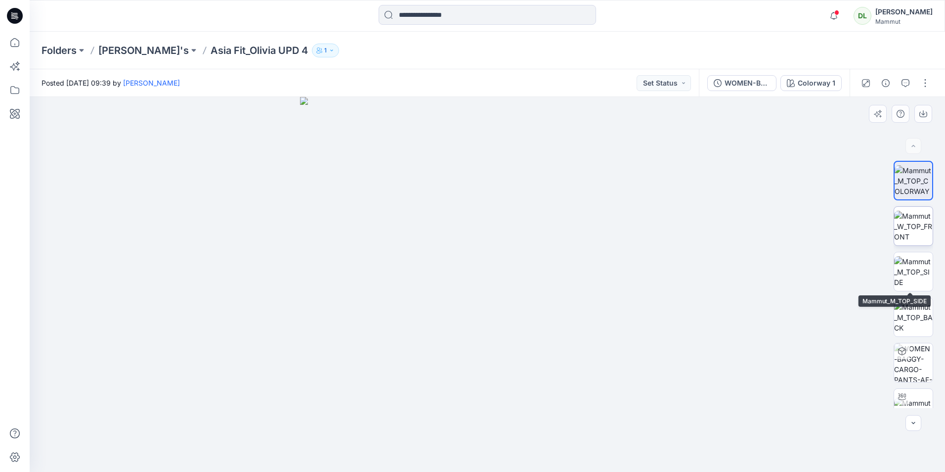
click at [899, 238] on img at bounding box center [913, 226] width 39 height 31
click at [902, 268] on img at bounding box center [913, 271] width 39 height 31
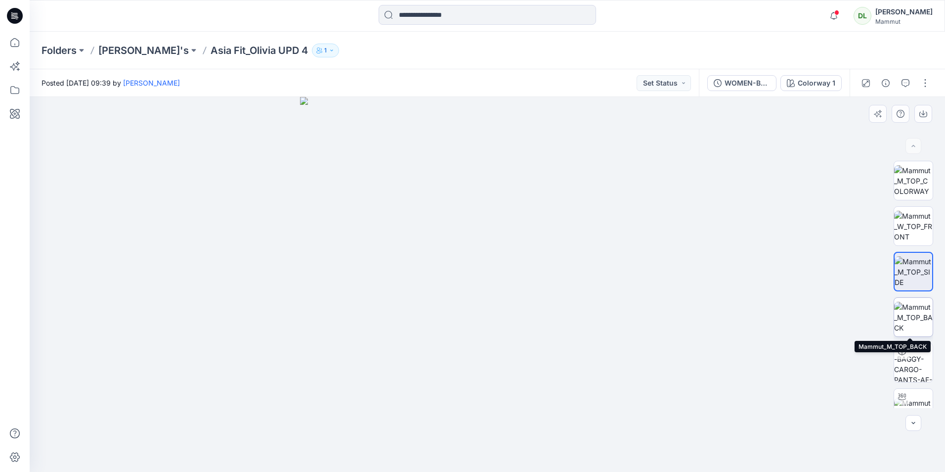
click at [922, 322] on img at bounding box center [913, 317] width 39 height 31
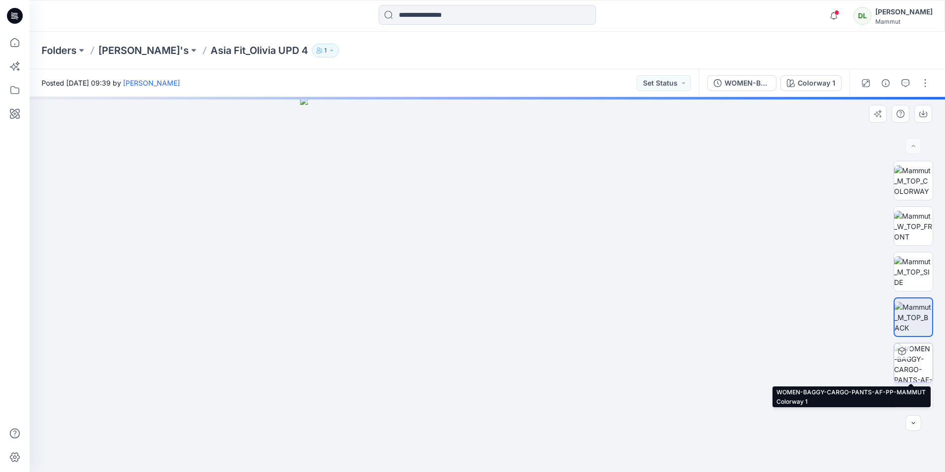
click at [922, 364] on img at bounding box center [913, 362] width 39 height 39
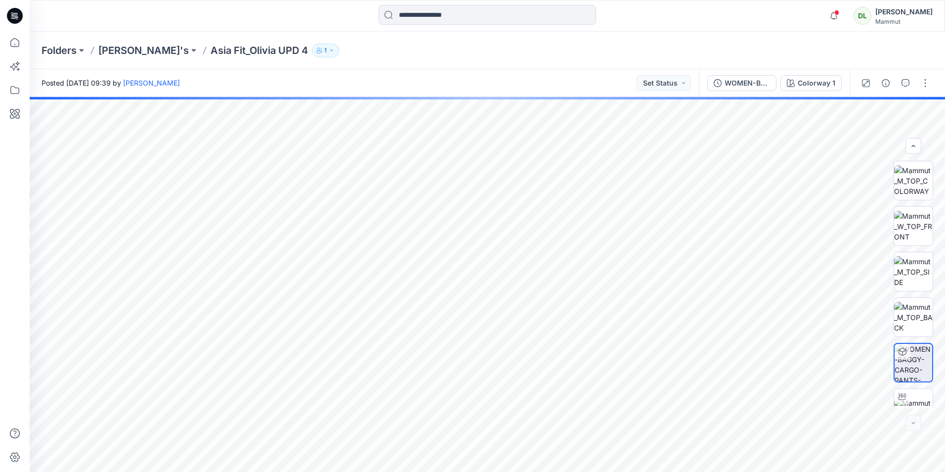
scroll to position [20, 0]
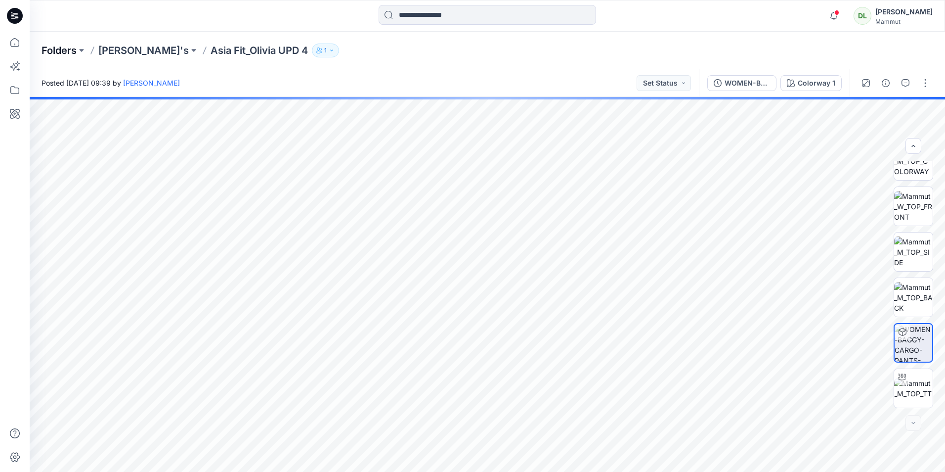
click at [70, 44] on p "Folders" at bounding box center [59, 51] width 35 height 14
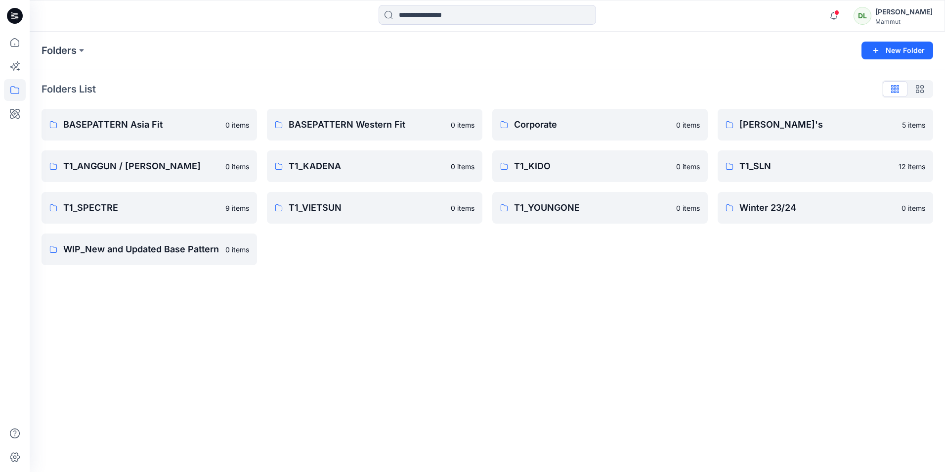
click at [525, 342] on div "Folders New Folder Folders List BASEPATTERN Asia Fit 0 items T1_ANGGUN / AMEYA …" at bounding box center [487, 252] width 915 height 440
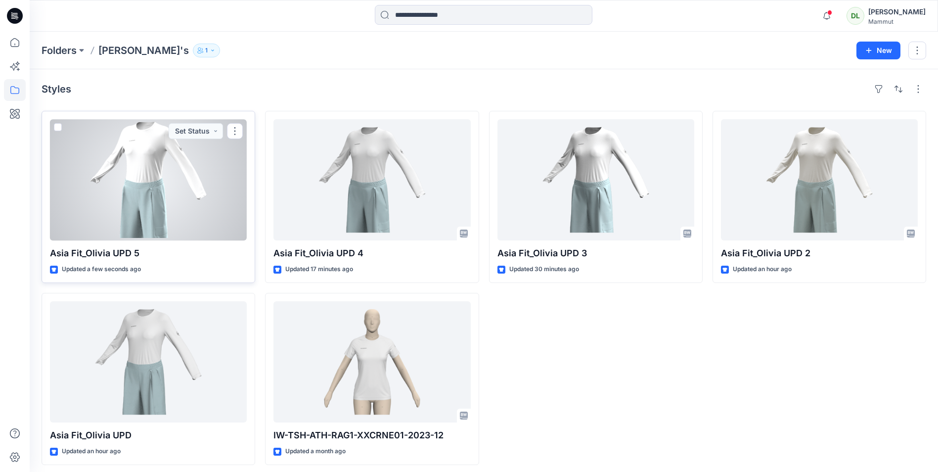
click at [150, 176] on div at bounding box center [148, 179] width 197 height 121
click at [207, 173] on div at bounding box center [148, 179] width 197 height 121
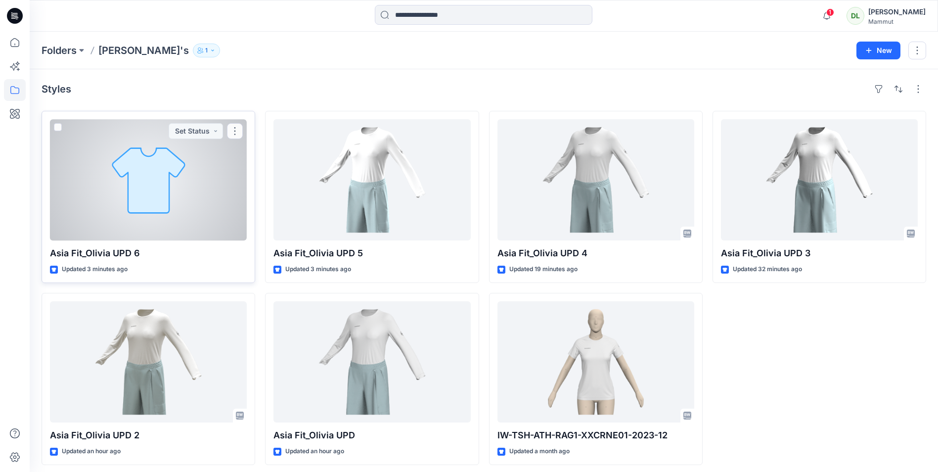
click at [219, 209] on div at bounding box center [148, 179] width 197 height 121
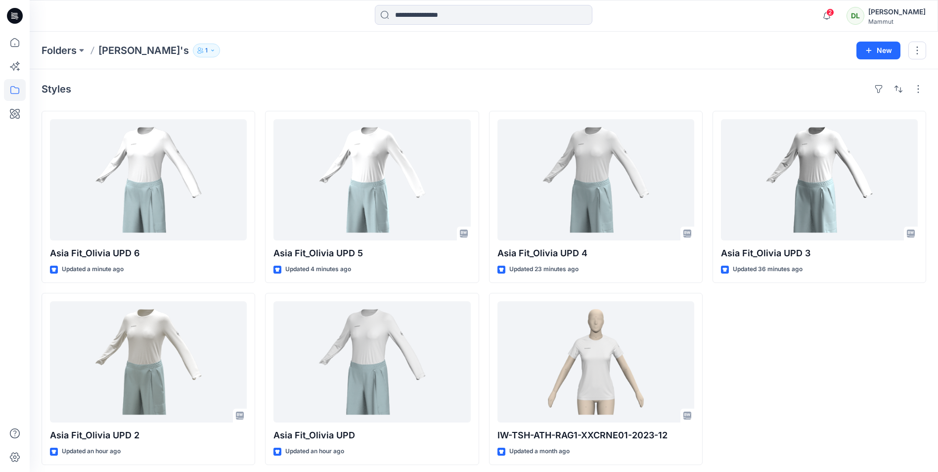
click at [880, 330] on div "Asia Fit_Olivia UPD 3 Updated 36 minutes ago" at bounding box center [819, 288] width 214 height 354
